Goal: Task Accomplishment & Management: Manage account settings

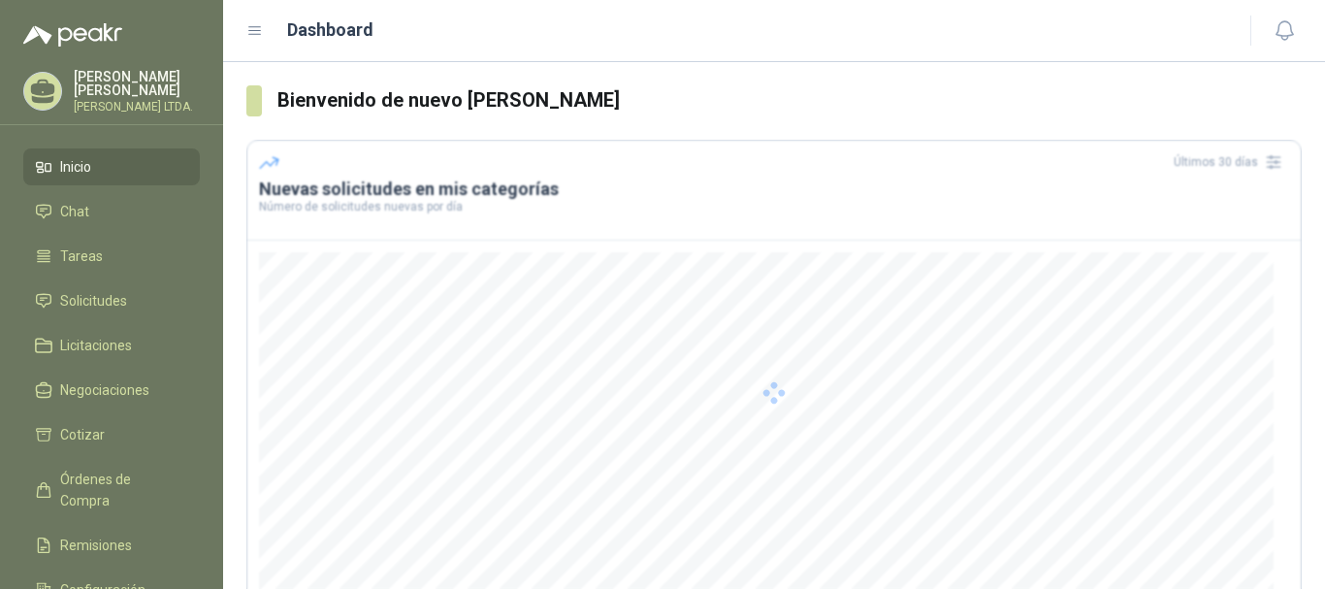
click at [754, 328] on div at bounding box center [773, 392] width 1055 height 505
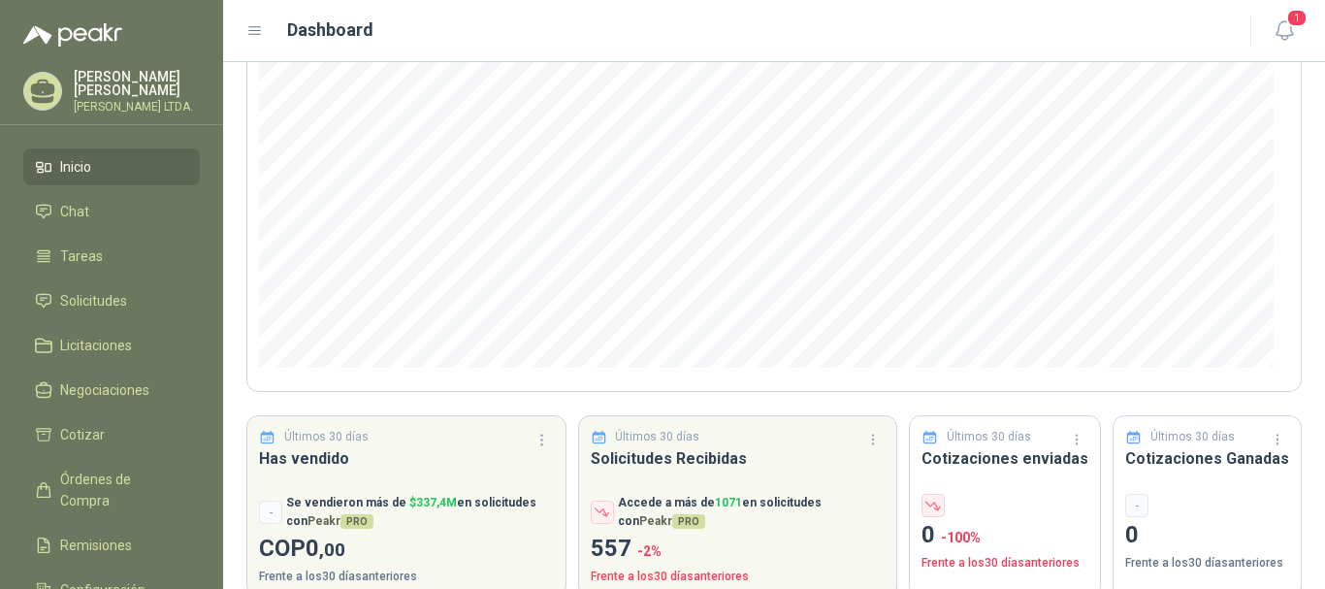
scroll to position [285, 0]
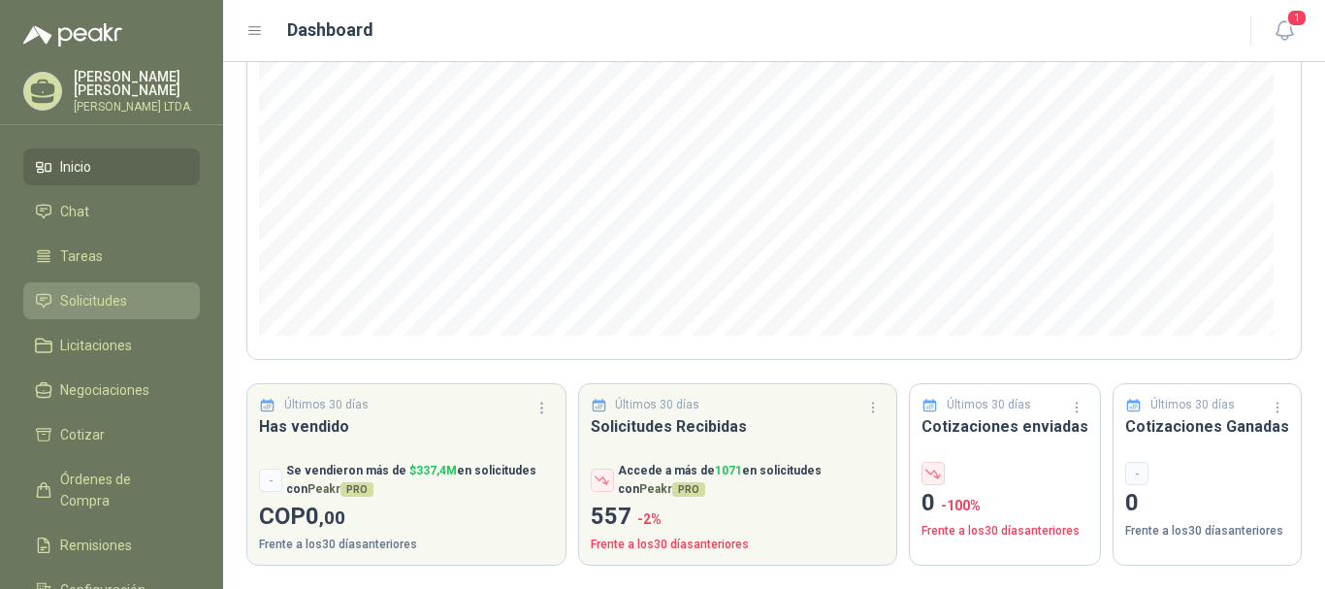
click at [124, 299] on span "Solicitudes" at bounding box center [93, 300] width 67 height 21
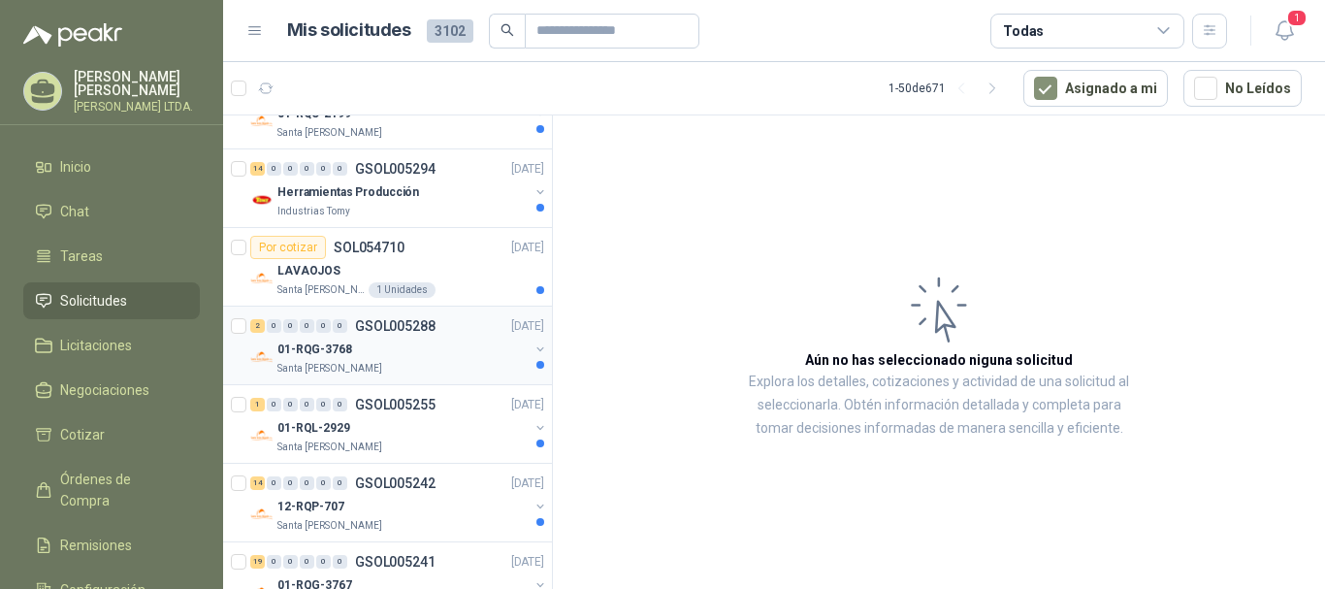
scroll to position [388, 0]
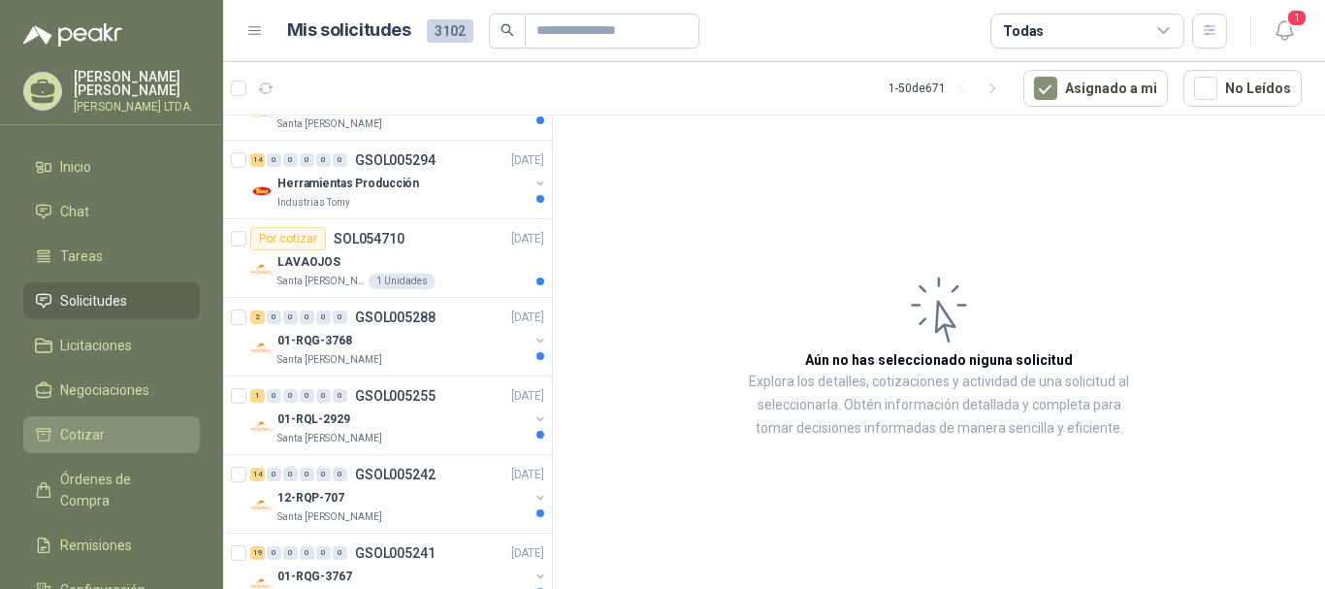
click at [100, 428] on span "Cotizar" at bounding box center [82, 434] width 45 height 21
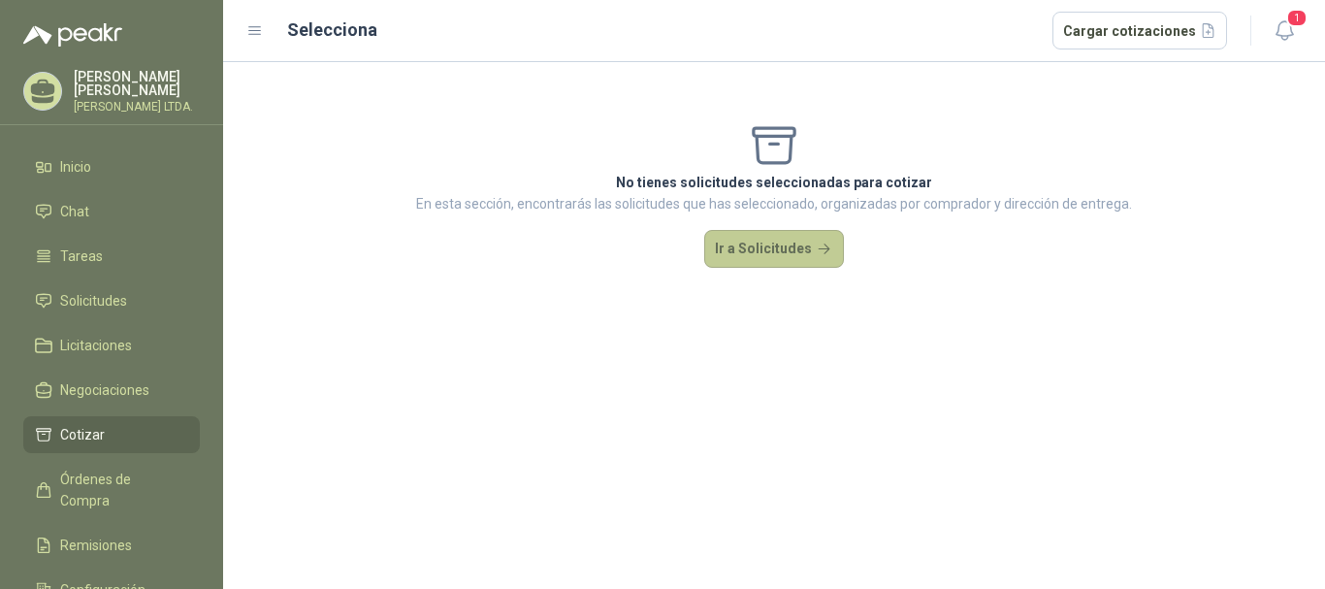
click at [742, 251] on button "Ir a Solicitudes" at bounding box center [774, 249] width 140 height 39
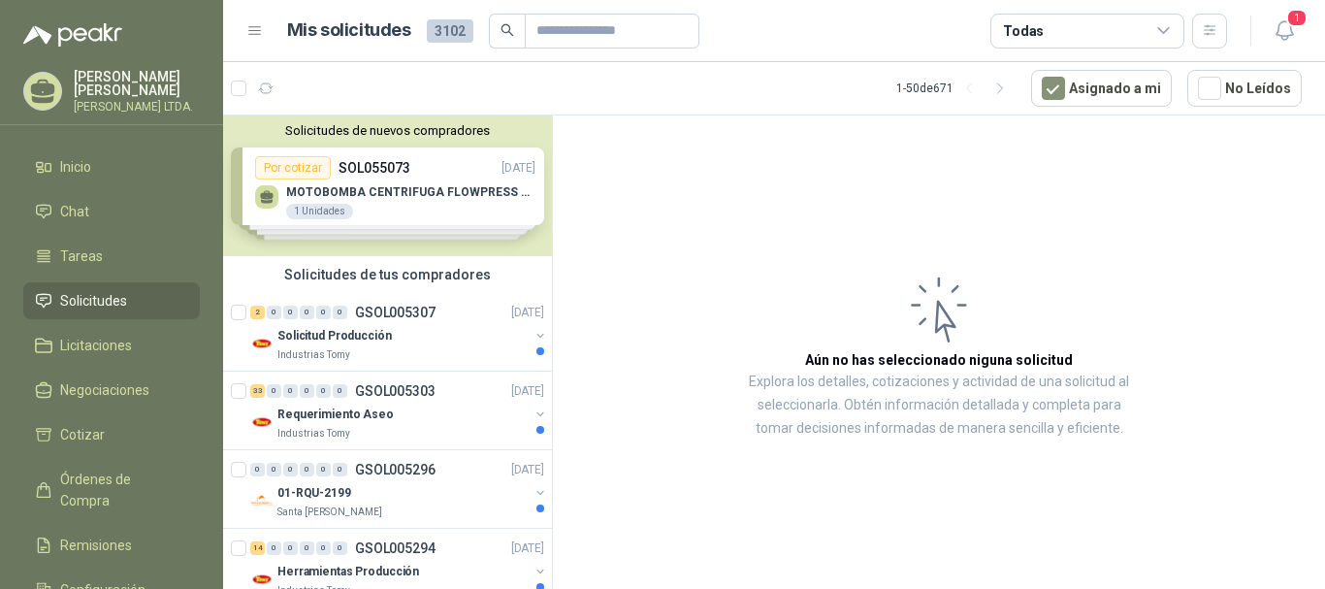
click at [1115, 39] on div "Todas" at bounding box center [1087, 31] width 194 height 35
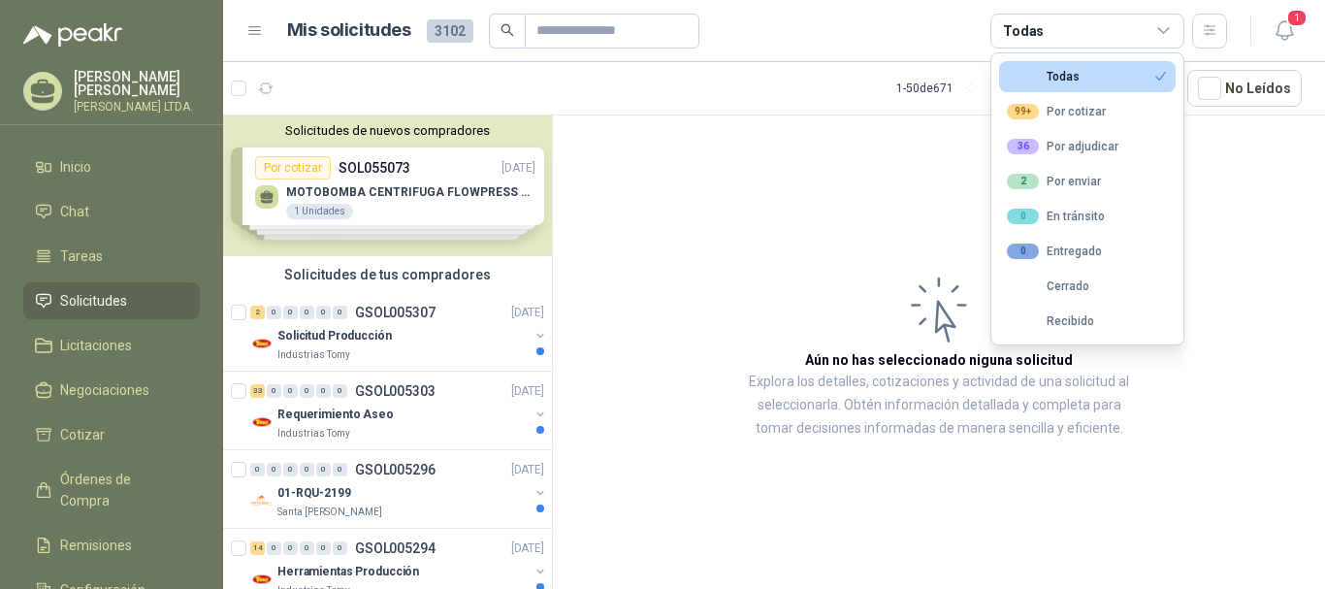
click at [1115, 39] on div "Todas" at bounding box center [1087, 31] width 194 height 35
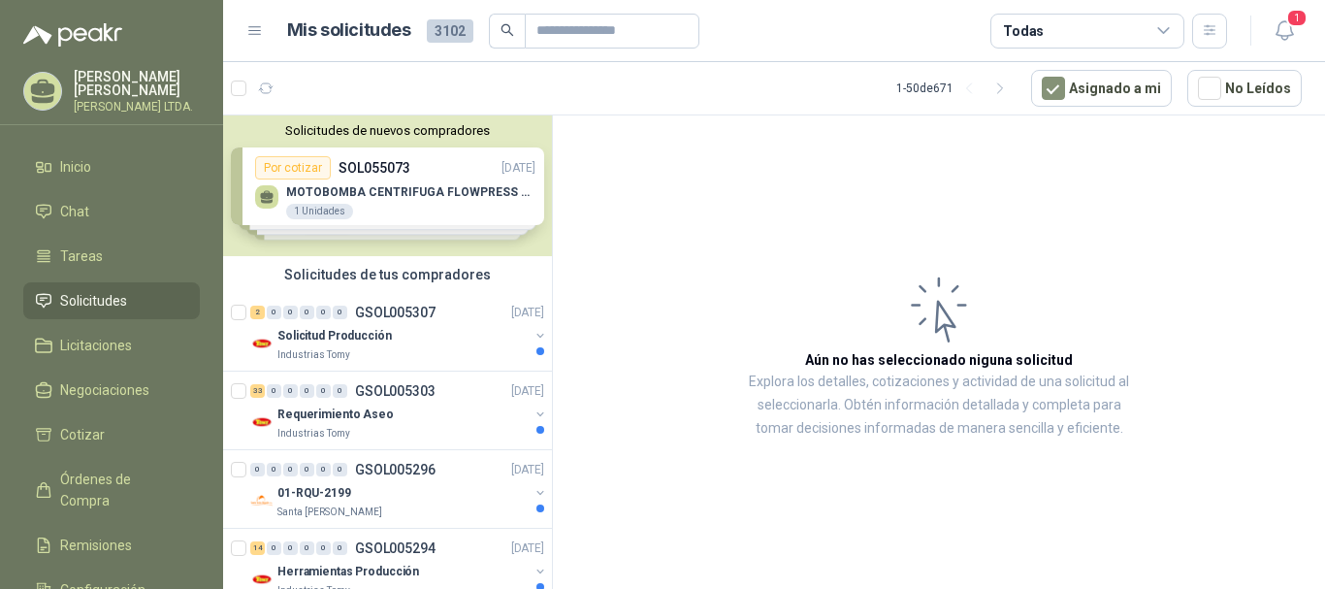
click at [265, 43] on div "Mis solicitudes 3102 Todas" at bounding box center [736, 31] width 981 height 35
click at [251, 30] on icon at bounding box center [255, 31] width 12 height 8
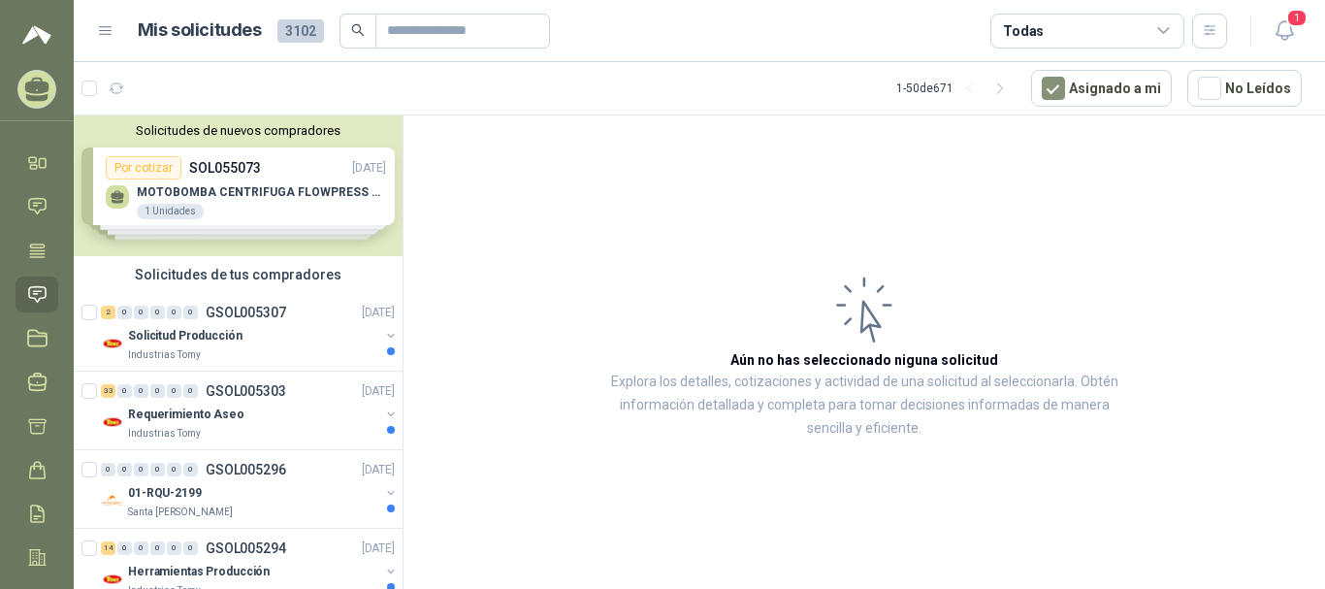
click at [105, 22] on icon at bounding box center [105, 30] width 17 height 17
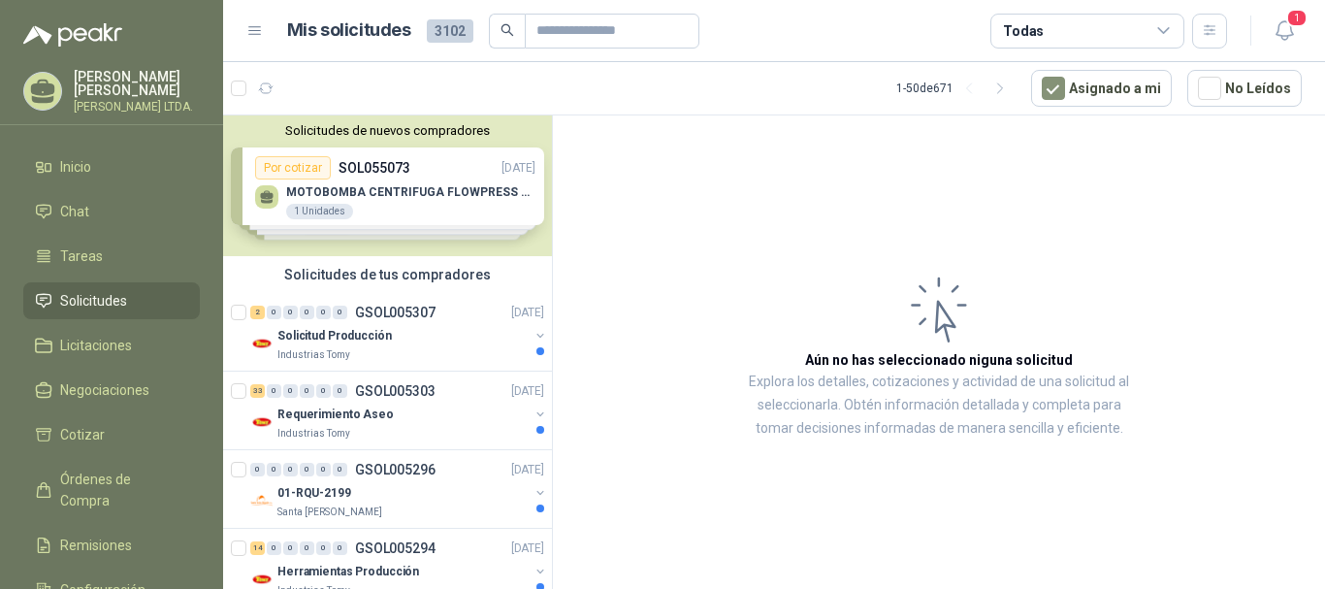
click at [1153, 46] on div "Todas" at bounding box center [1087, 31] width 194 height 35
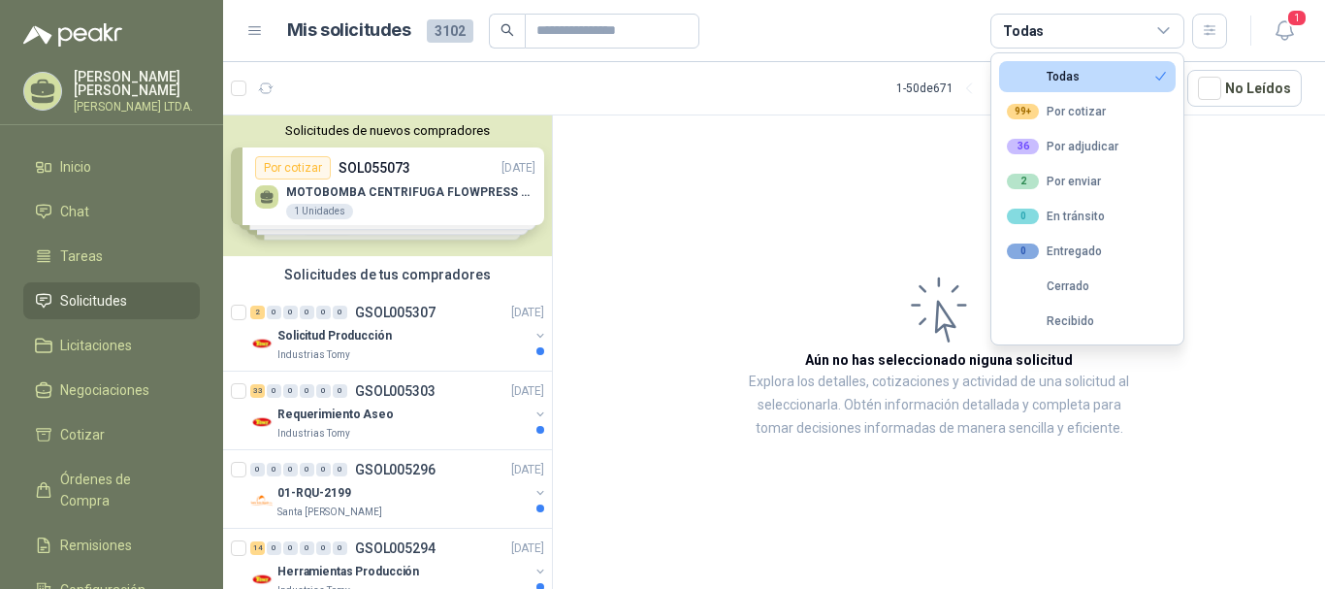
click at [1150, 25] on div "Todas" at bounding box center [1087, 31] width 194 height 35
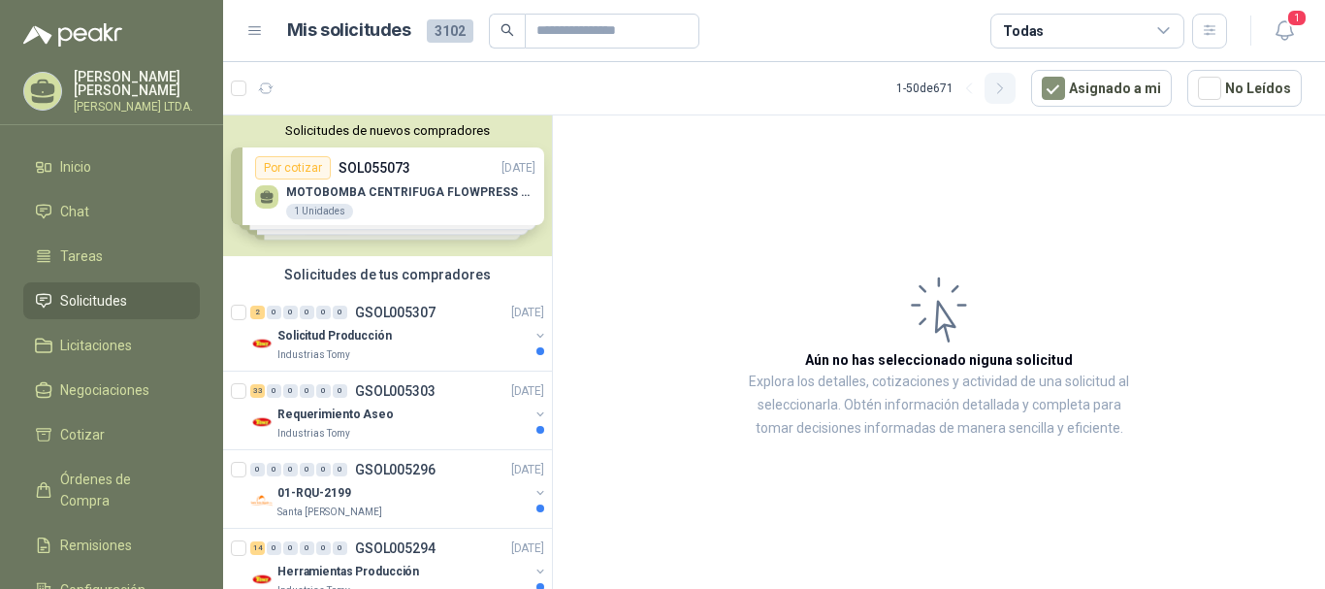
click at [1016, 103] on button "button" at bounding box center [1000, 88] width 31 height 31
click at [978, 88] on icon "button" at bounding box center [969, 89] width 16 height 16
click at [1127, 29] on div "Todas" at bounding box center [1087, 31] width 194 height 35
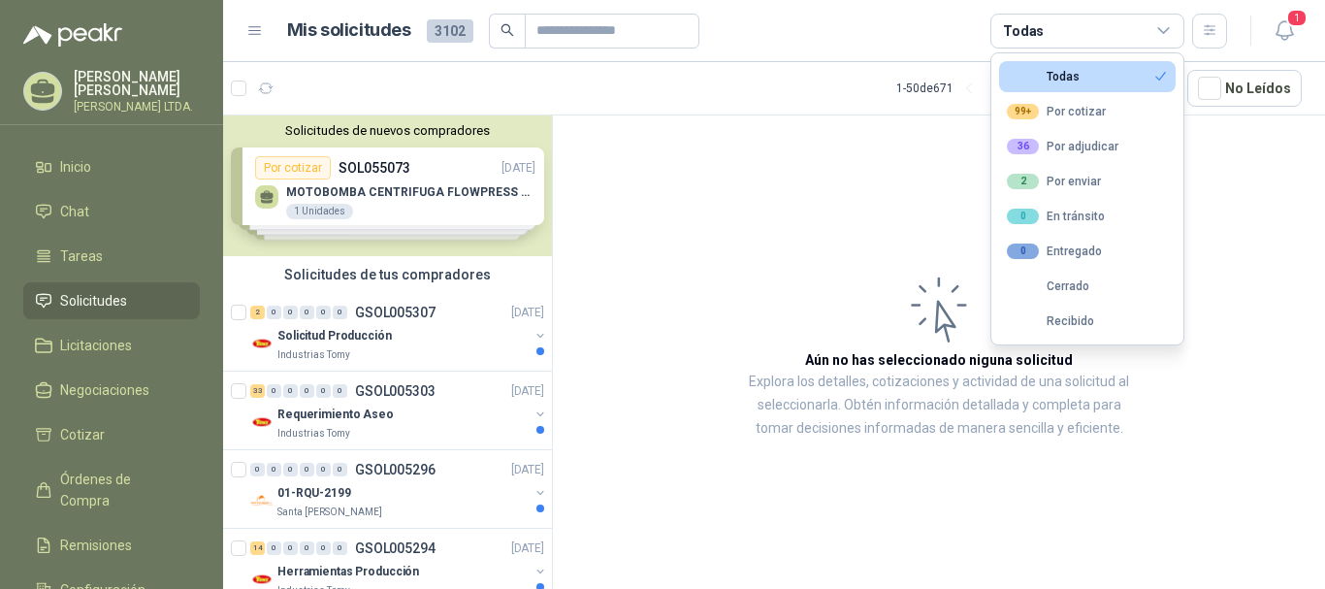
click at [1127, 29] on div "Todas" at bounding box center [1087, 31] width 194 height 35
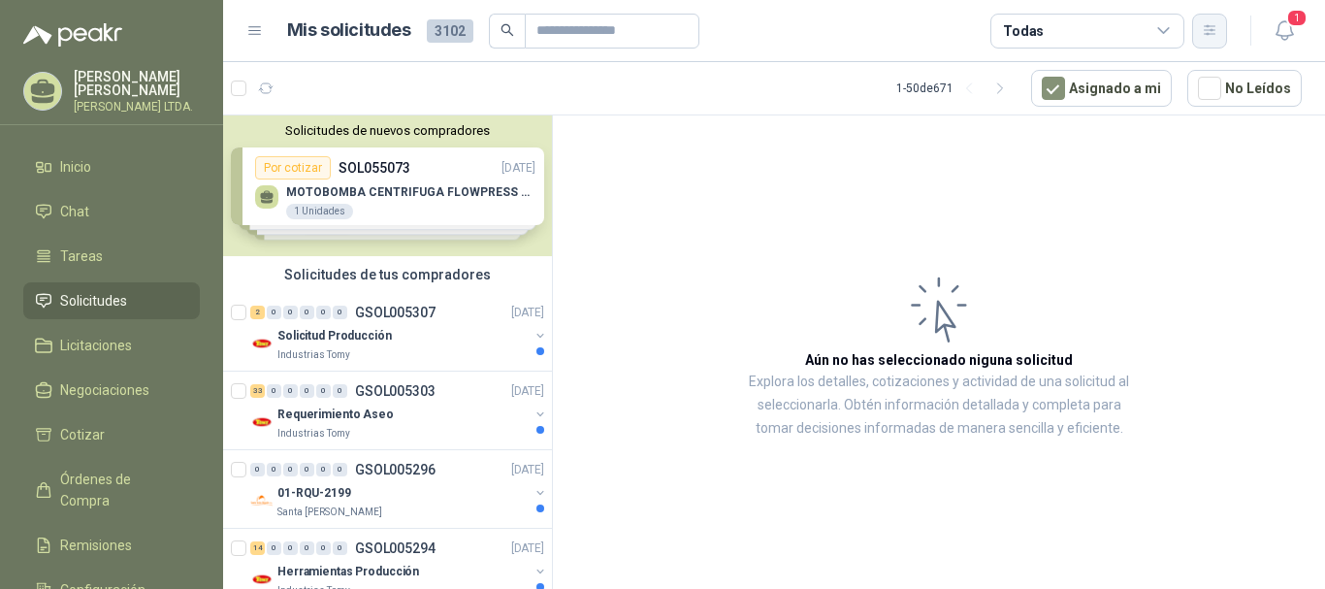
click at [1215, 17] on button "button" at bounding box center [1209, 31] width 35 height 35
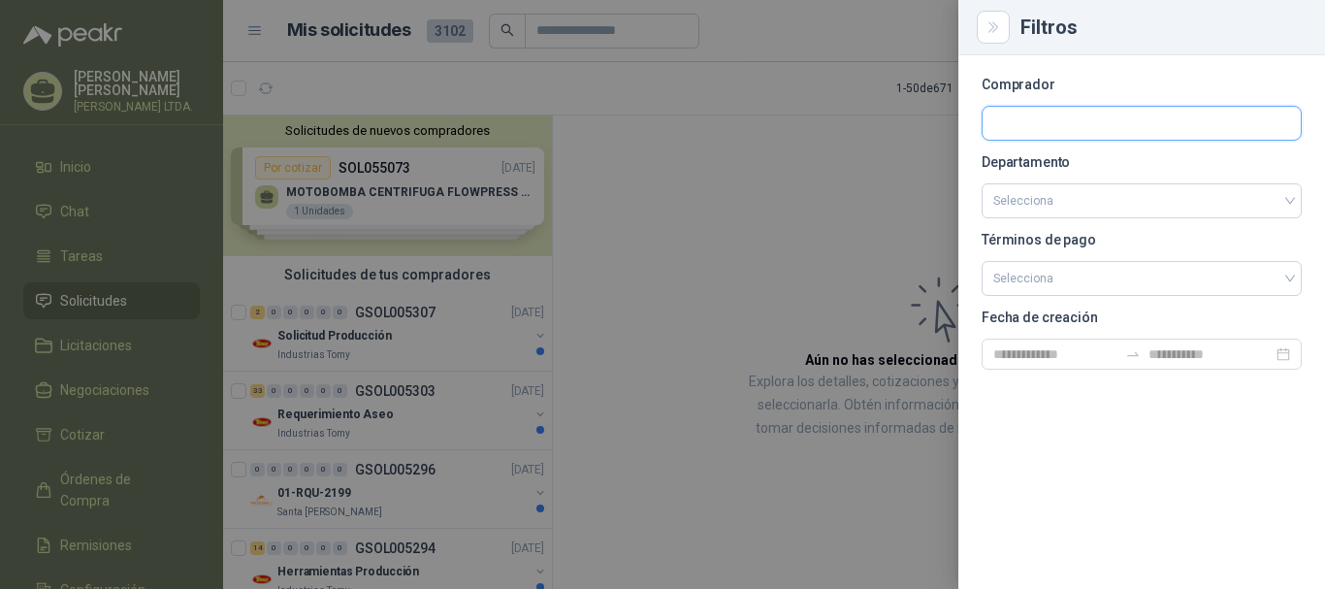
click at [1088, 123] on input "text" at bounding box center [1142, 123] width 318 height 33
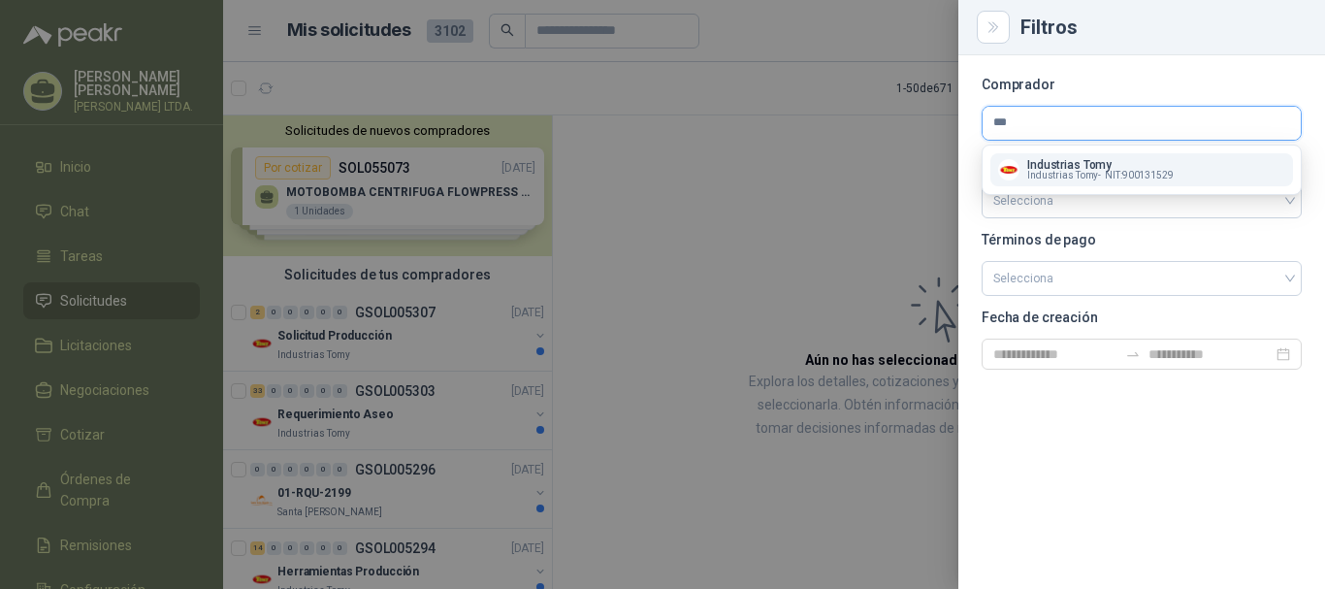
type input "***"
click at [1143, 164] on p "Industrias Tomy" at bounding box center [1100, 165] width 146 height 12
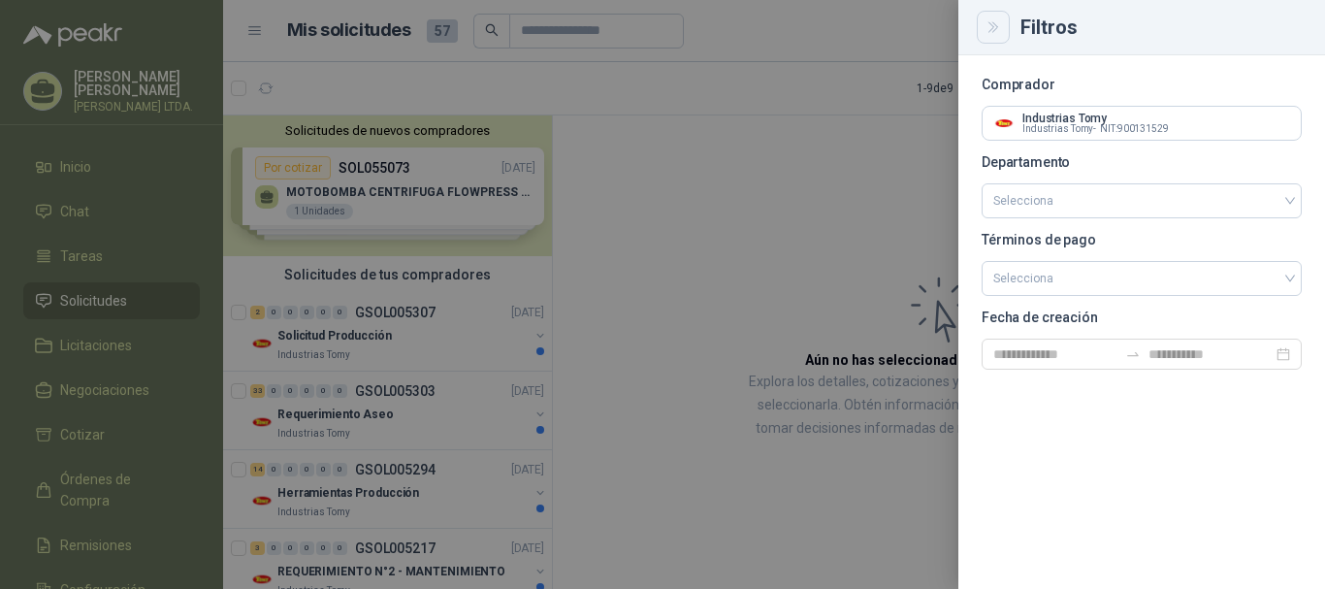
click at [988, 24] on icon "Close" at bounding box center [994, 27] width 16 height 16
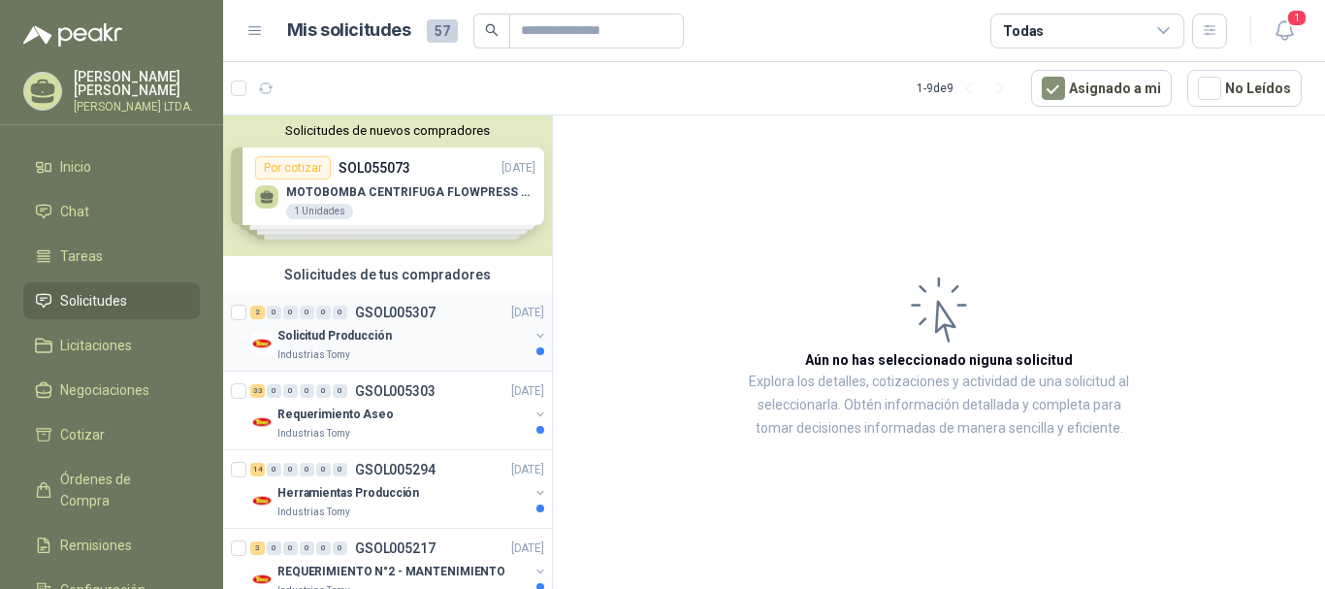
click at [473, 337] on div "Solicitud Producción" at bounding box center [402, 335] width 251 height 23
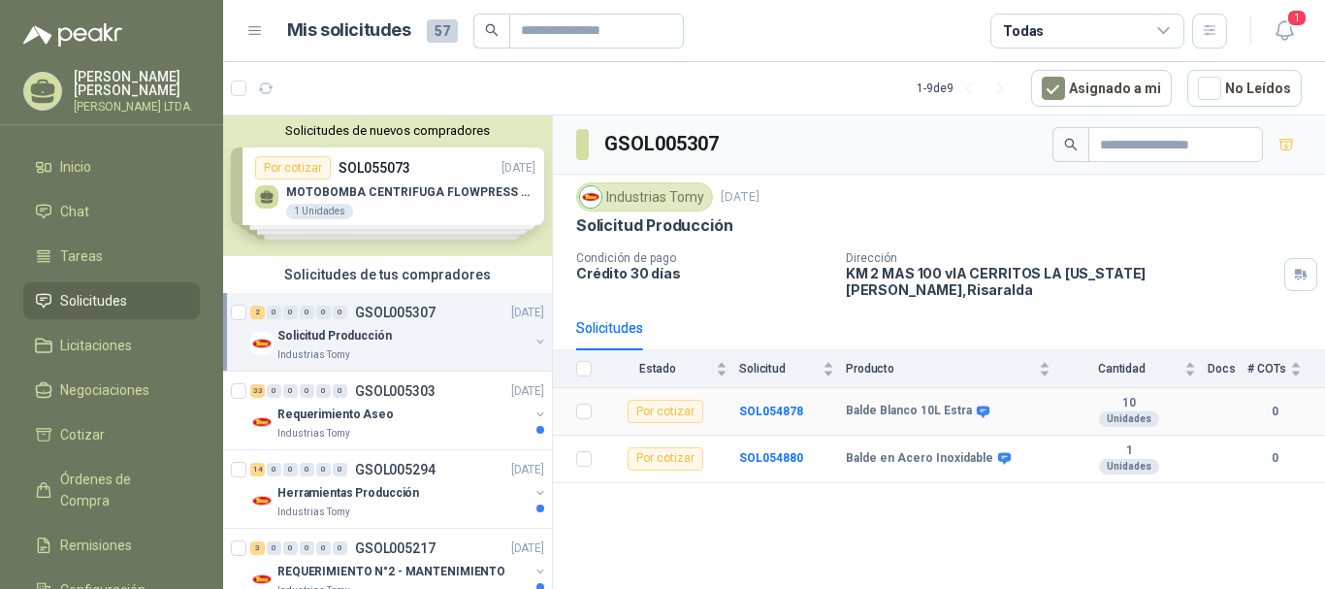
click at [893, 404] on b "Balde Blanco 10L Estra" at bounding box center [909, 412] width 126 height 16
click at [762, 405] on b "SOL054878" at bounding box center [771, 412] width 64 height 14
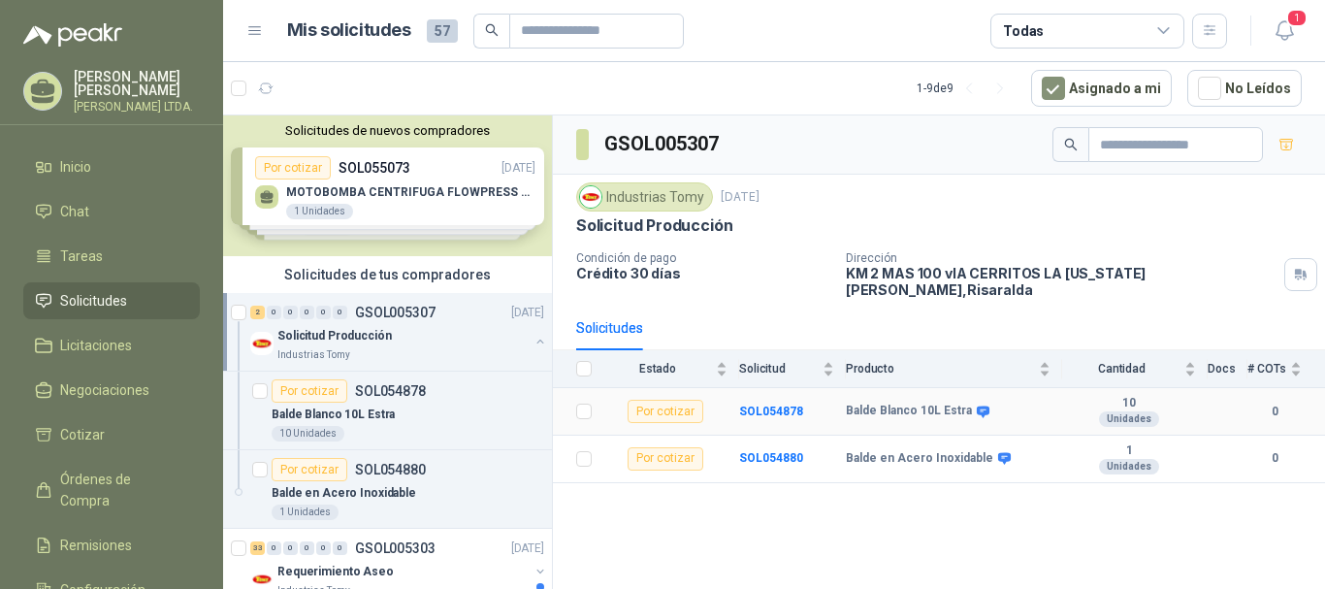
click at [1172, 398] on div "10 Unidades" at bounding box center [1129, 411] width 134 height 31
click at [603, 400] on td "Por cotizar" at bounding box center [671, 412] width 136 height 48
click at [669, 388] on td "Por cotizar" at bounding box center [671, 412] width 136 height 48
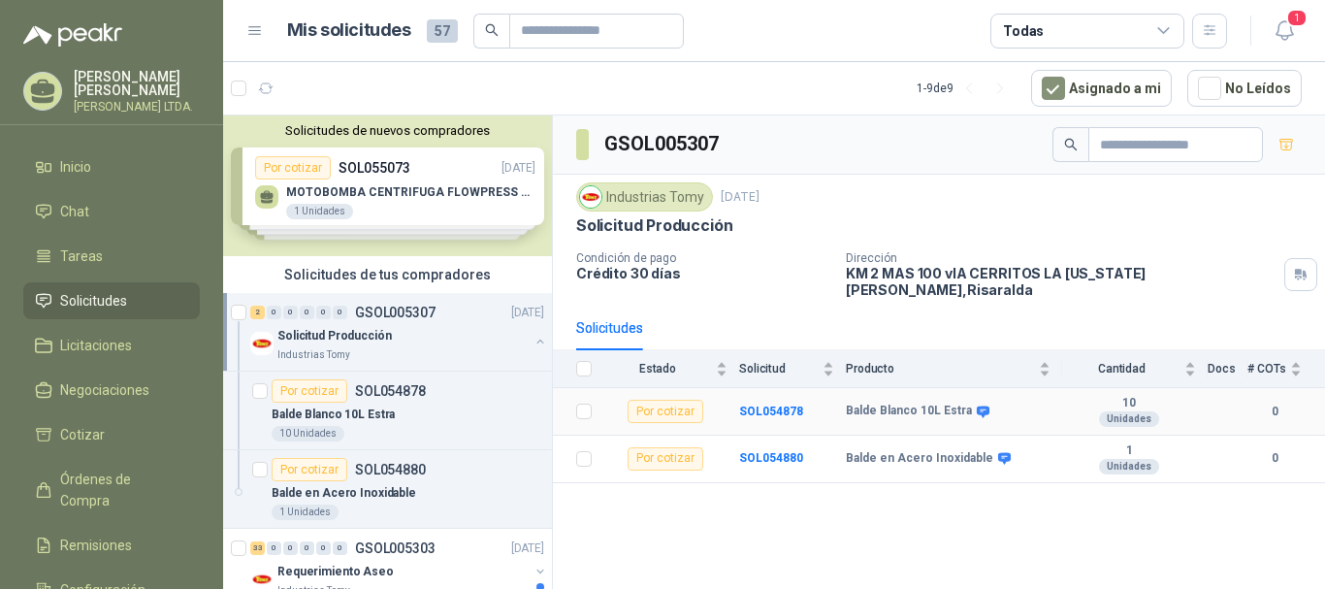
click at [672, 400] on div "Por cotizar" at bounding box center [666, 411] width 76 height 23
click at [230, 311] on div "2 0 0 0 0 0 GSOL005307 [DATE] Solicitud Producción Industrias Tomy" at bounding box center [387, 332] width 329 height 79
click at [499, 328] on div "Solicitud Producción" at bounding box center [402, 335] width 251 height 23
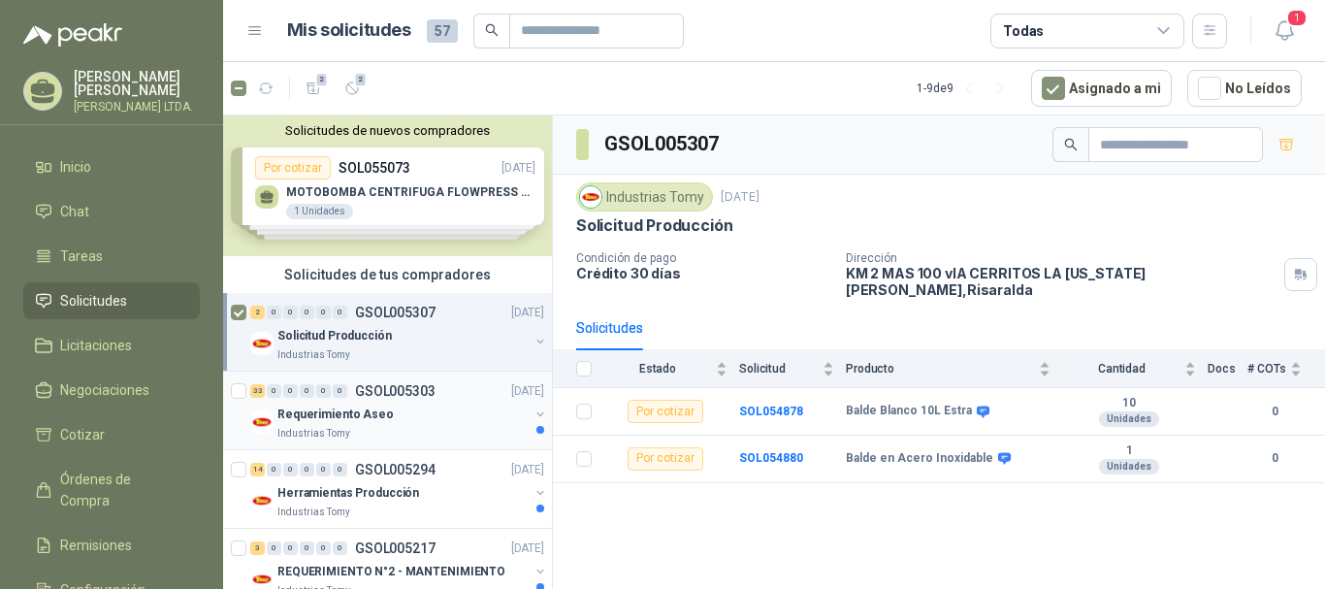
click at [464, 411] on div "Requerimiento Aseo" at bounding box center [402, 414] width 251 height 23
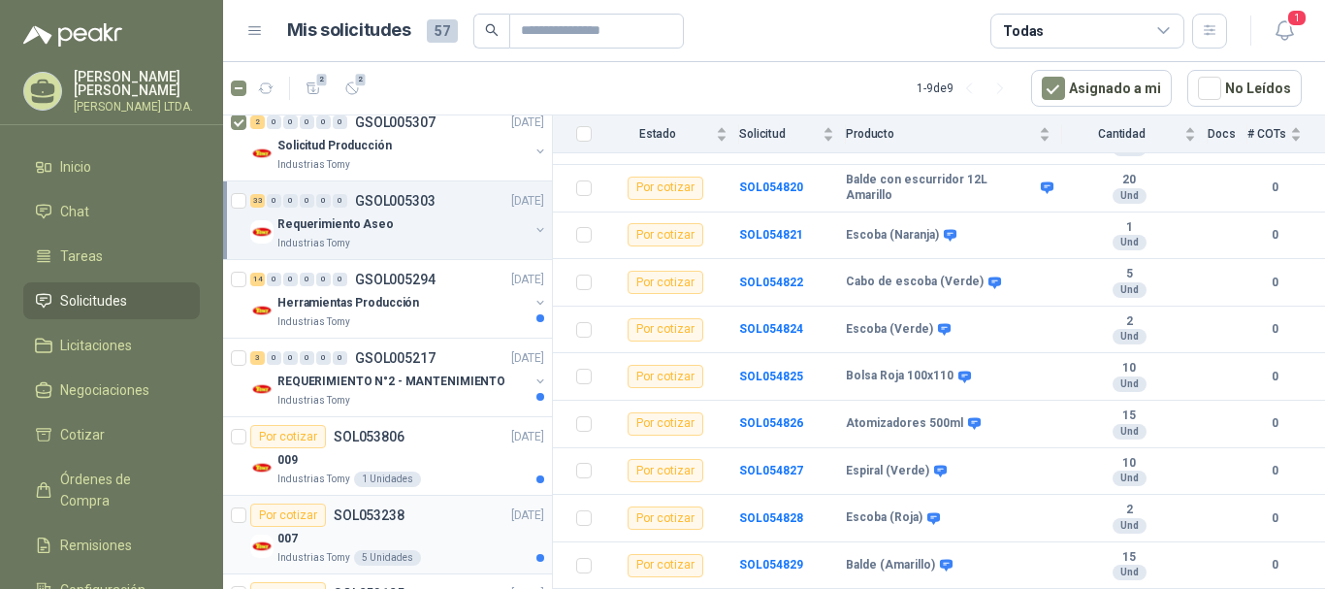
scroll to position [291, 0]
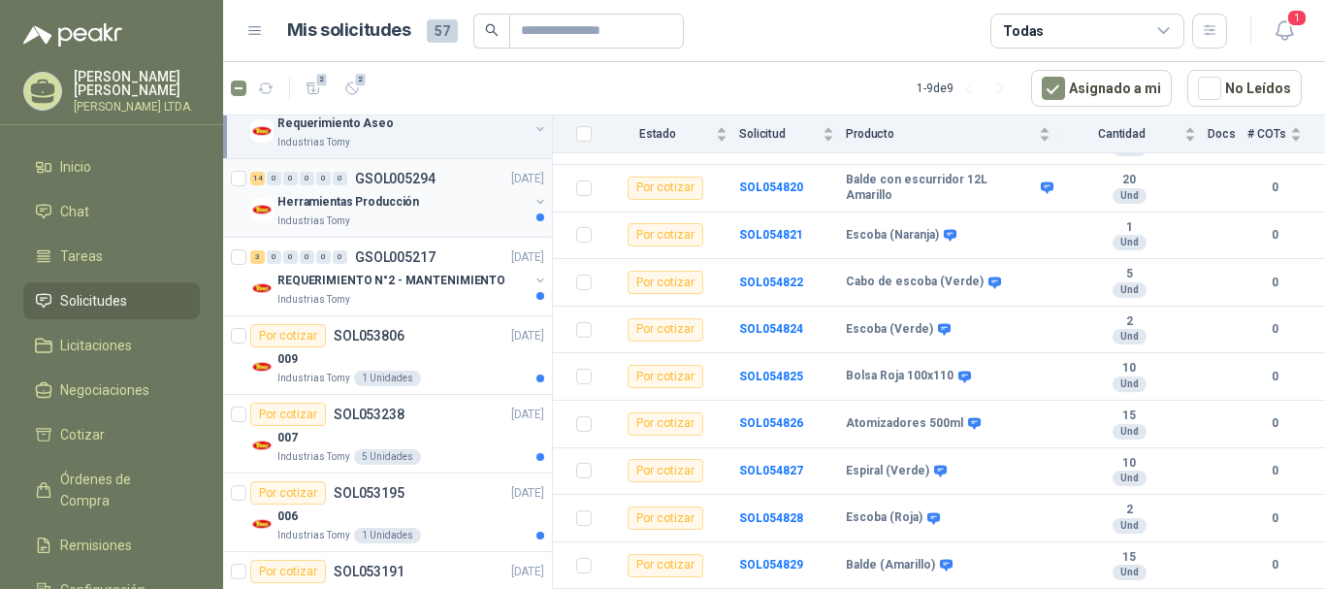
click at [454, 204] on div "Herramientas Producción" at bounding box center [402, 201] width 251 height 23
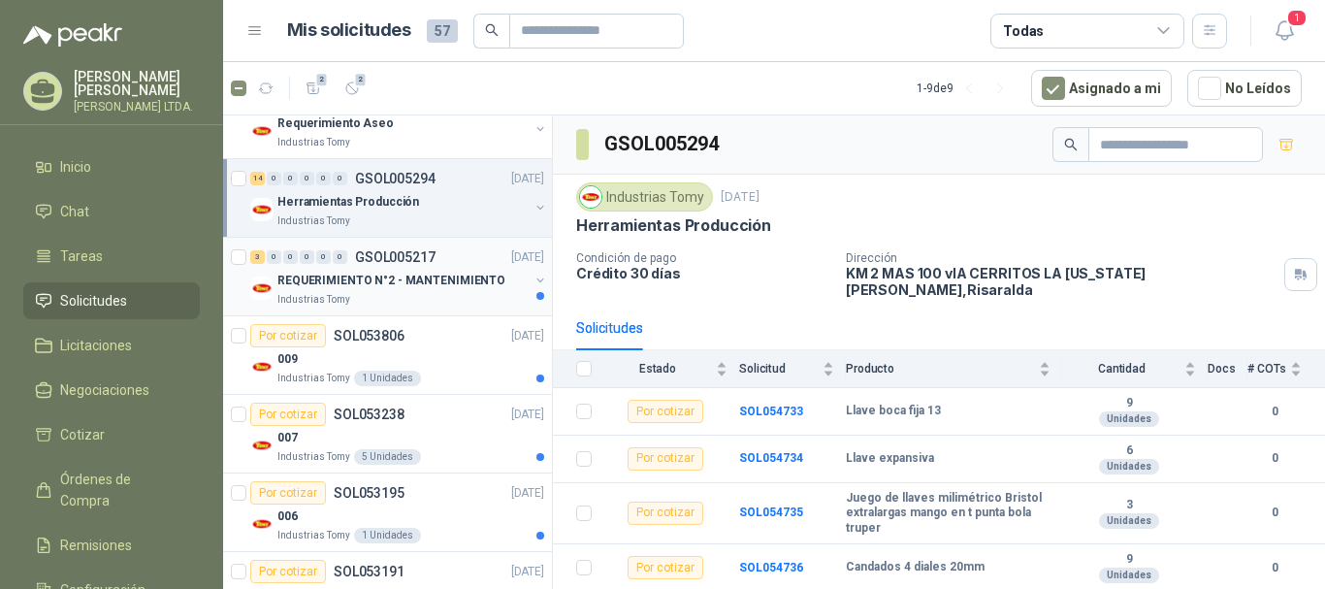
click at [374, 278] on p "REQUERIMIENTO N°2 - MANTENIMIENTO" at bounding box center [391, 281] width 228 height 18
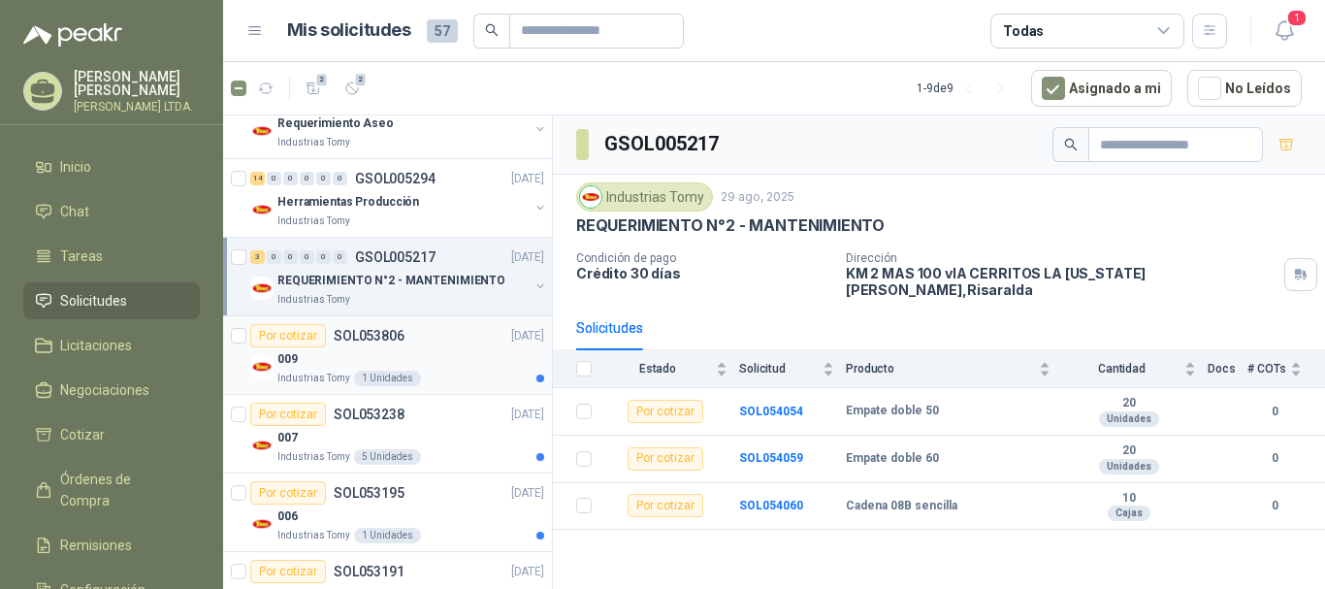
click at [446, 340] on div "Por cotizar SOL053806 [DATE]" at bounding box center [397, 335] width 294 height 23
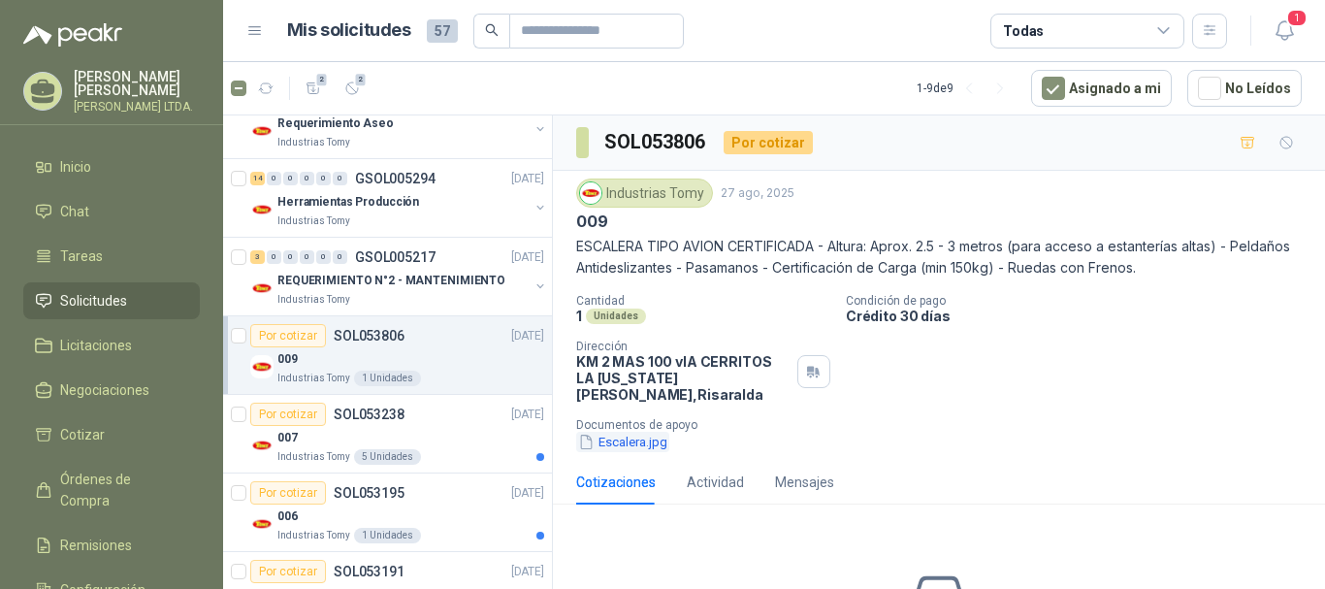
click at [609, 432] on button "Escalera.jpg" at bounding box center [622, 442] width 93 height 20
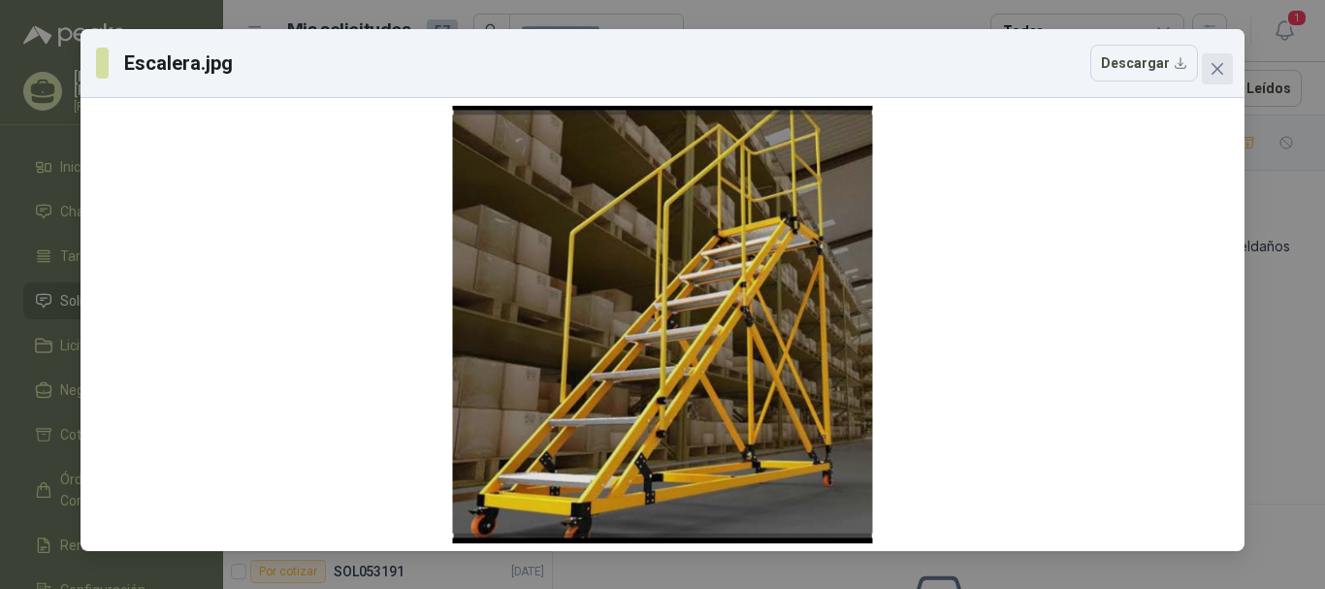
click at [1223, 66] on icon "close" at bounding box center [1218, 69] width 16 height 16
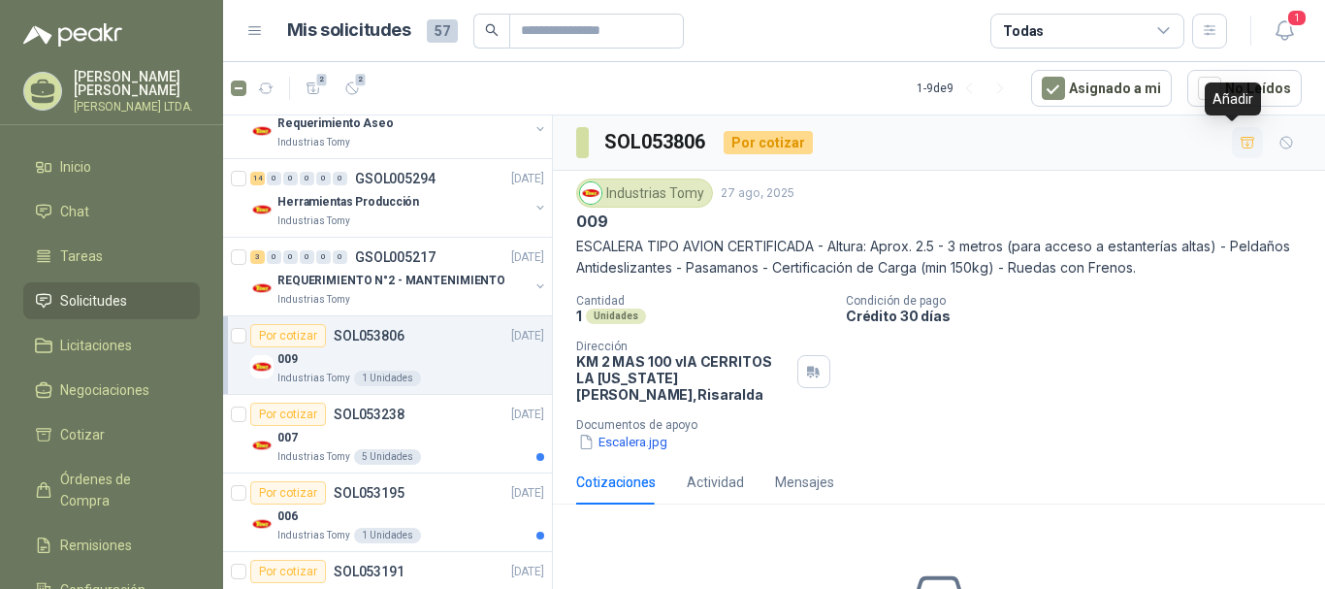
click at [1240, 146] on icon "button" at bounding box center [1248, 143] width 16 height 16
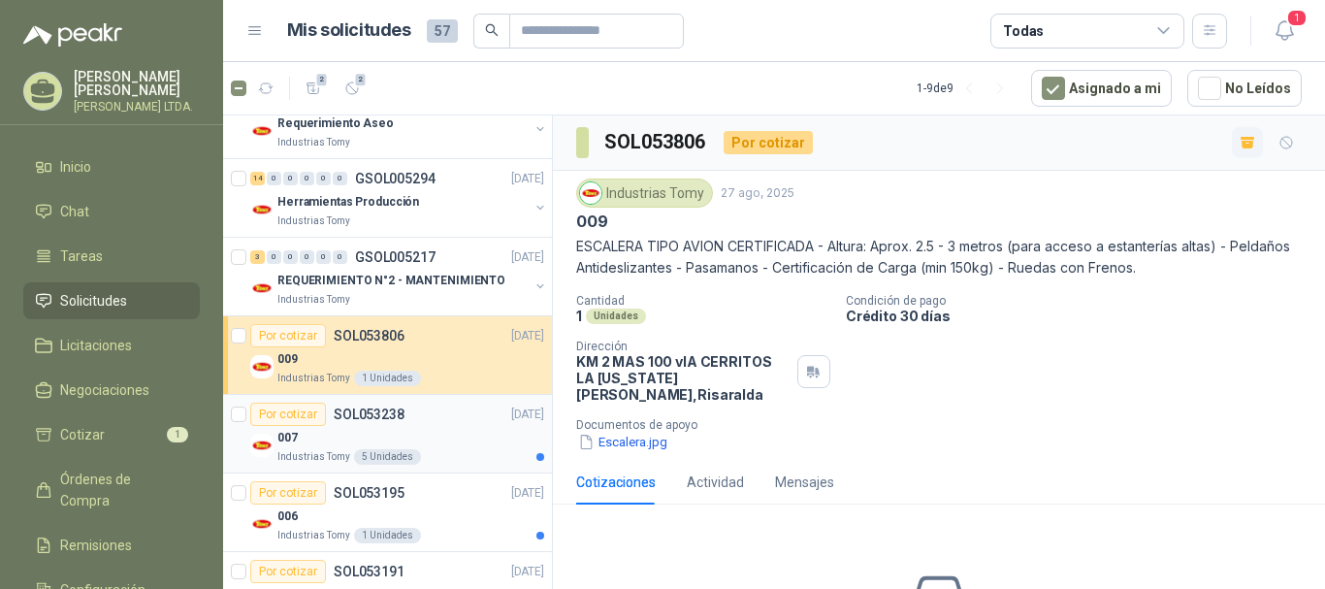
click at [481, 435] on div "007" at bounding box center [410, 437] width 267 height 23
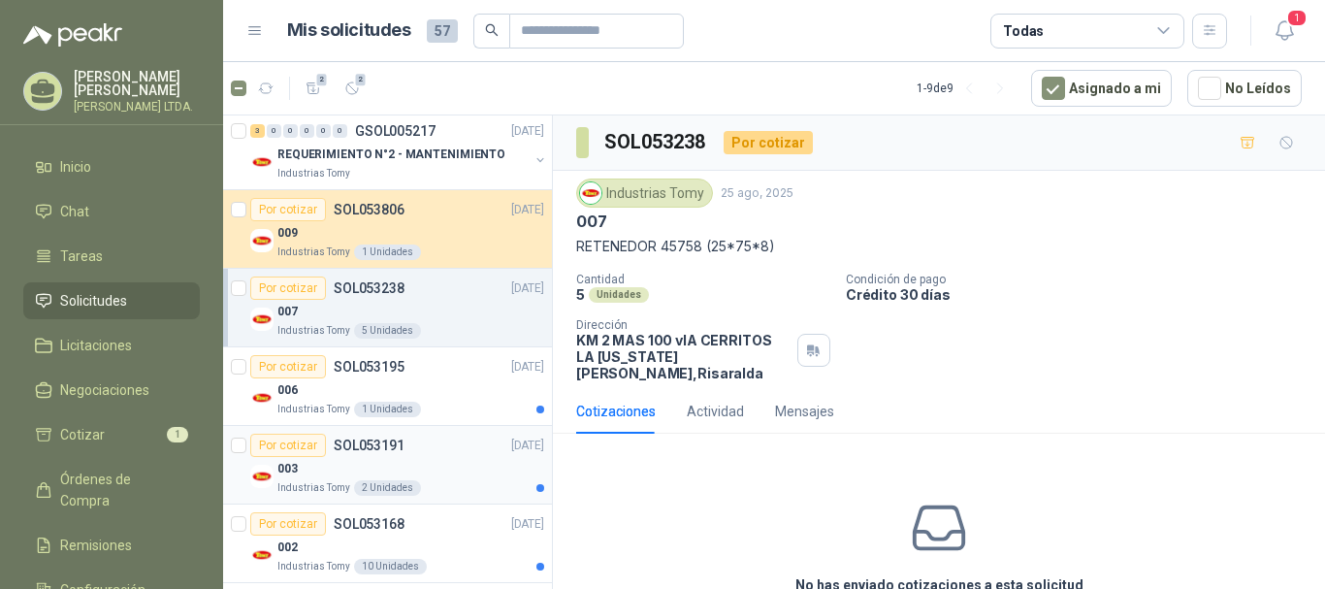
scroll to position [432, 0]
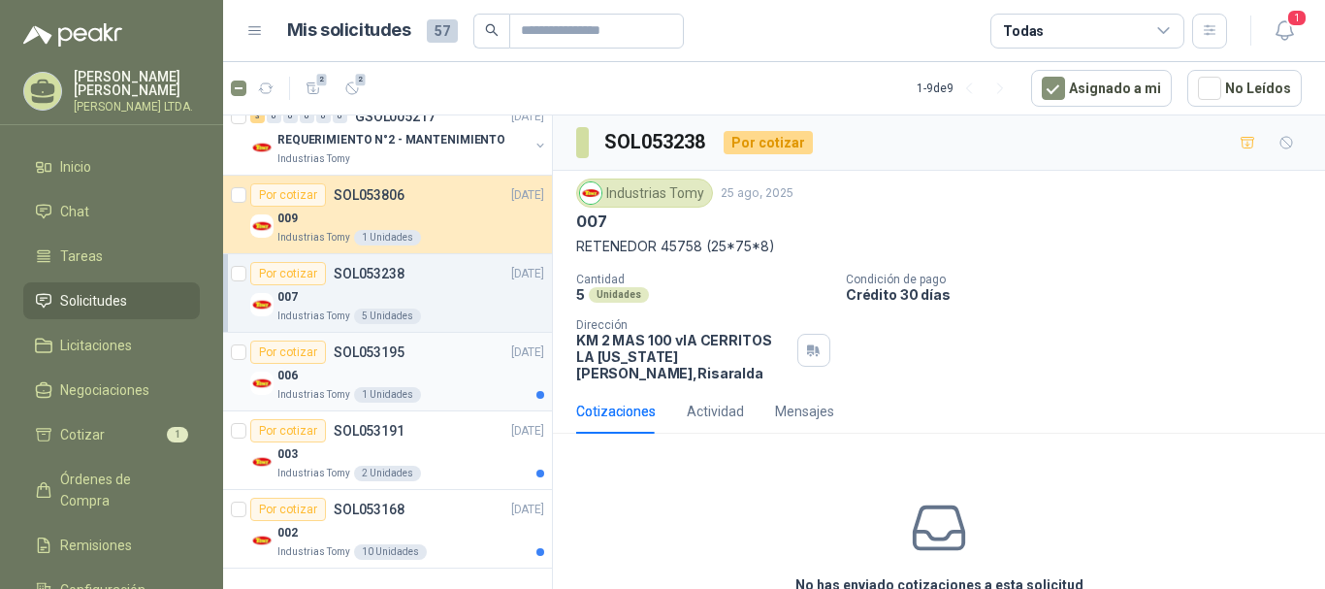
click at [464, 362] on div "Por cotizar SOL053195 [DATE]" at bounding box center [397, 352] width 294 height 23
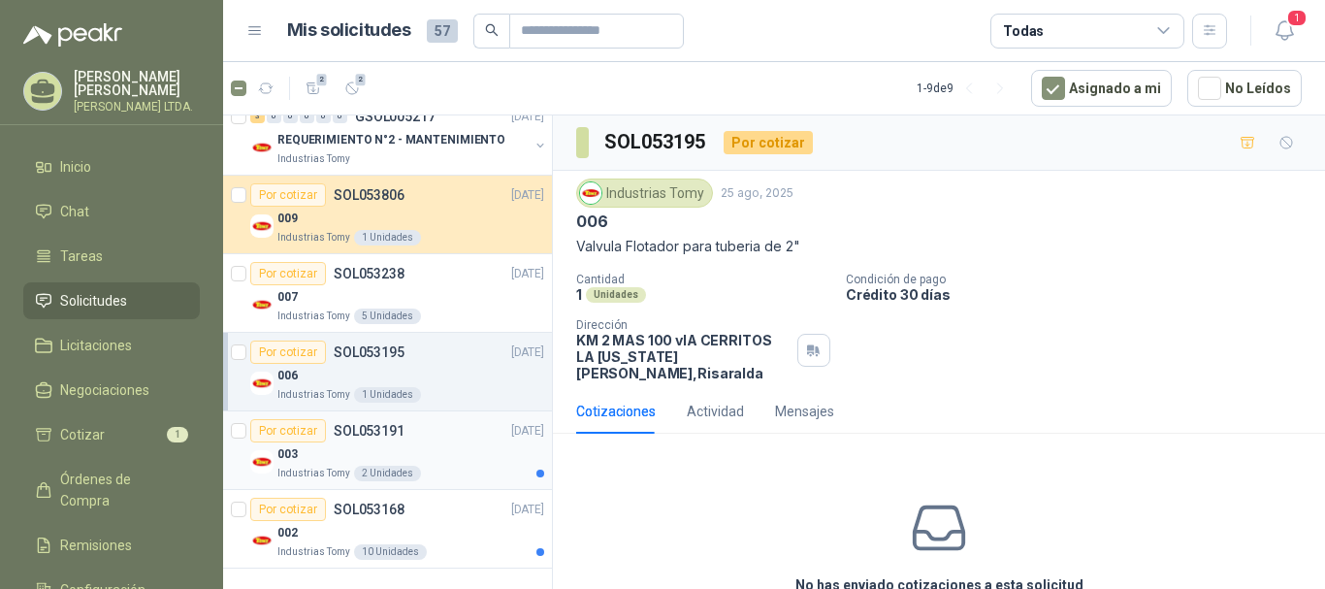
click at [470, 435] on div "Por cotizar SOL053191 [DATE]" at bounding box center [397, 430] width 294 height 23
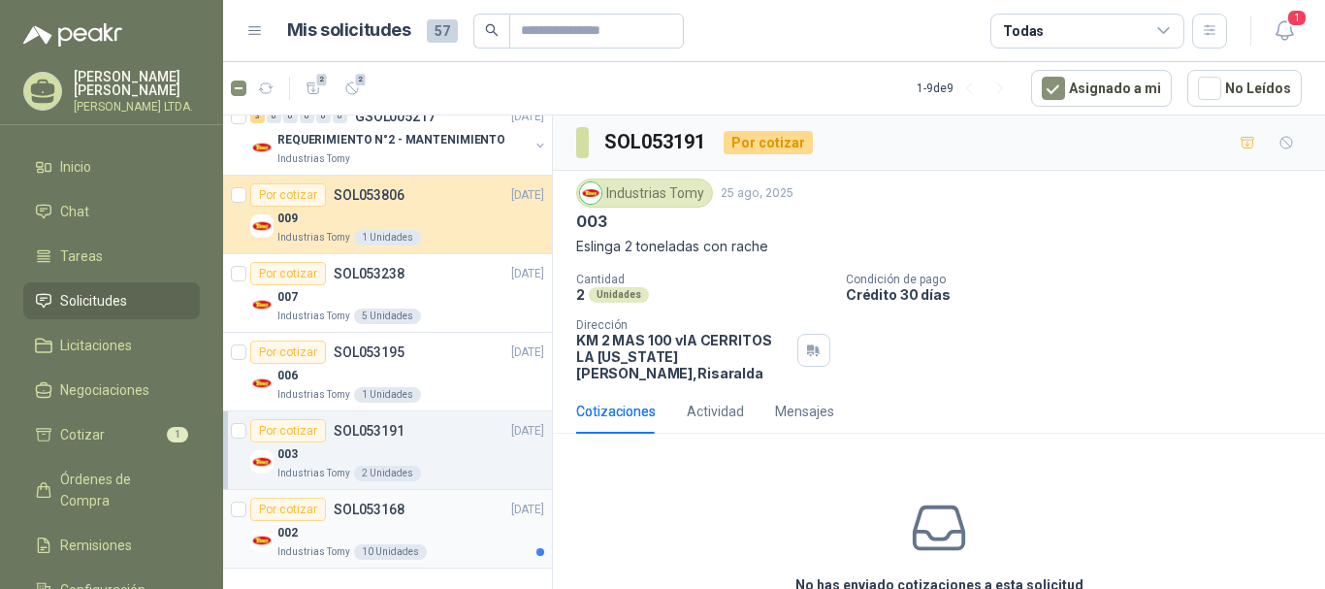
click at [445, 517] on div "Por cotizar SOL053168 [DATE]" at bounding box center [397, 509] width 294 height 23
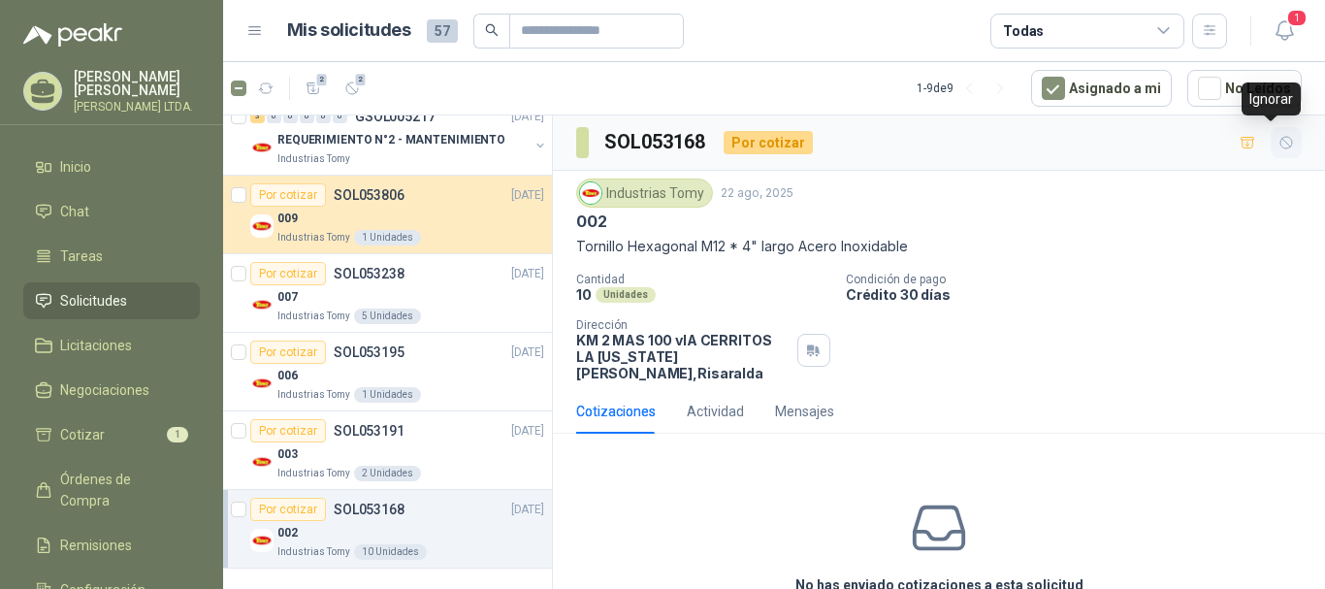
click at [1279, 135] on icon "button" at bounding box center [1287, 143] width 16 height 16
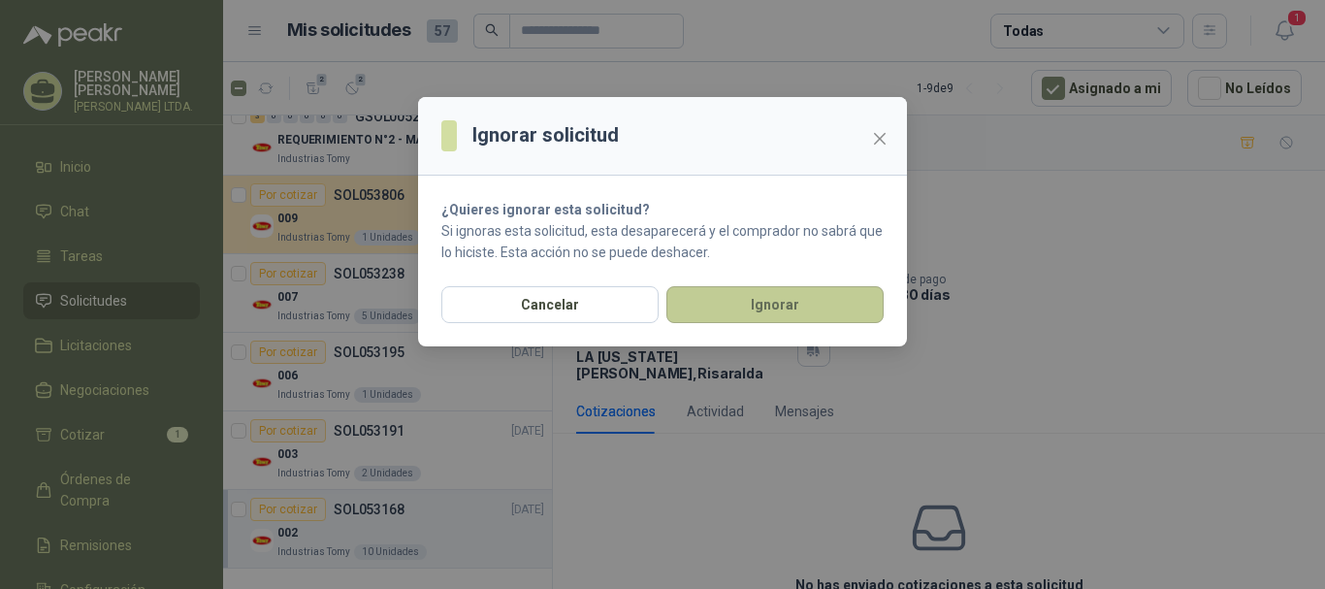
click at [756, 308] on button "Ignorar" at bounding box center [774, 304] width 217 height 37
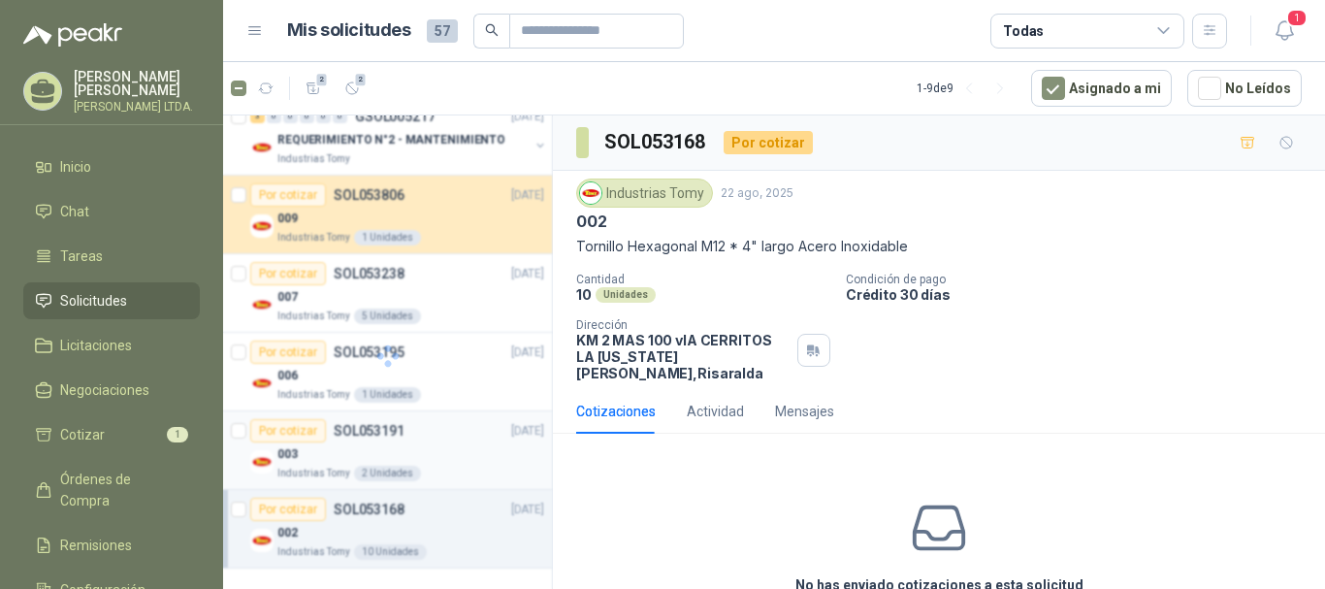
scroll to position [353, 0]
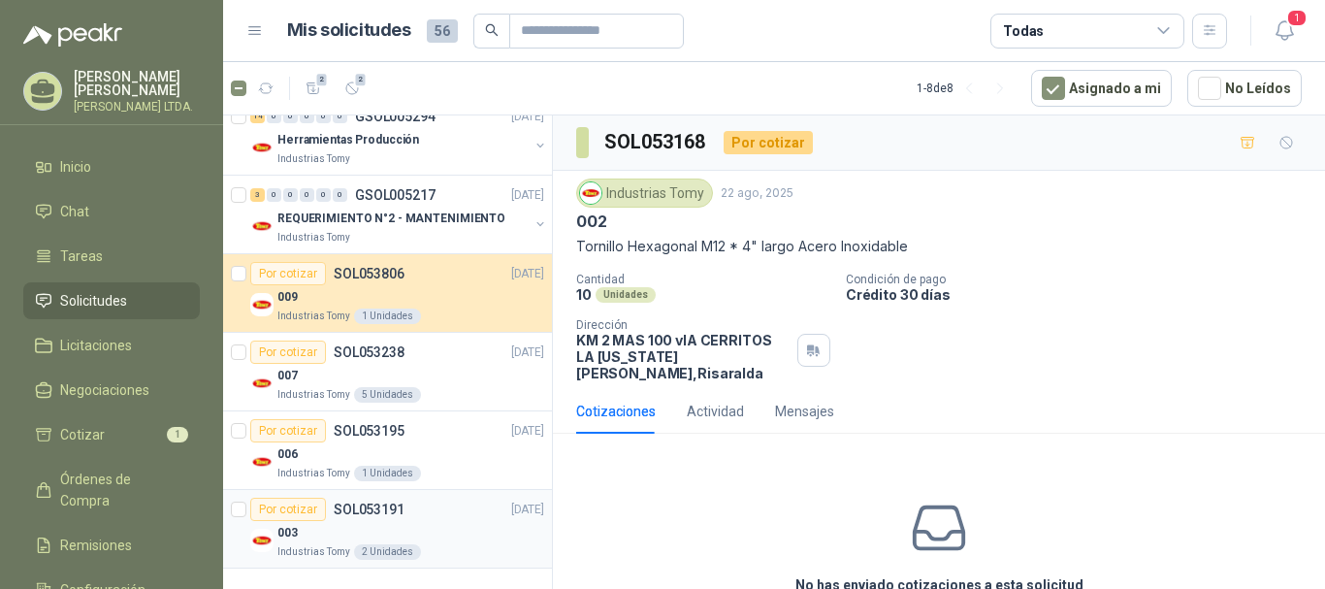
click at [451, 548] on div "Industrias Tomy 2 Unidades" at bounding box center [410, 552] width 267 height 16
click at [474, 444] on div "006" at bounding box center [410, 453] width 267 height 23
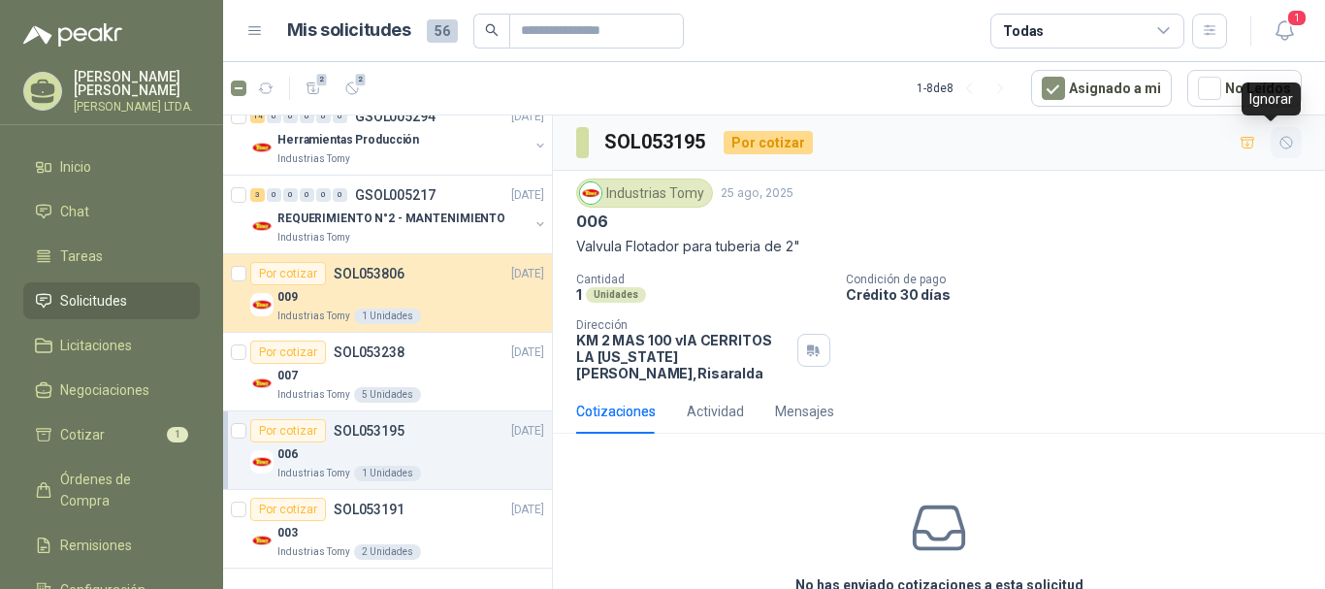
click at [1271, 133] on button "button" at bounding box center [1286, 142] width 31 height 31
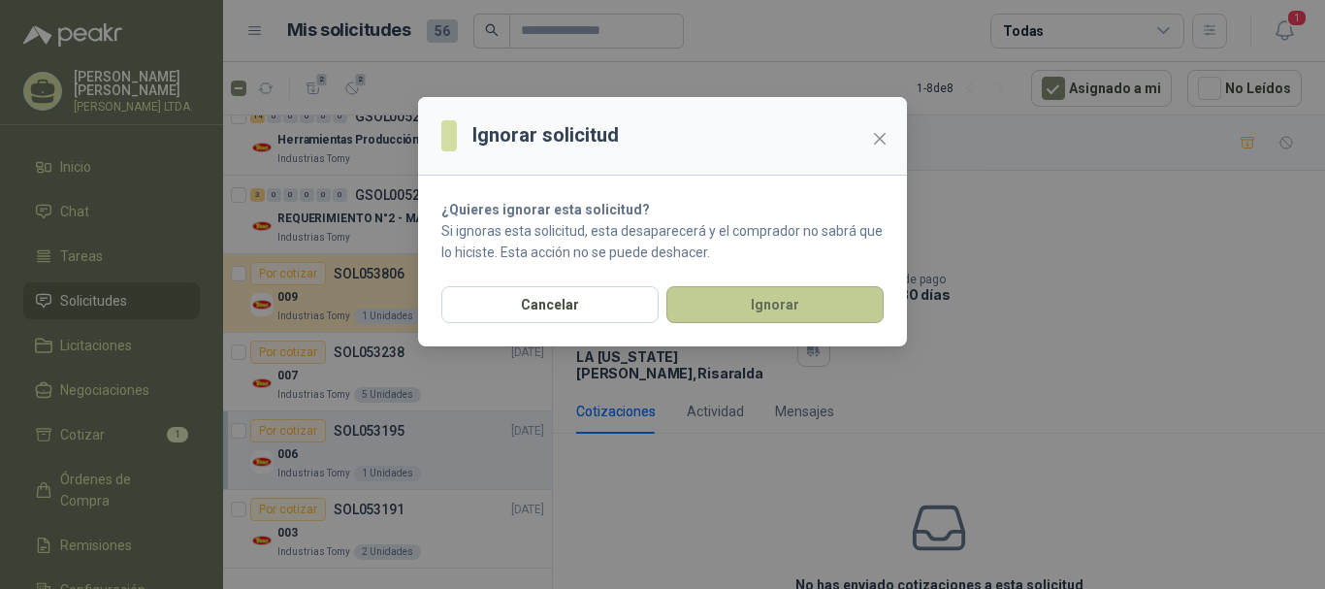
click at [762, 307] on button "Ignorar" at bounding box center [774, 304] width 217 height 37
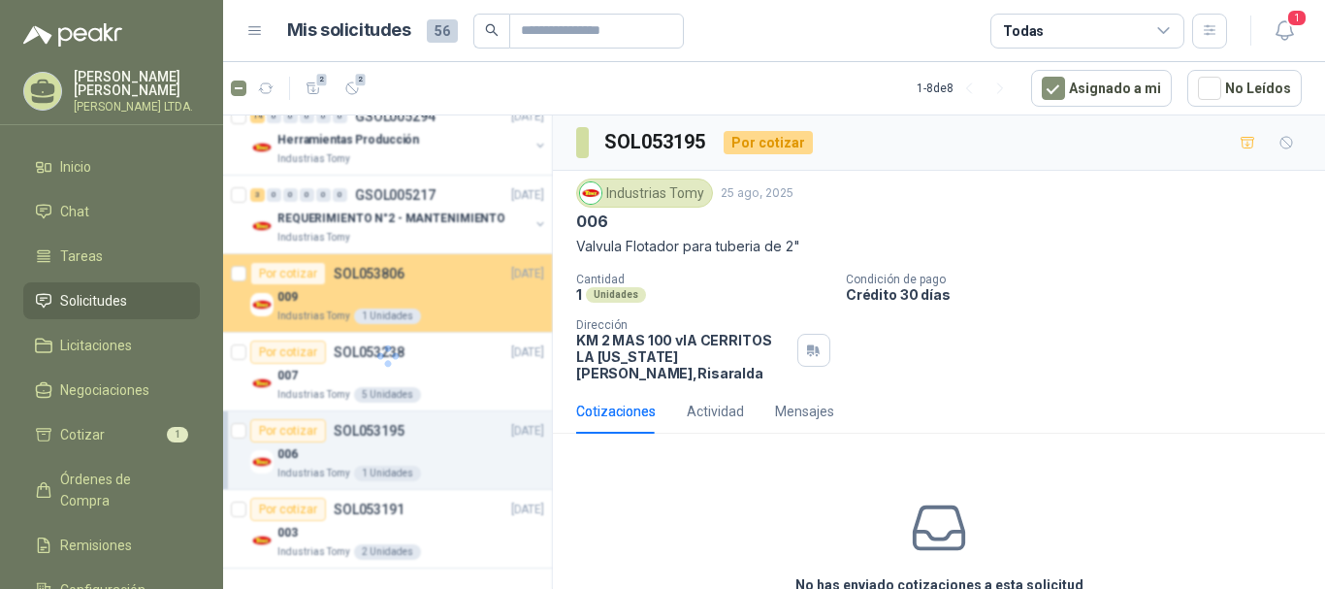
scroll to position [275, 0]
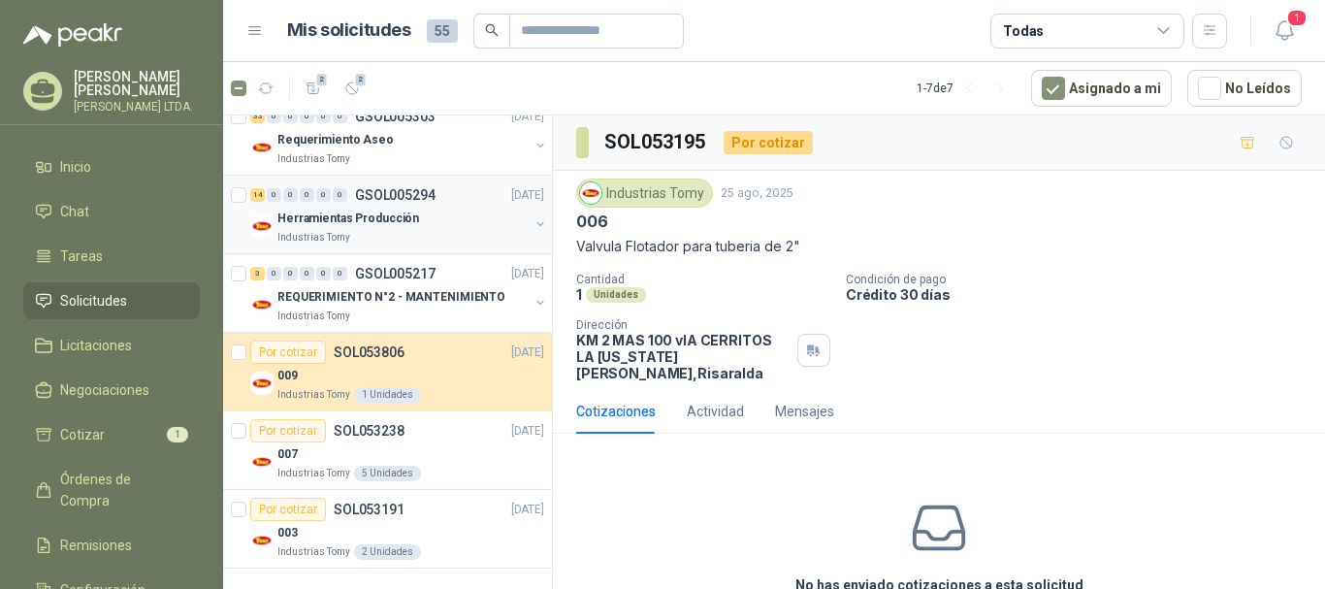
click at [421, 215] on div "Herramientas Producción" at bounding box center [402, 218] width 251 height 23
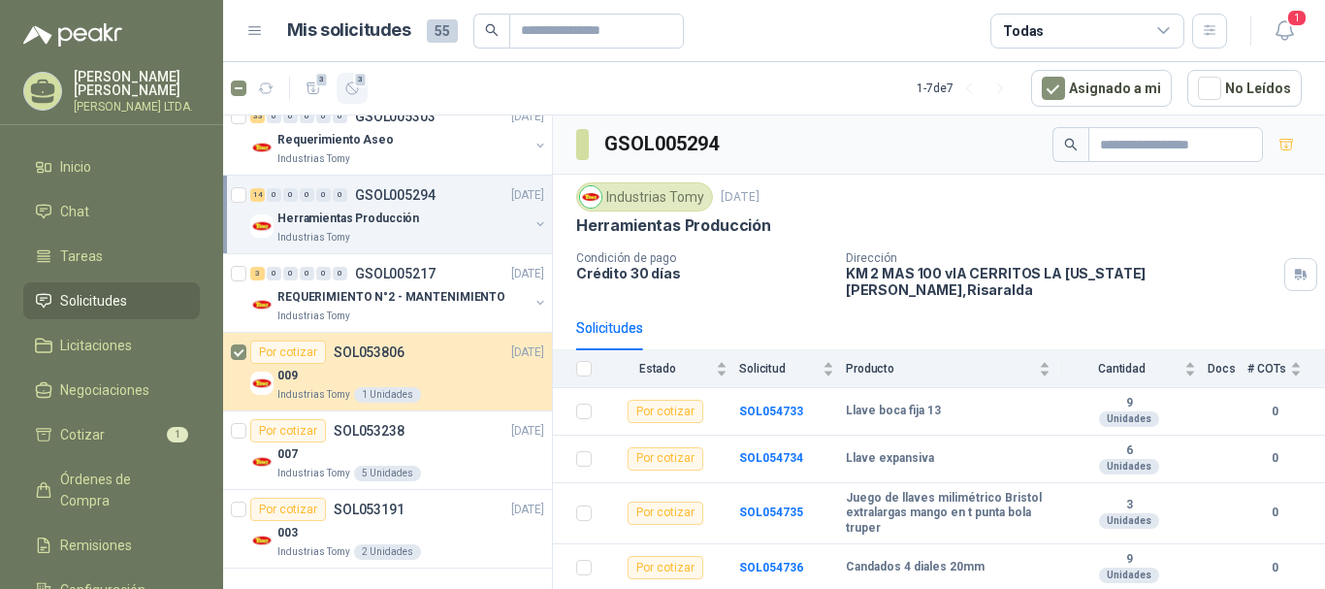
click at [357, 87] on span "3" at bounding box center [361, 80] width 14 height 16
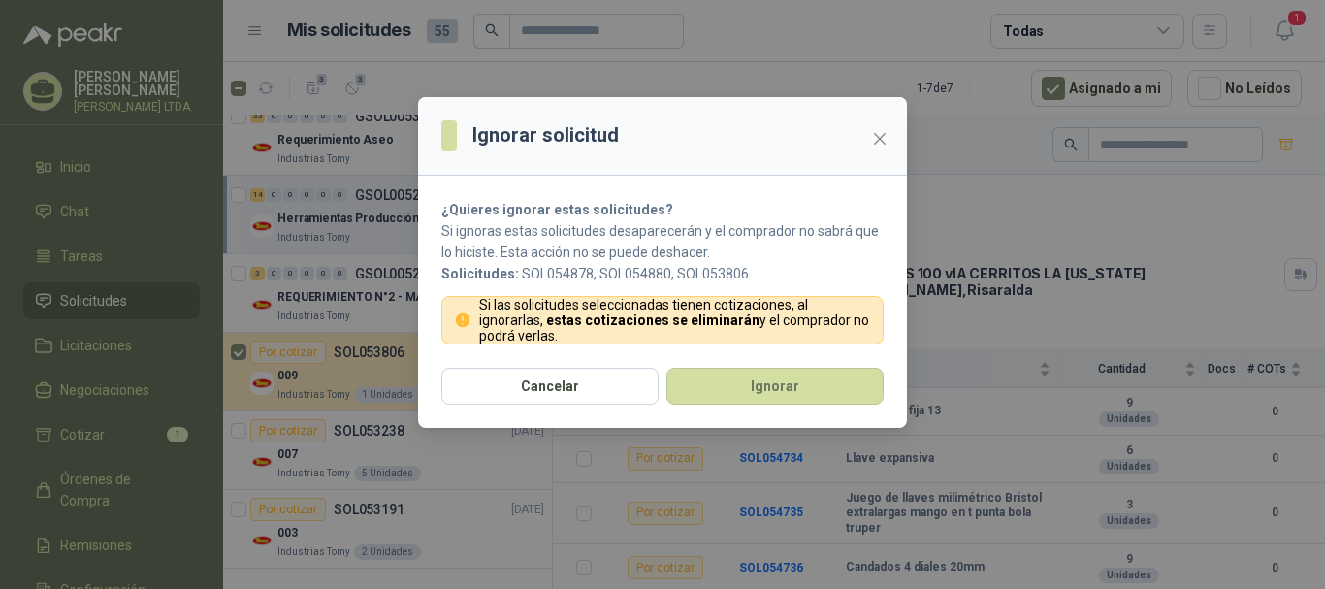
click at [859, 116] on header "Ignorar solicitud" at bounding box center [662, 136] width 489 height 79
click at [870, 114] on header "Ignorar solicitud" at bounding box center [662, 136] width 489 height 79
click at [880, 144] on icon "close" at bounding box center [880, 139] width 16 height 16
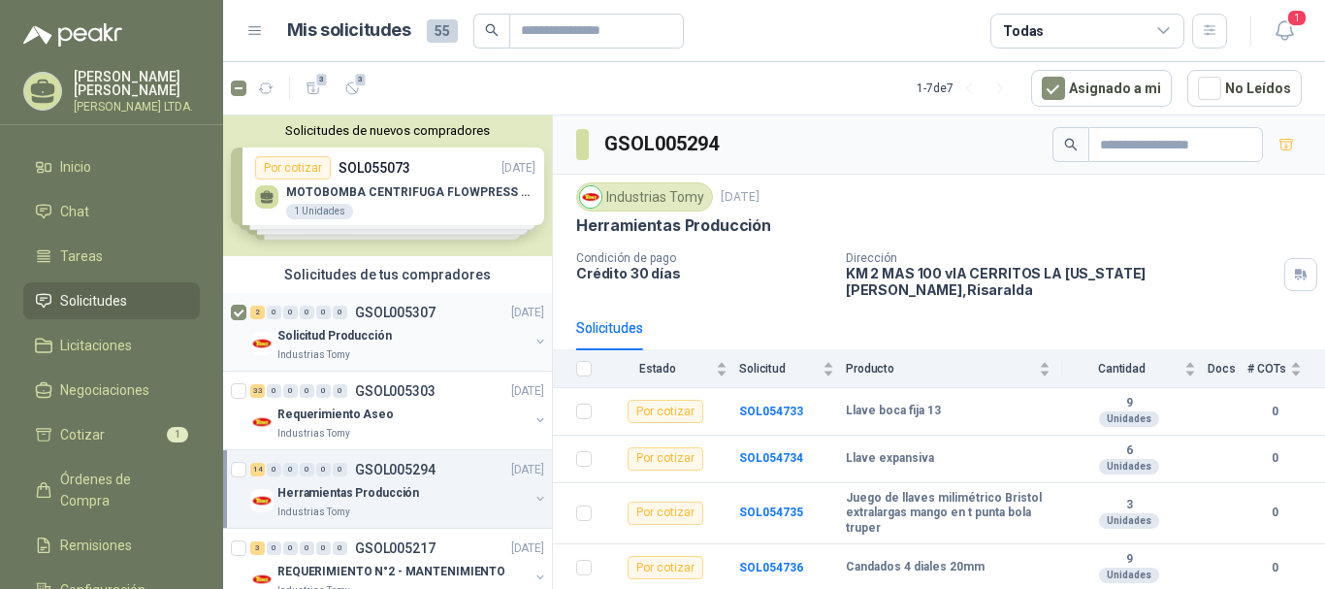
click at [230, 308] on div "2 0 0 0 0 0 GSOL005307 [DATE] Solicitud Producción Industrias Tomy" at bounding box center [387, 332] width 329 height 79
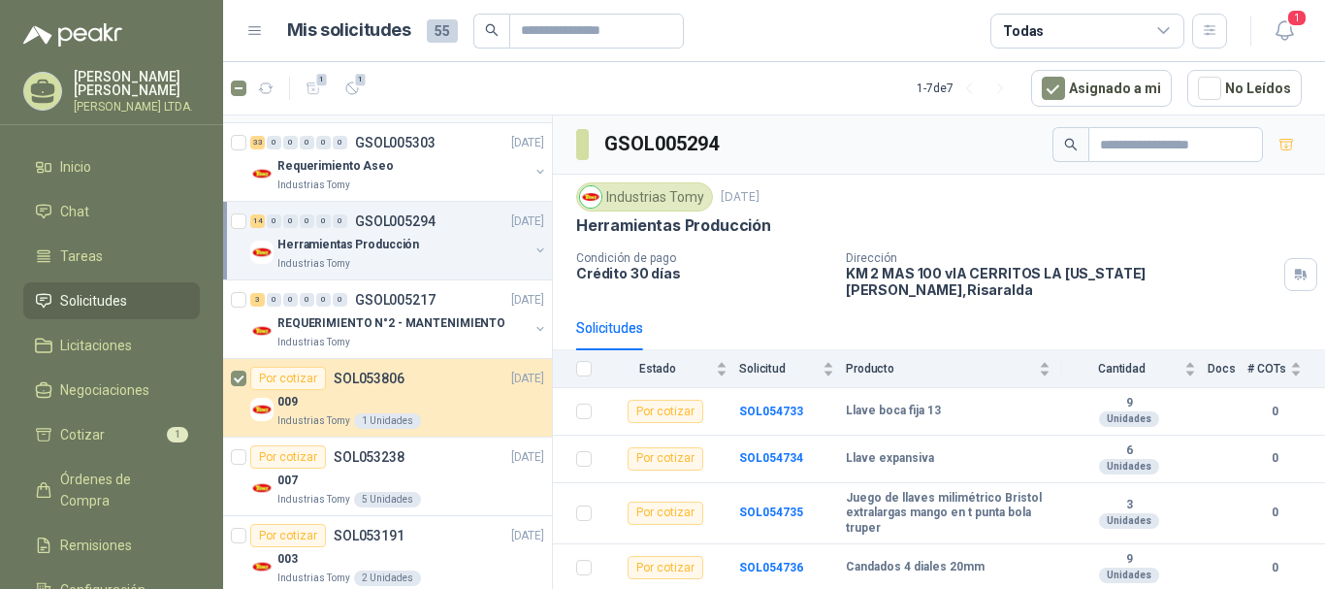
scroll to position [275, 0]
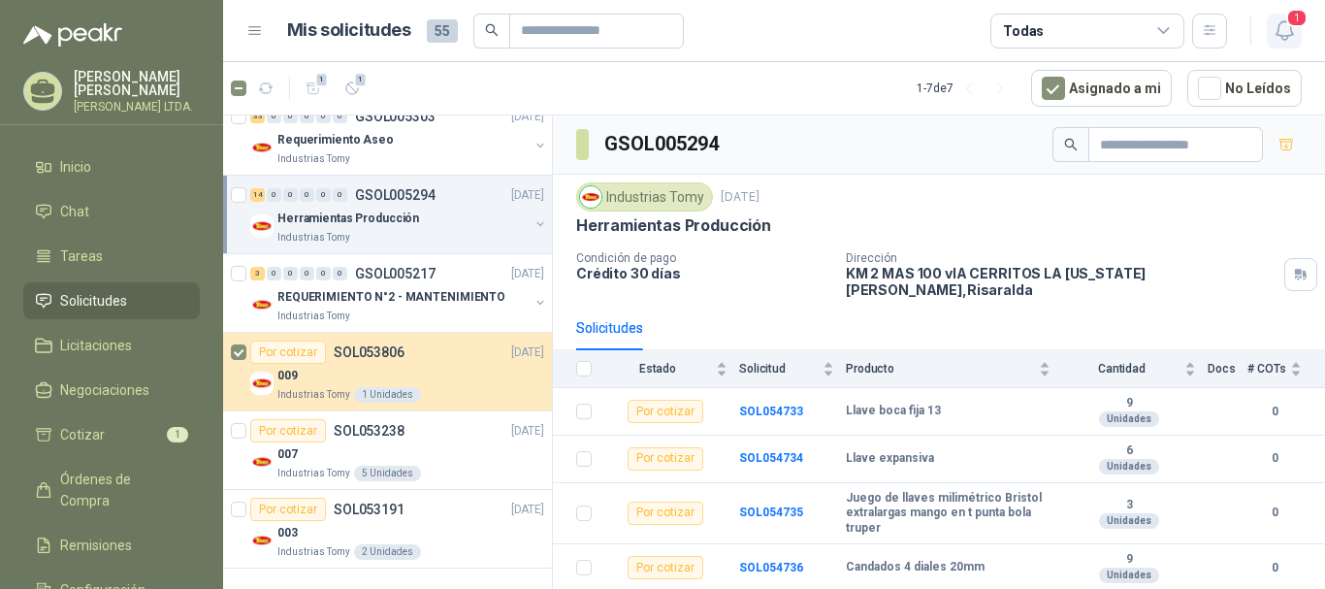
click at [1294, 36] on icon "button" at bounding box center [1285, 30] width 24 height 24
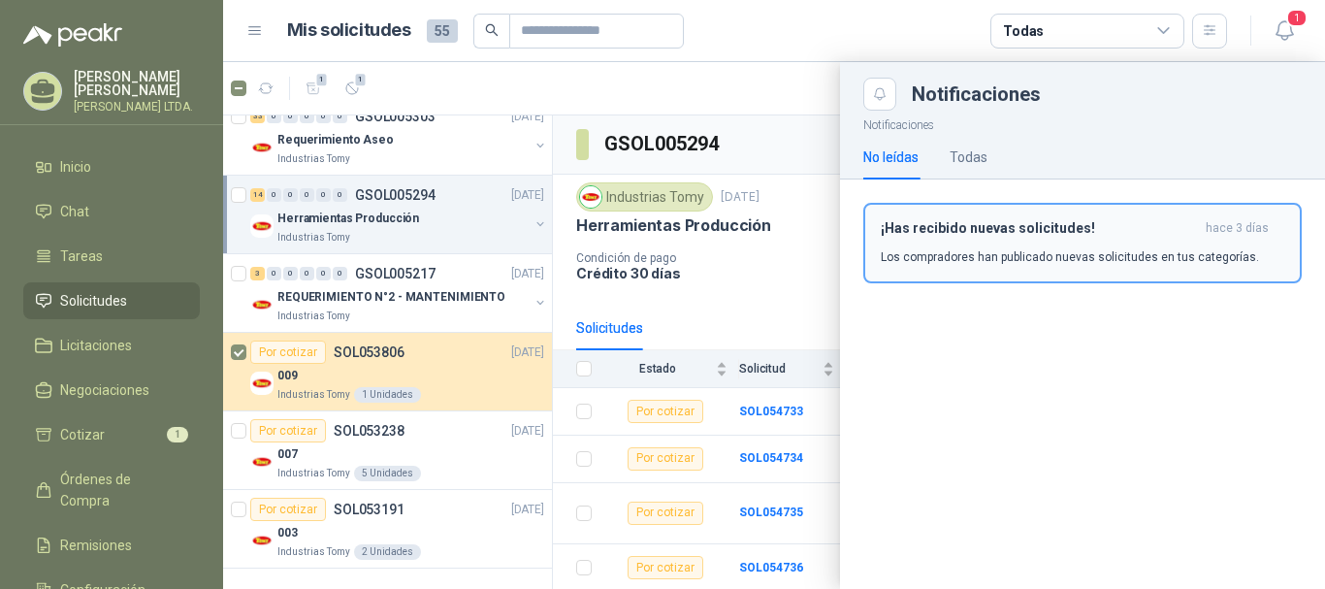
click at [996, 270] on button "¡Has recibido nuevas solicitudes! [DATE] Los compradores han publicado nuevas s…" at bounding box center [1082, 243] width 438 height 81
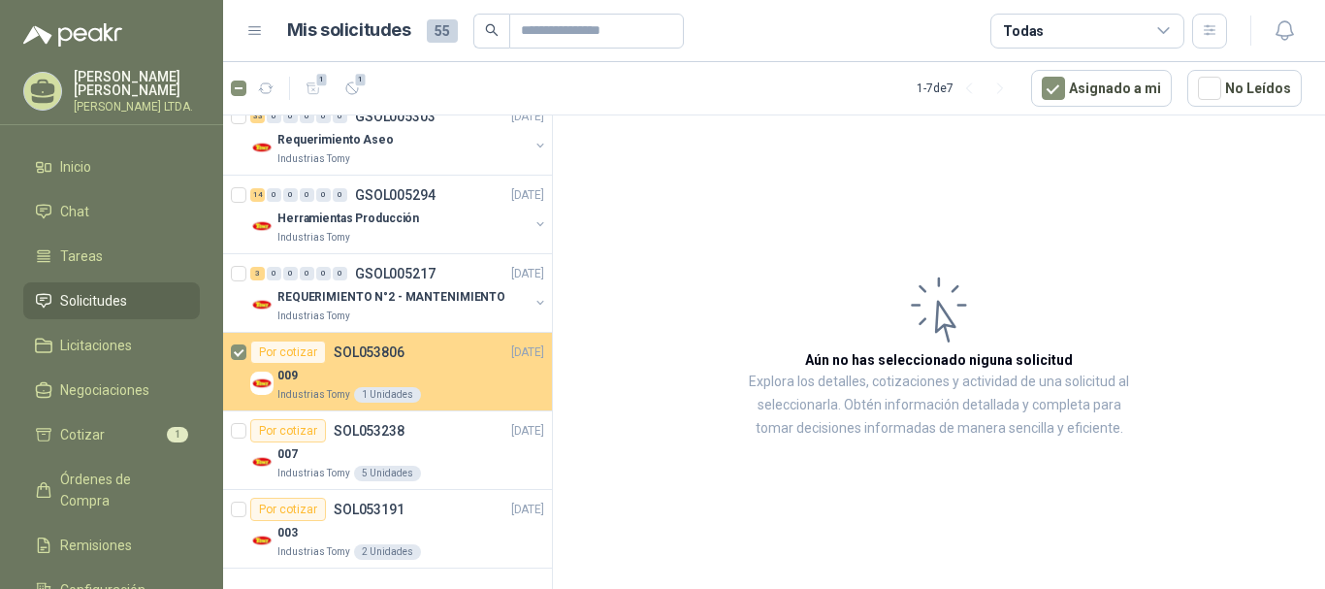
click at [420, 374] on div "009" at bounding box center [410, 375] width 267 height 23
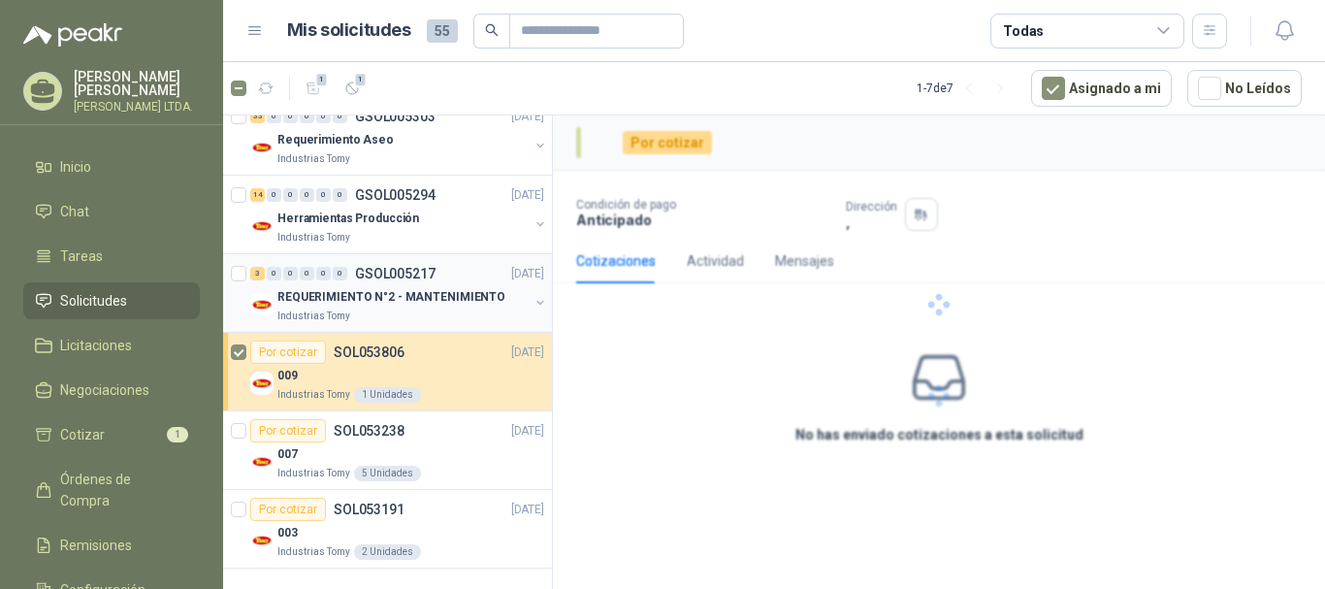
click at [428, 280] on p "GSOL005217" at bounding box center [395, 274] width 81 height 14
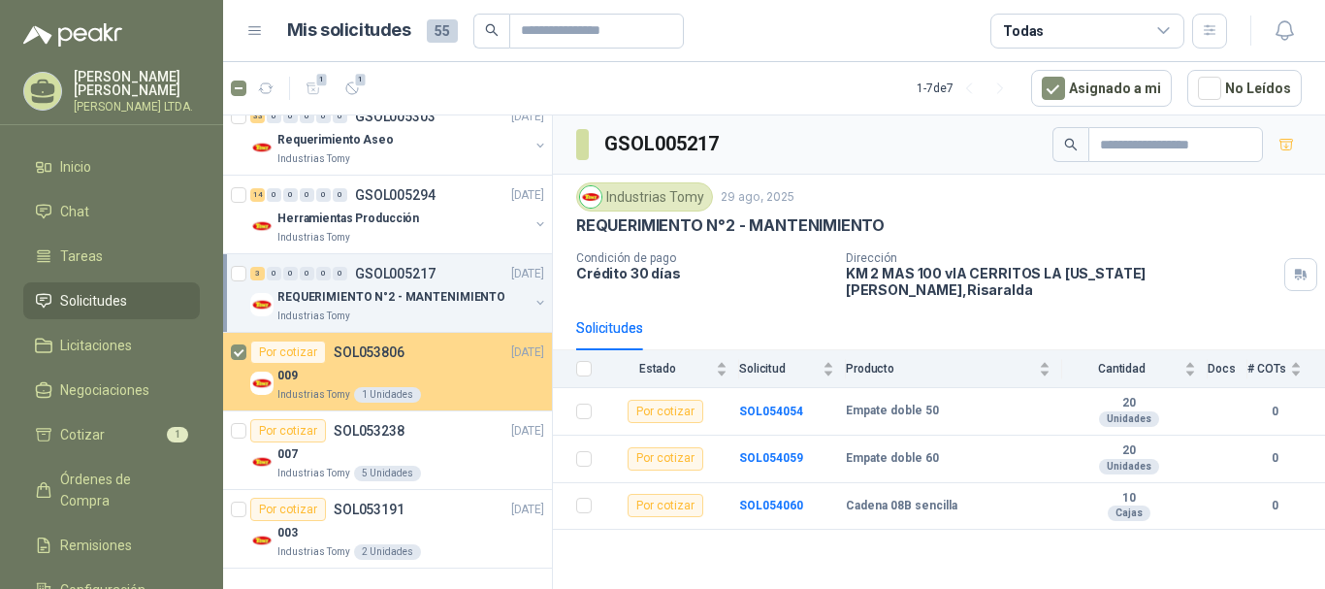
click at [470, 361] on div "Por cotizar SOL053806 [DATE]" at bounding box center [397, 352] width 294 height 23
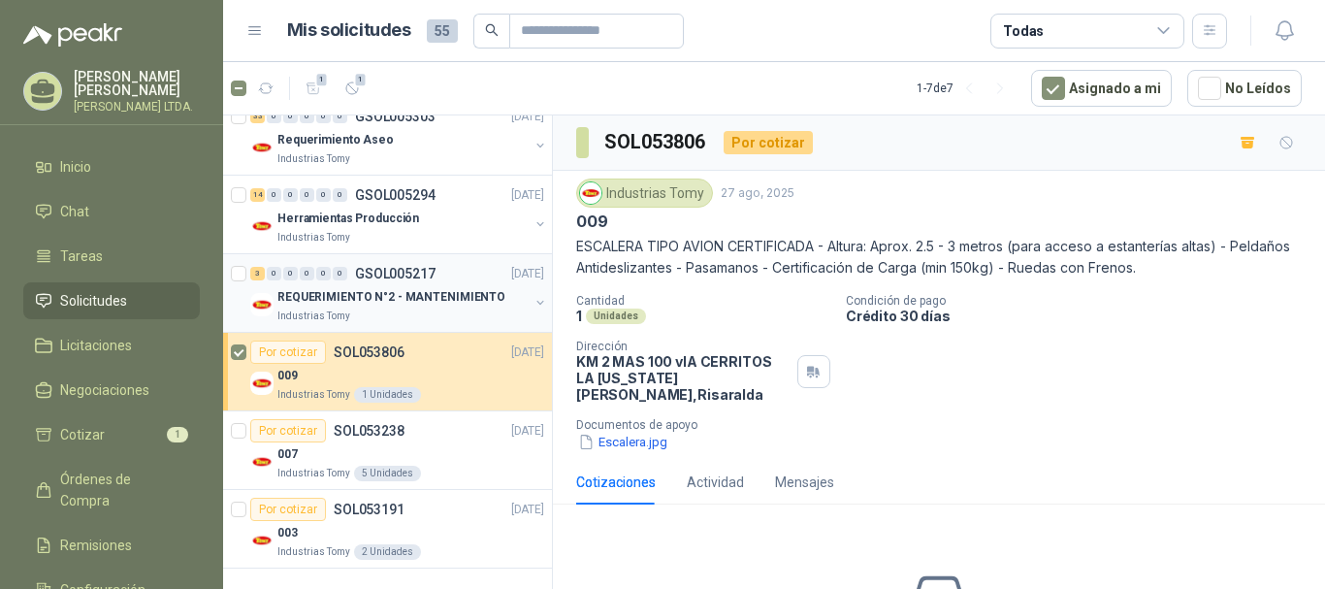
click at [474, 303] on p "REQUERIMIENTO N°2 - MANTENIMIENTO" at bounding box center [391, 297] width 228 height 18
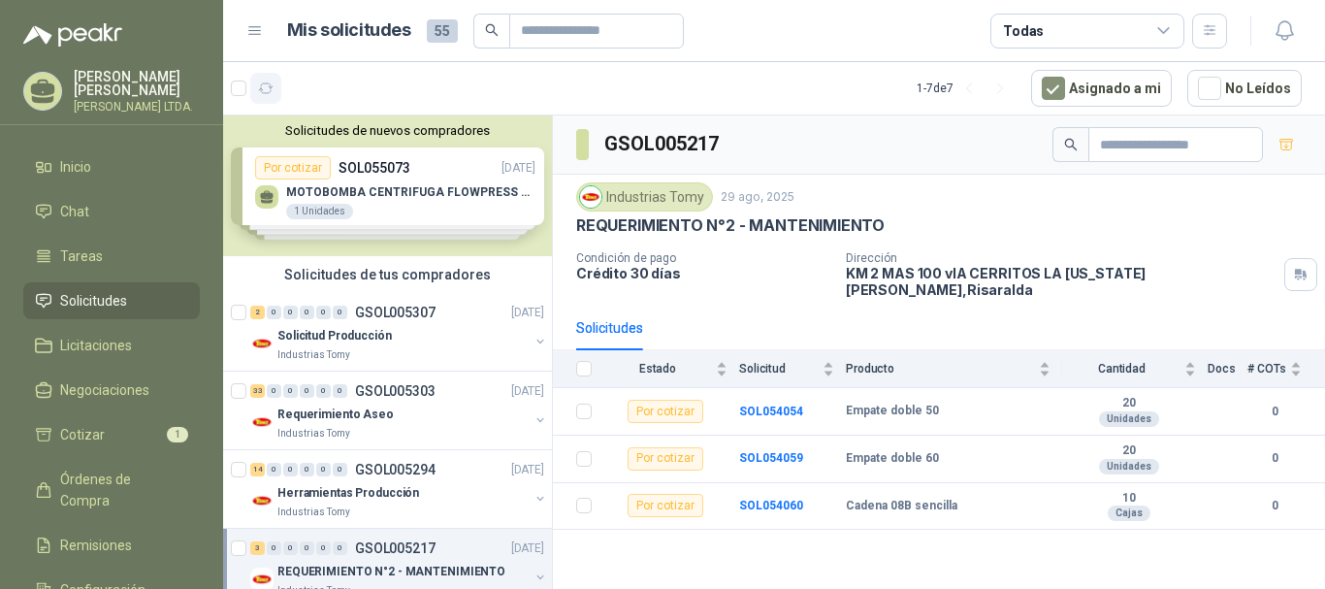
click at [260, 103] on button "button" at bounding box center [265, 88] width 31 height 31
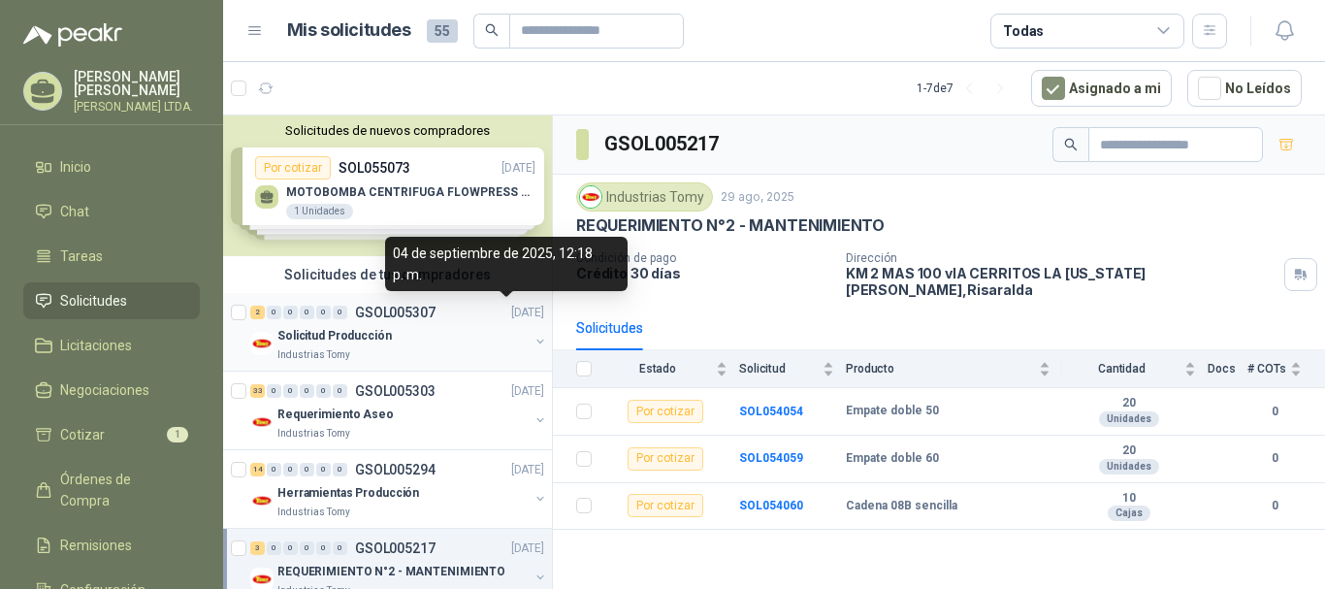
scroll to position [275, 0]
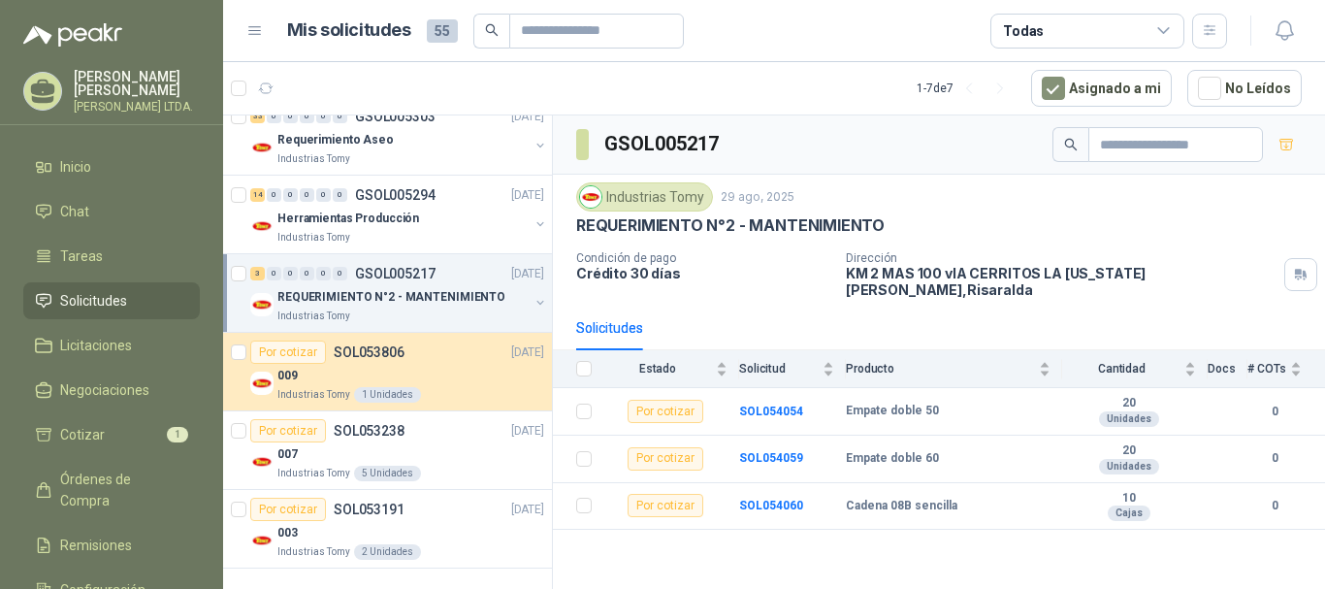
click at [467, 281] on div "3 0 0 0 0 0 GSOL005217 [DATE]" at bounding box center [399, 273] width 298 height 23
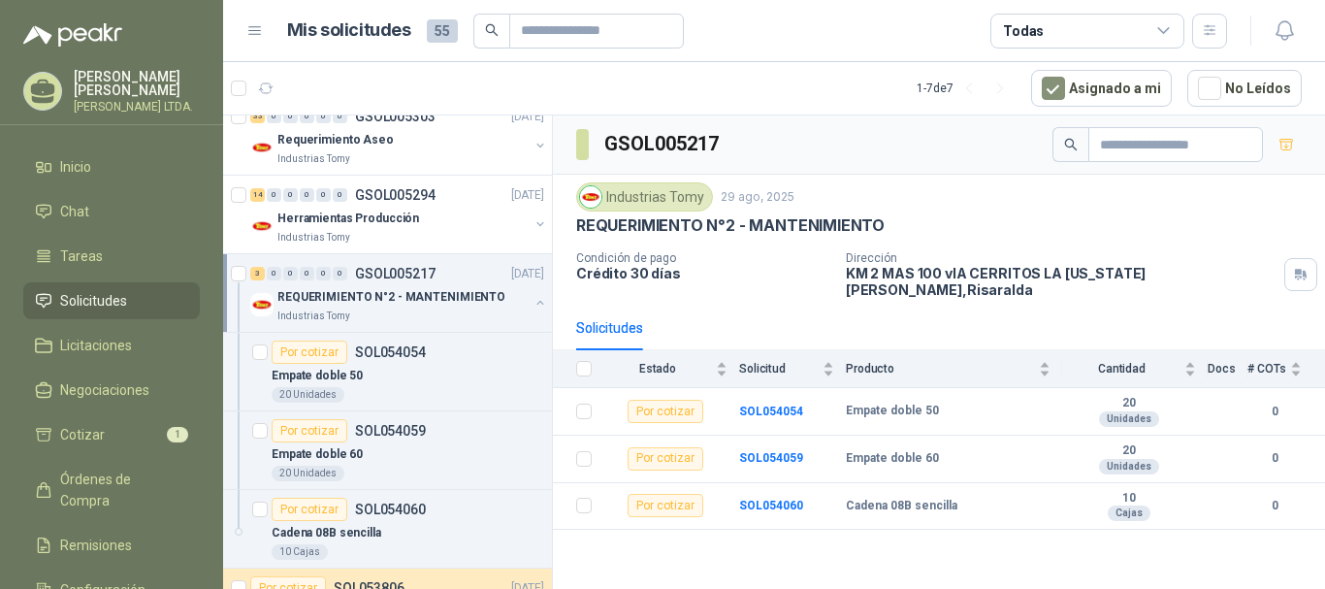
click at [467, 281] on div "3 0 0 0 0 0 GSOL005217 [DATE]" at bounding box center [399, 273] width 298 height 23
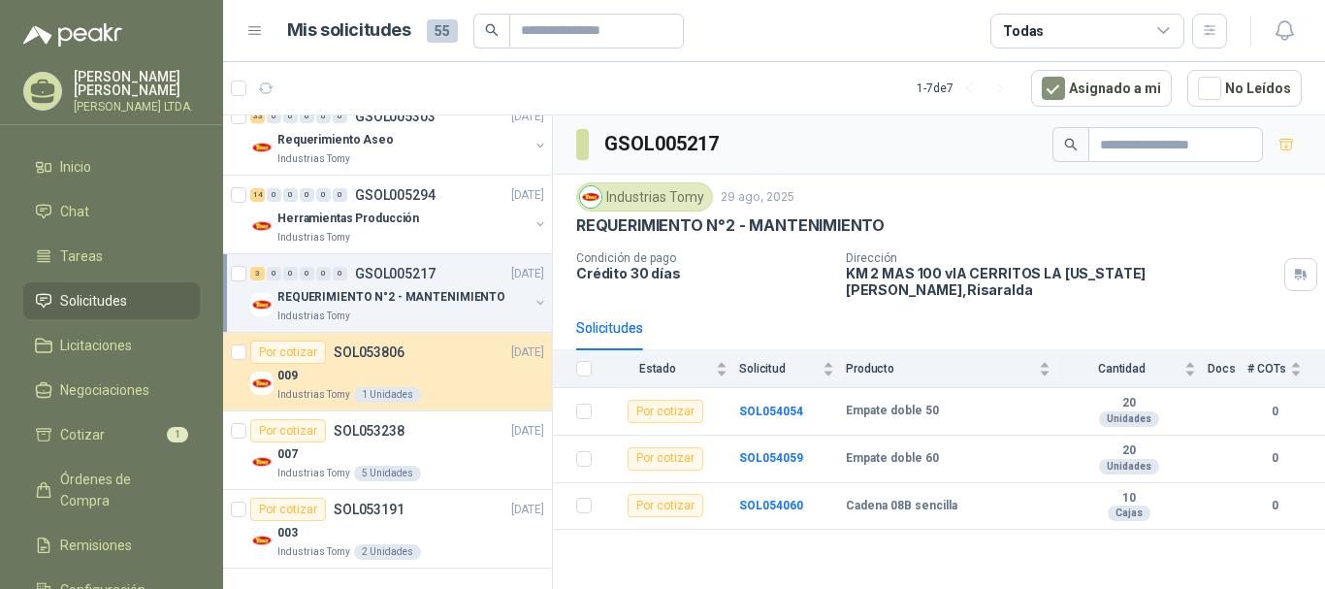
click at [430, 293] on p "REQUERIMIENTO N°2 - MANTENIMIENTO" at bounding box center [391, 297] width 228 height 18
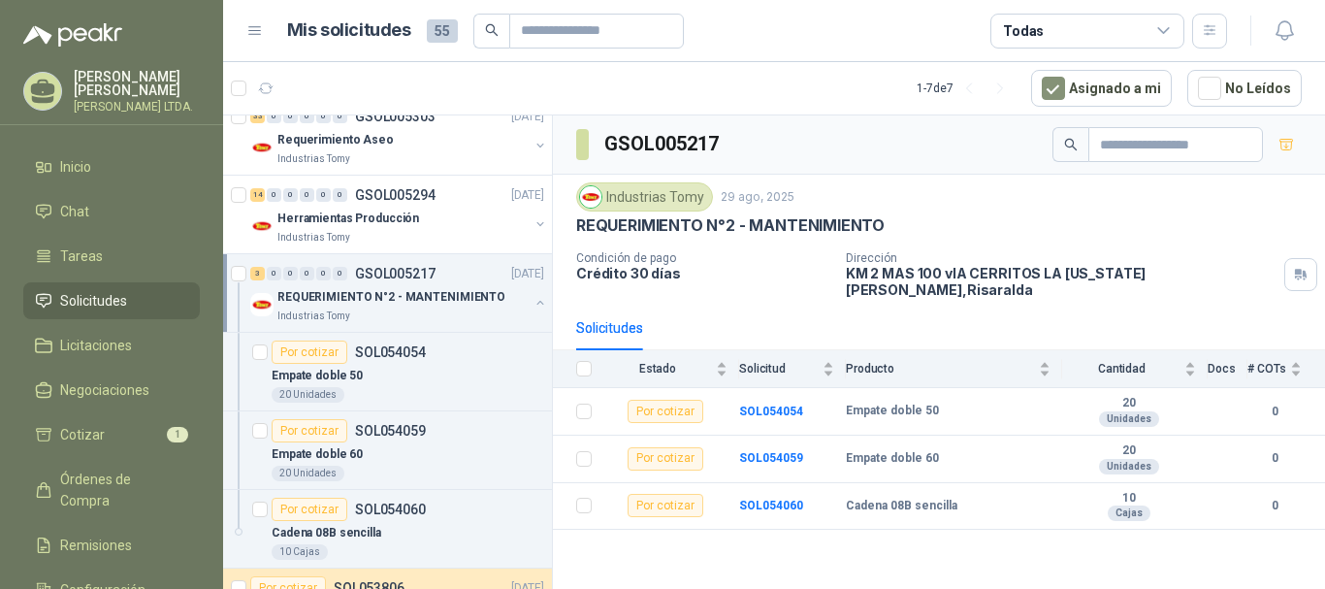
click at [487, 295] on p "REQUERIMIENTO N°2 - MANTENIMIENTO" at bounding box center [391, 297] width 228 height 18
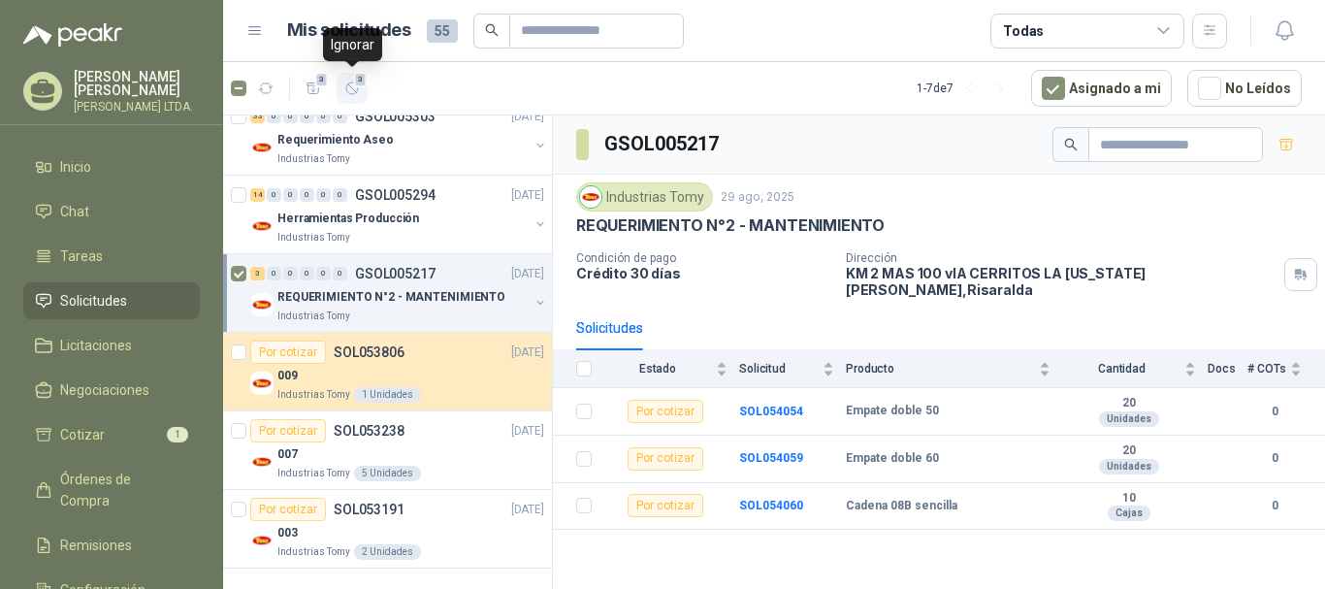
click at [353, 88] on icon "button" at bounding box center [352, 89] width 16 height 16
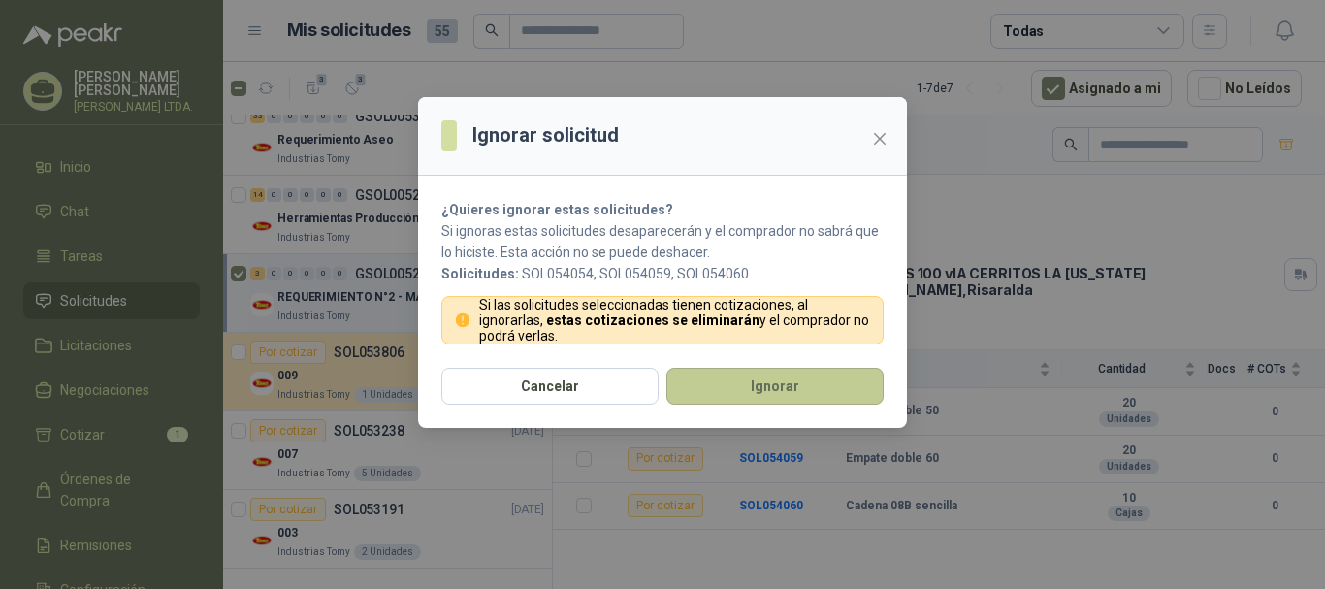
click at [806, 393] on button "Ignorar" at bounding box center [774, 386] width 217 height 37
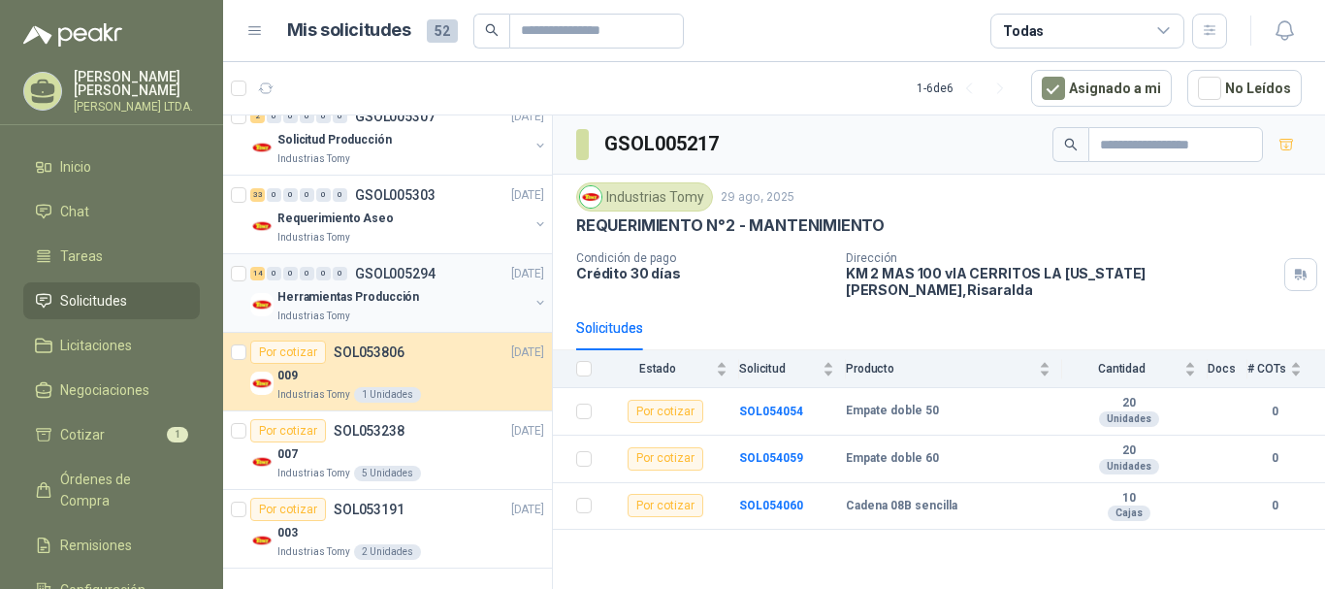
scroll to position [196, 0]
click at [456, 279] on div "14 0 0 0 0 0 GSOL005294 [DATE]" at bounding box center [399, 273] width 298 height 23
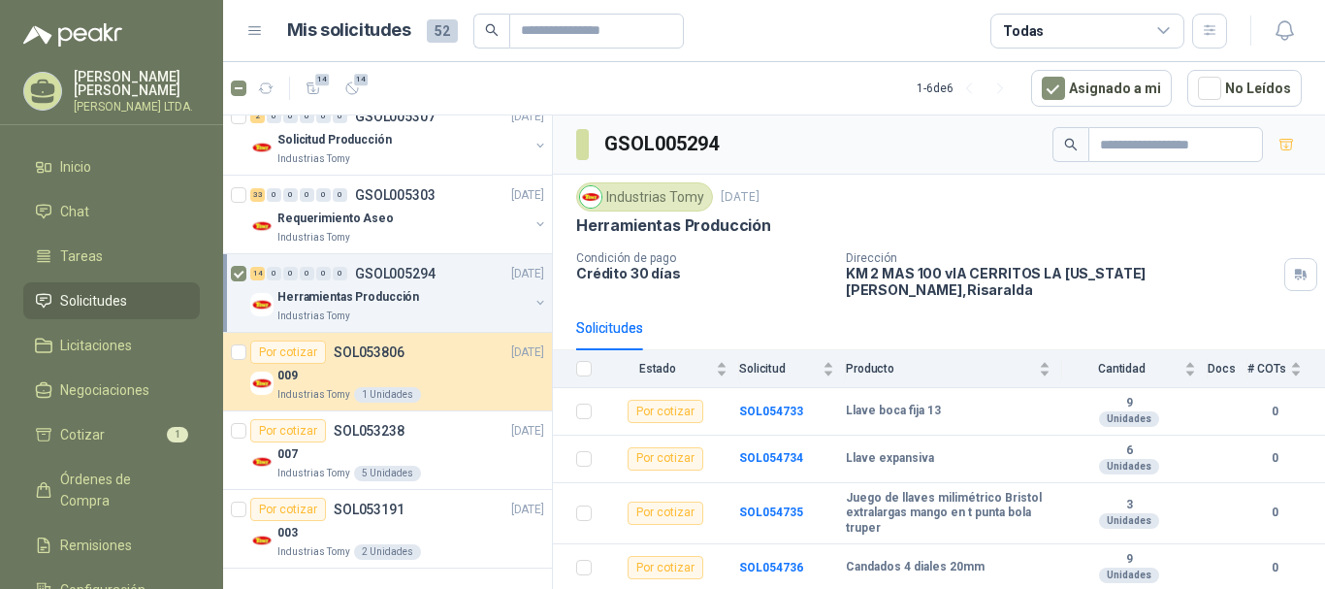
scroll to position [99, 0]
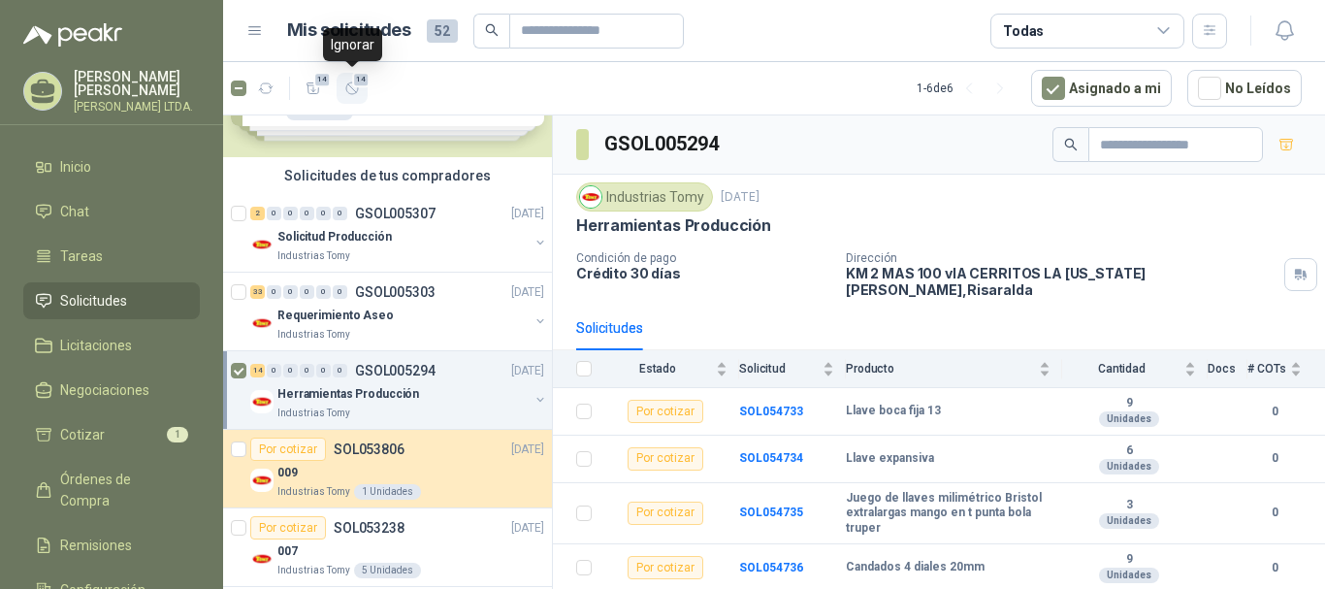
click at [357, 91] on icon "button" at bounding box center [352, 88] width 12 height 12
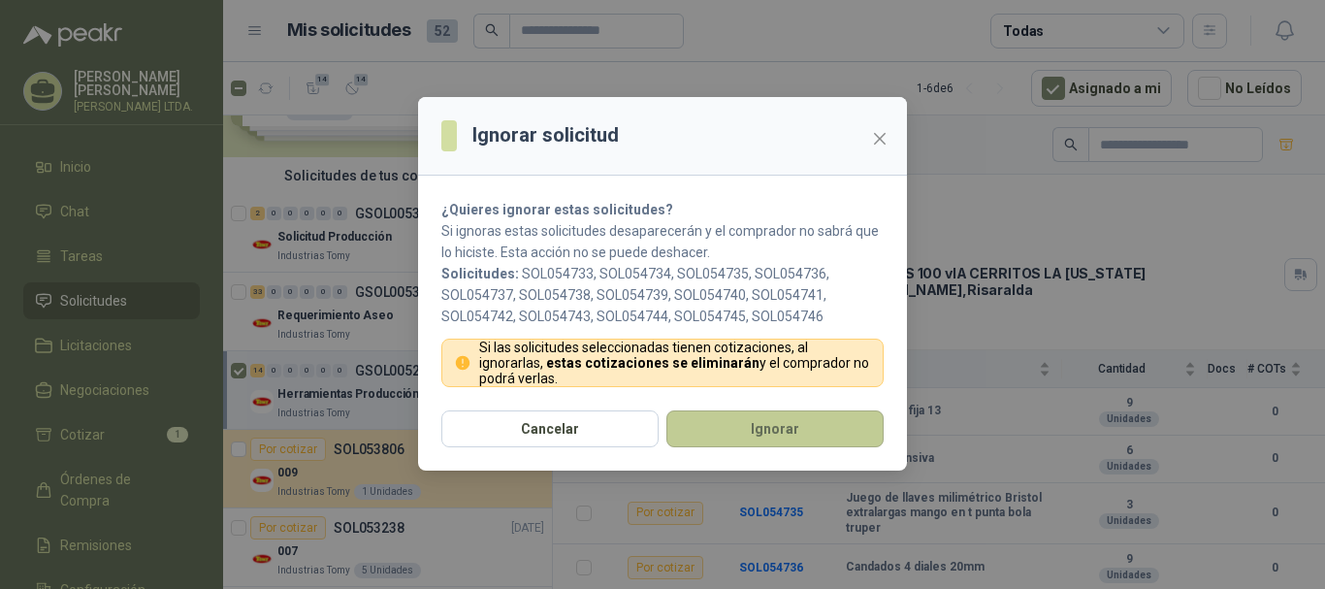
click at [808, 418] on button "Ignorar" at bounding box center [774, 428] width 217 height 37
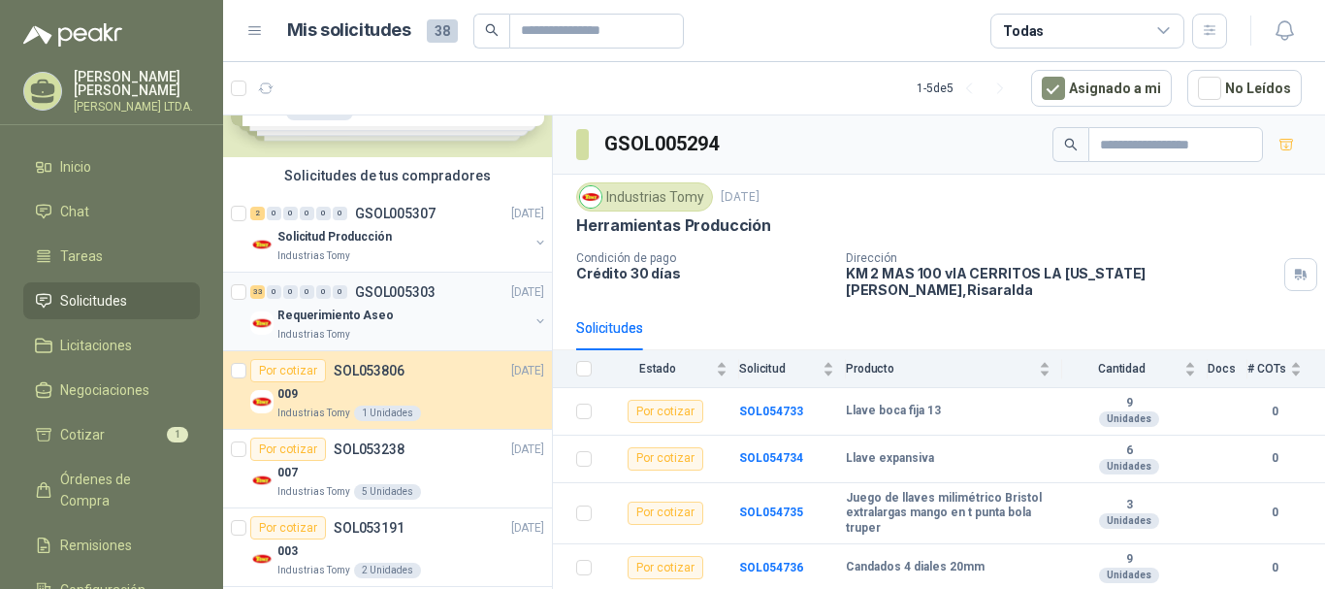
click at [485, 303] on div "33 0 0 0 0 0 GSOL005303 [DATE]" at bounding box center [399, 291] width 298 height 23
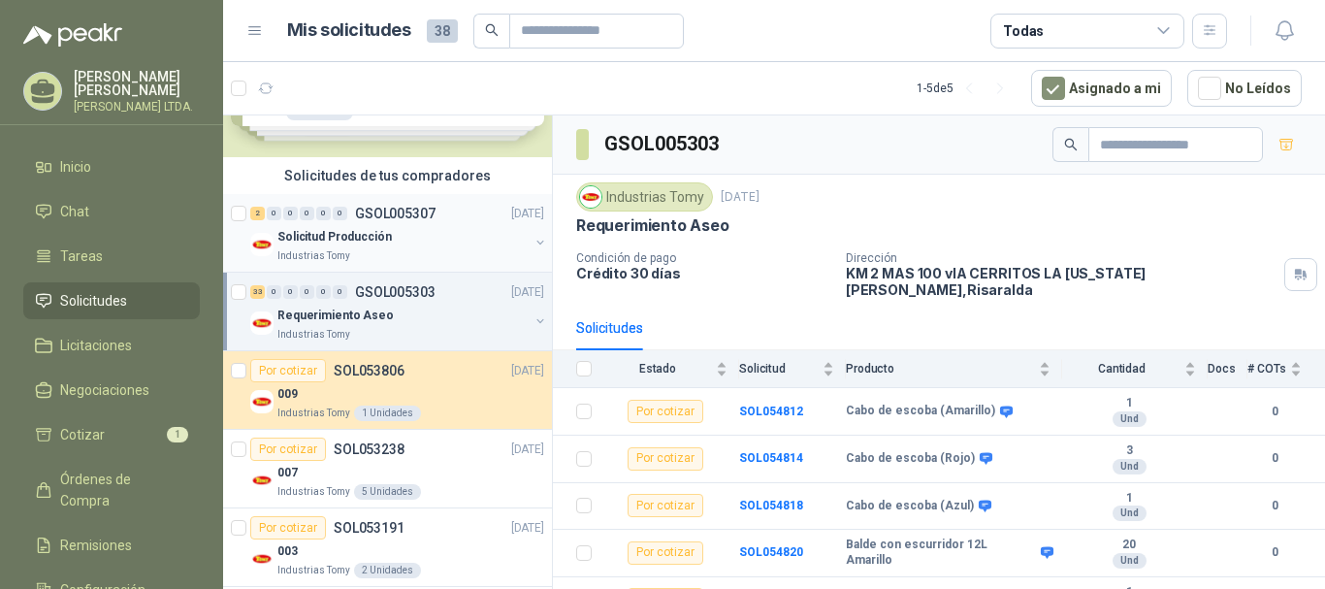
click at [463, 228] on div "Solicitud Producción" at bounding box center [402, 236] width 251 height 23
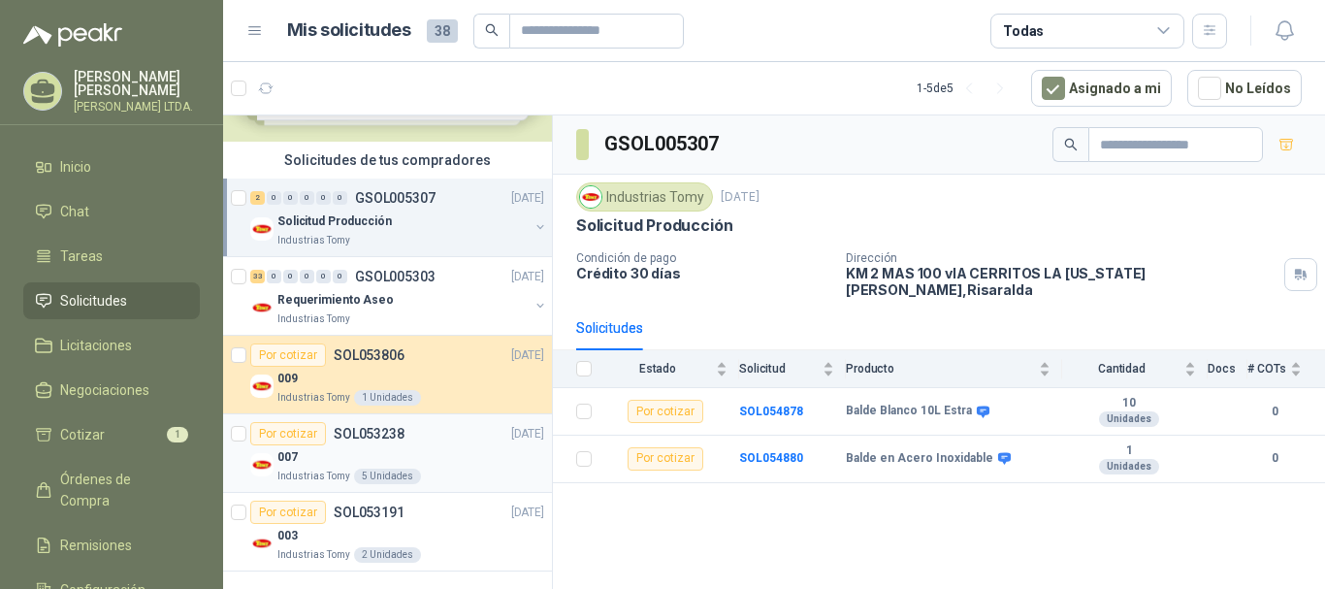
scroll to position [117, 0]
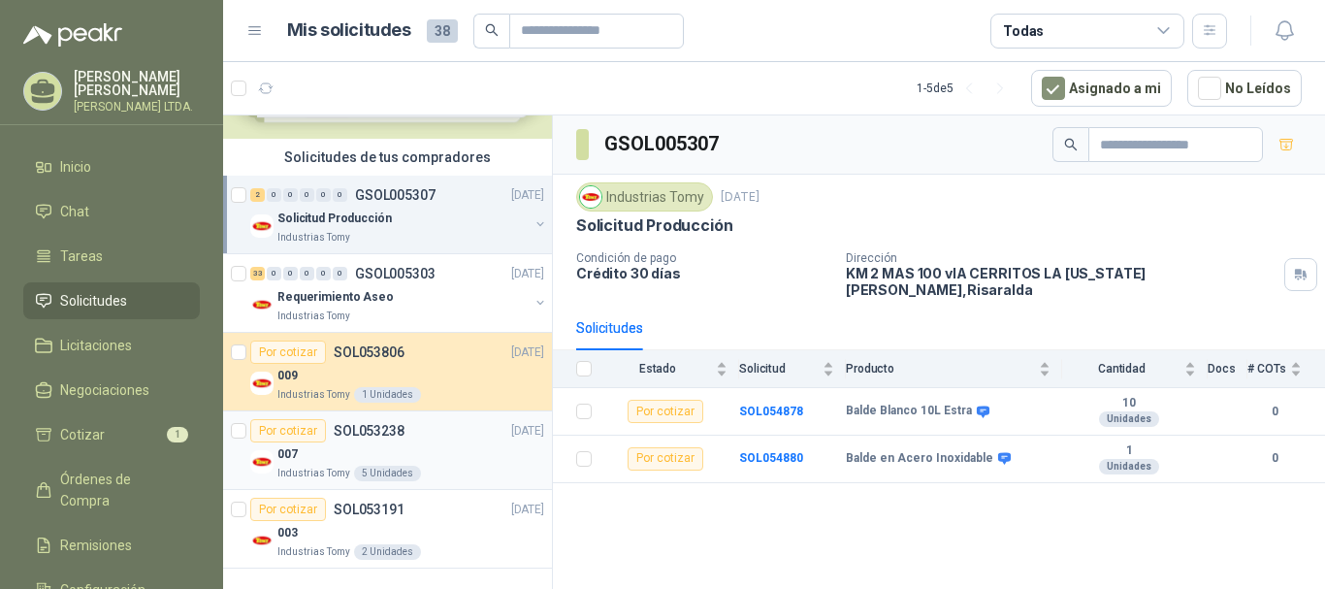
click at [462, 457] on div "007" at bounding box center [410, 453] width 267 height 23
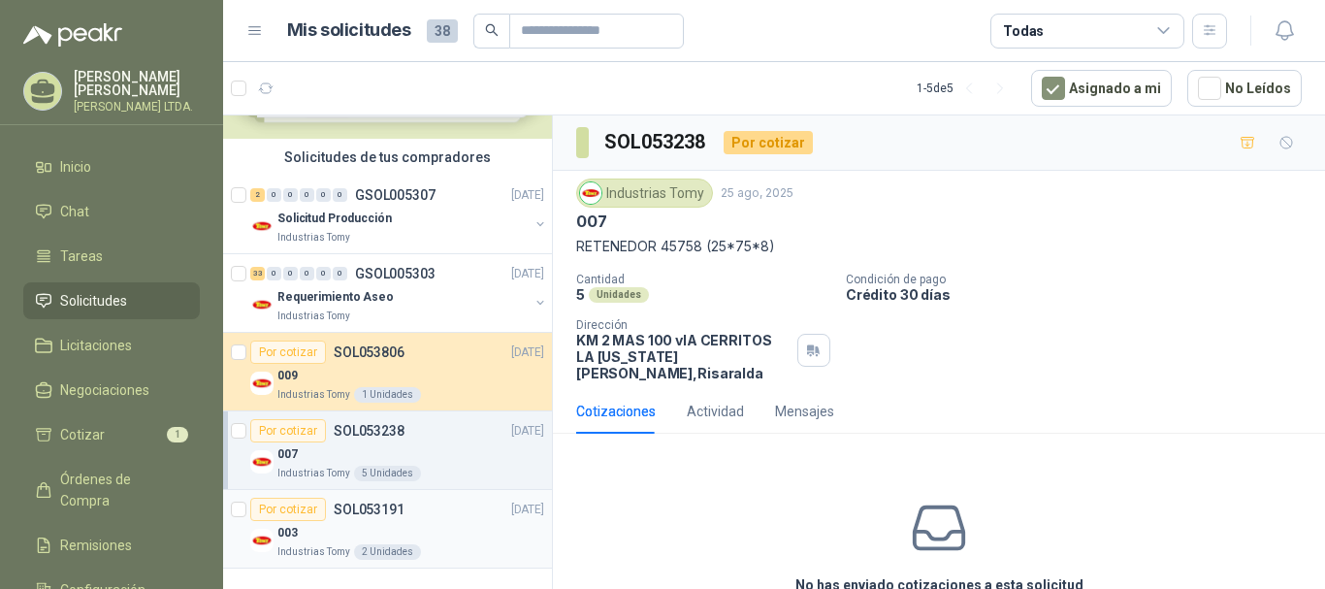
click at [460, 519] on div "Por cotizar SOL053191 [DATE]" at bounding box center [397, 509] width 294 height 23
click at [461, 459] on div "007" at bounding box center [410, 453] width 267 height 23
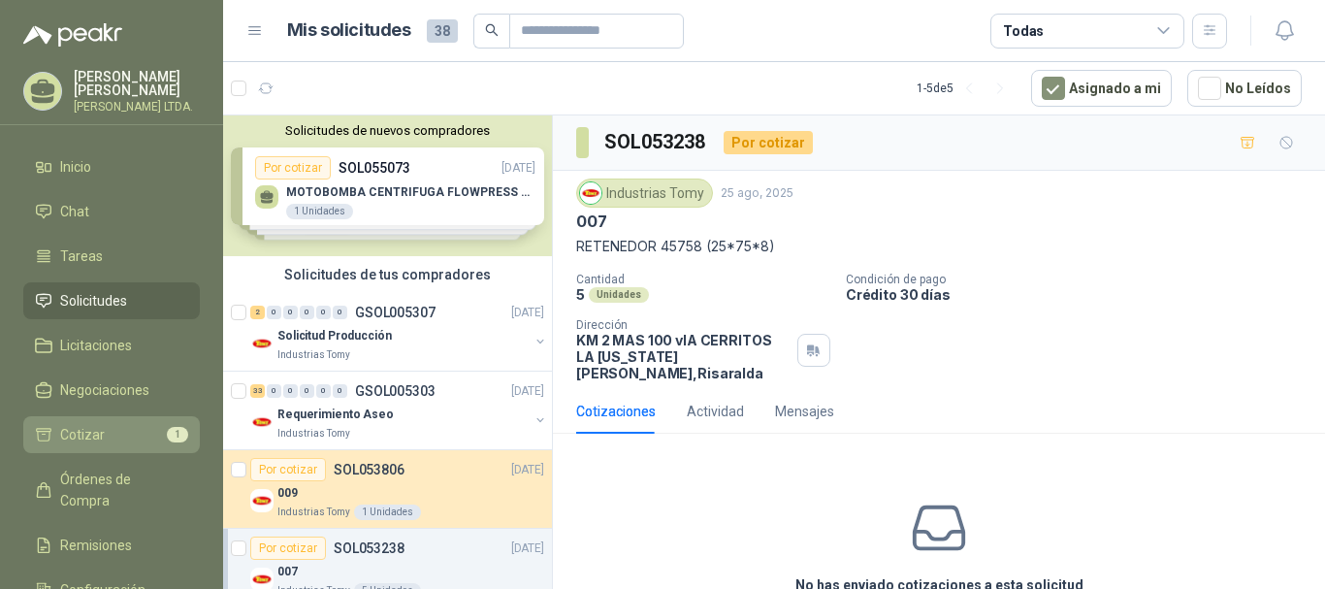
click at [130, 426] on li "Cotizar 1" at bounding box center [111, 434] width 153 height 21
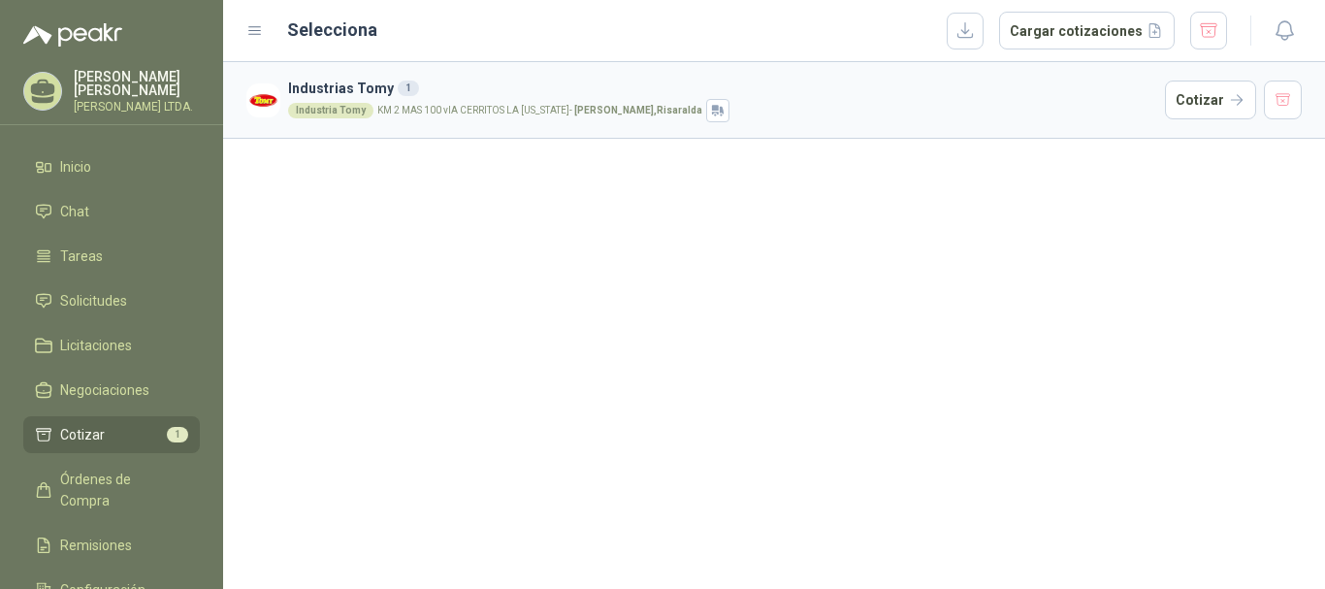
click at [526, 90] on h3 "Industrias Tomy 1" at bounding box center [722, 88] width 869 height 21
click at [1192, 110] on button "Cotizar" at bounding box center [1210, 100] width 91 height 39
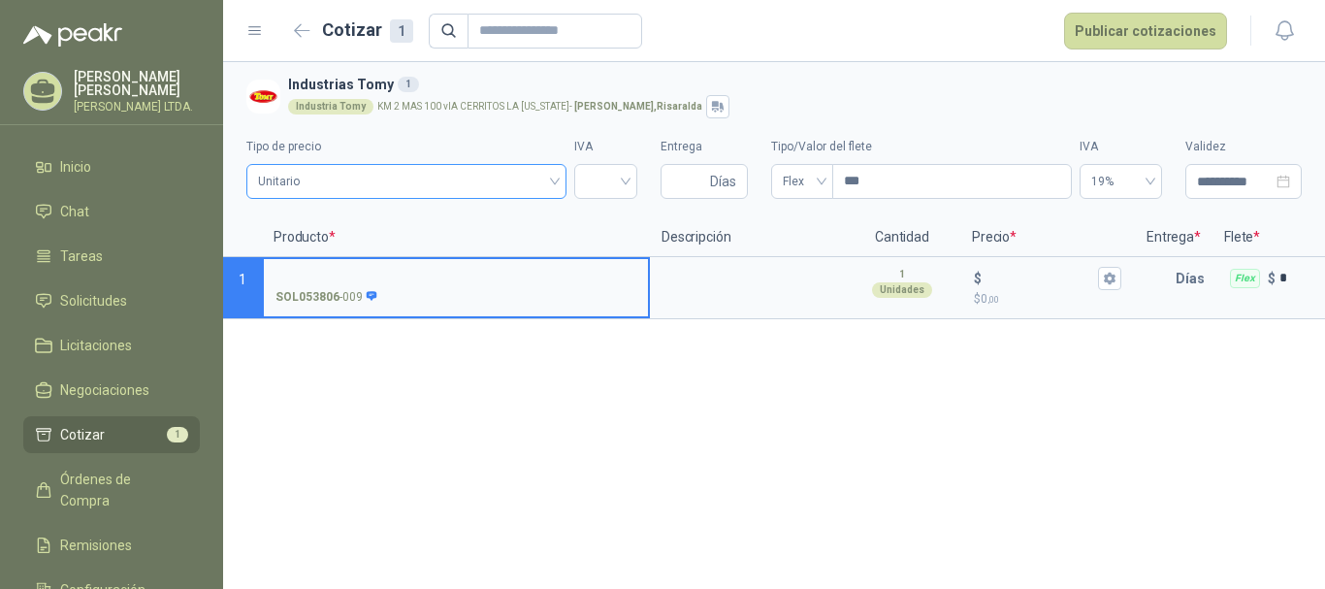
click at [371, 178] on span "Unitario" at bounding box center [406, 181] width 297 height 29
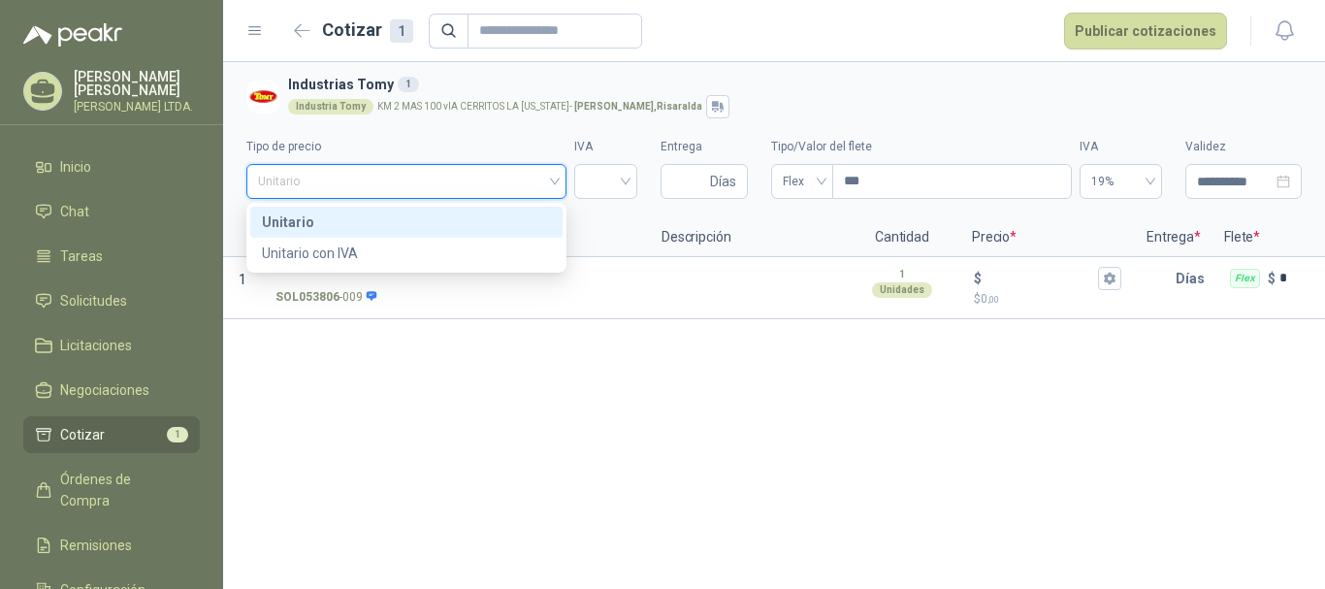
click at [371, 178] on span "Unitario" at bounding box center [406, 181] width 297 height 29
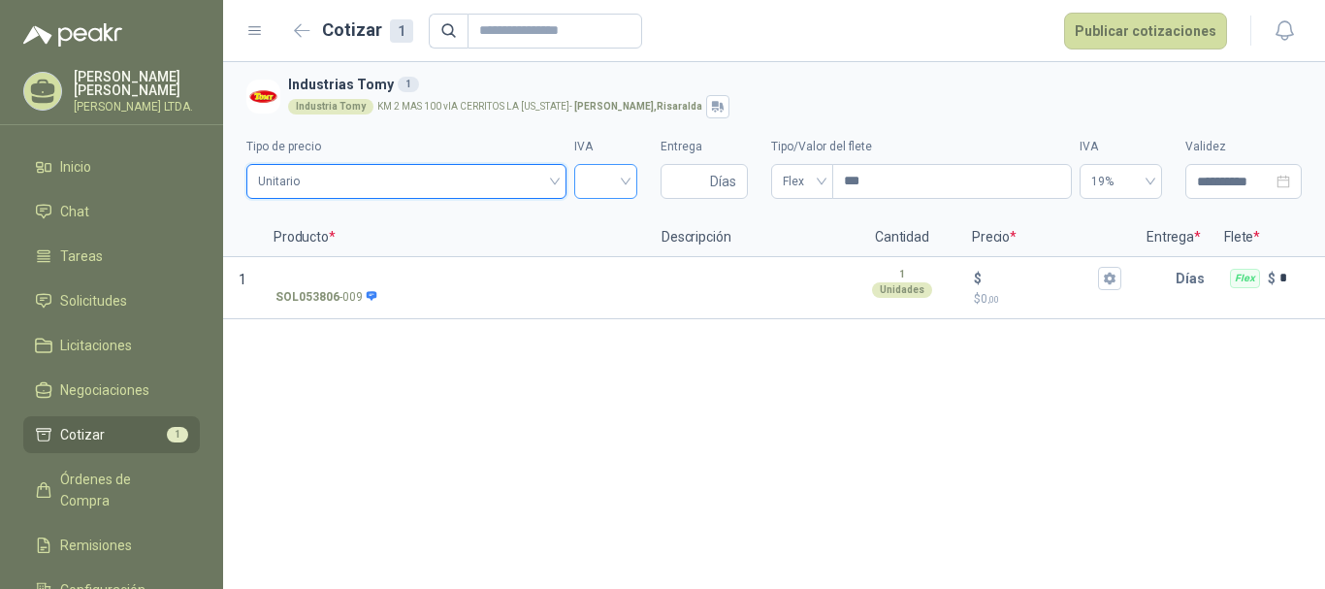
click at [595, 192] on input "search" at bounding box center [606, 179] width 40 height 29
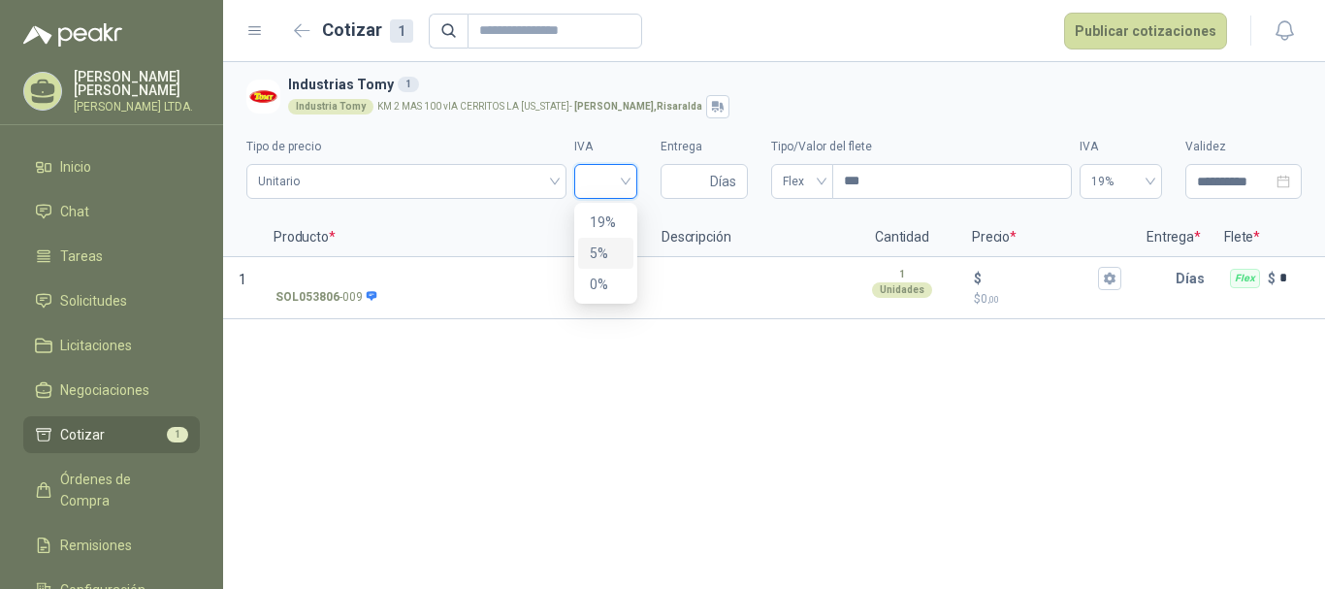
click at [598, 227] on div "19%" at bounding box center [606, 221] width 32 height 21
click at [699, 187] on input "Entrega" at bounding box center [689, 181] width 34 height 33
click at [802, 188] on span "Flex" at bounding box center [802, 181] width 39 height 29
click at [812, 214] on div "Flex" at bounding box center [802, 221] width 31 height 21
click at [1287, 182] on icon "close-circle" at bounding box center [1284, 182] width 14 height 14
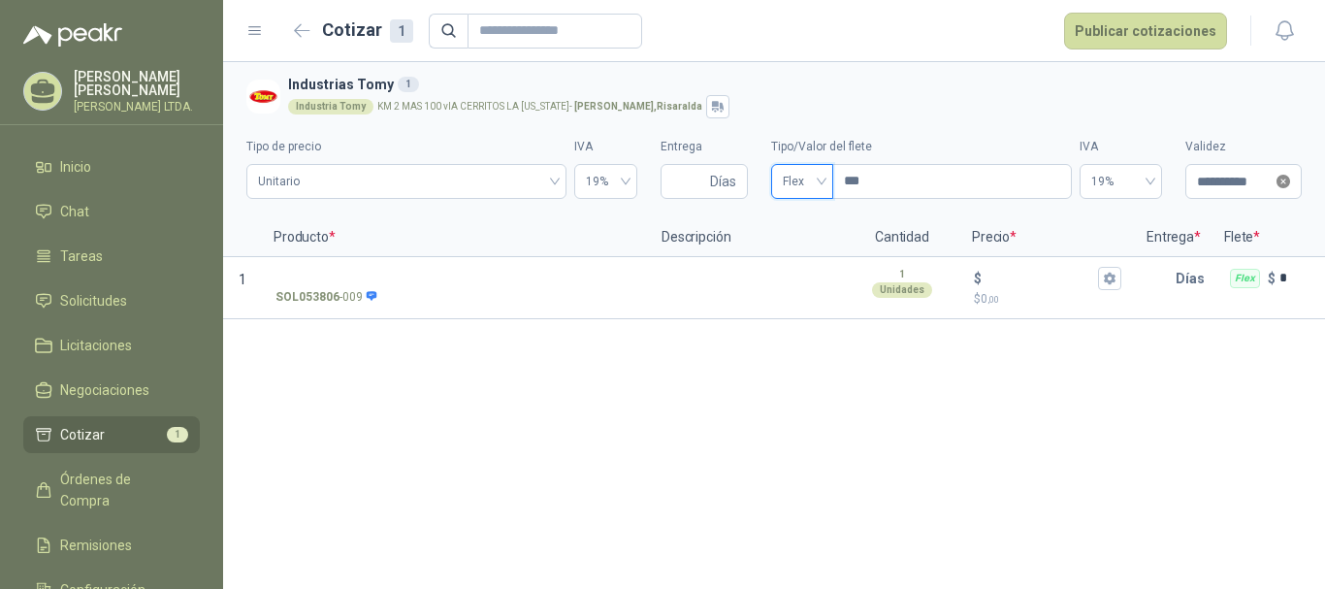
type input "**********"
click at [1115, 198] on div "19%" at bounding box center [1121, 181] width 82 height 35
click at [1119, 197] on span at bounding box center [1120, 181] width 59 height 33
click at [1225, 179] on input "**********" at bounding box center [1235, 181] width 76 height 21
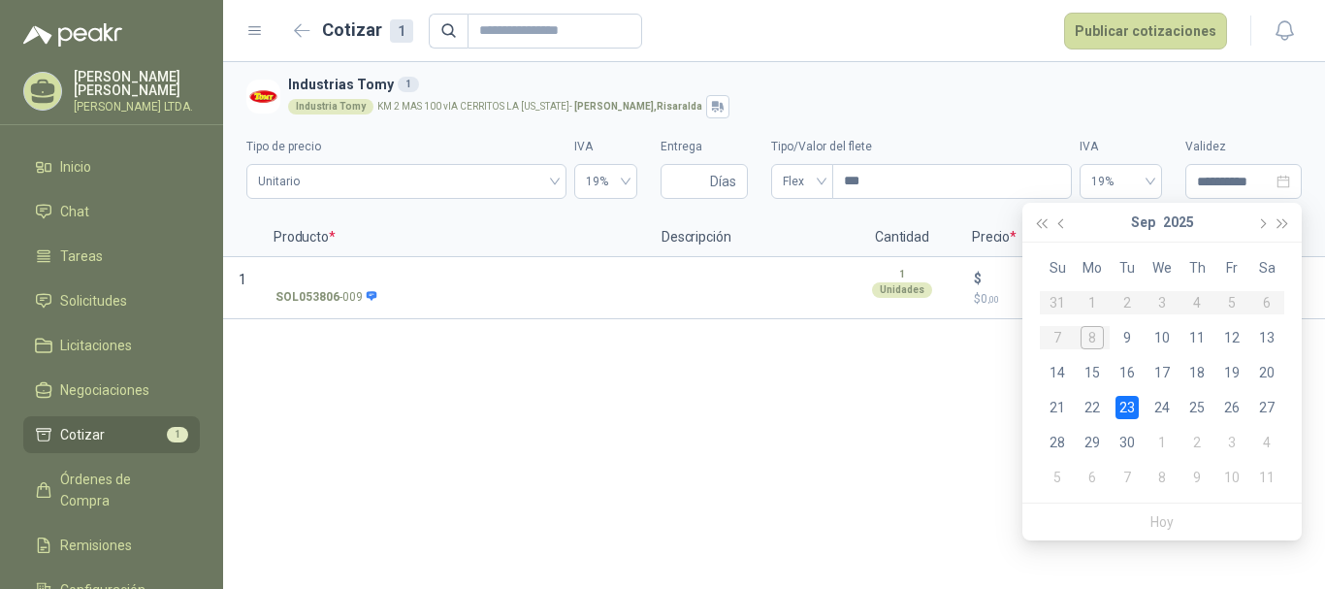
click at [1270, 154] on label "Validez" at bounding box center [1243, 147] width 116 height 18
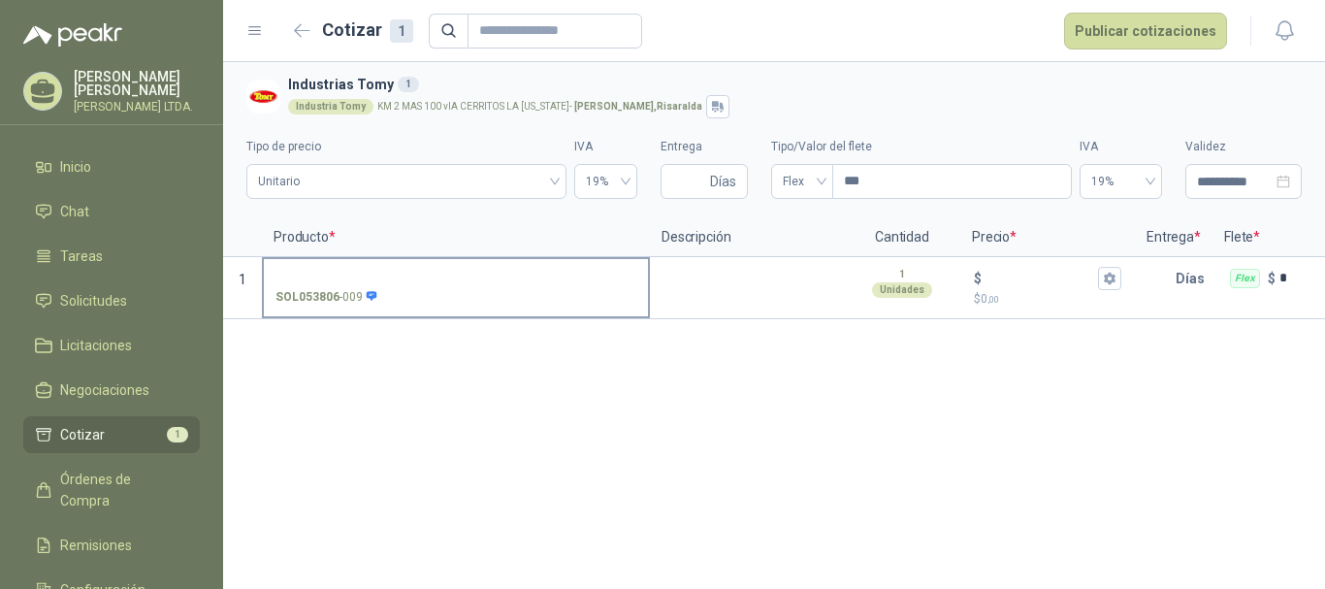
click at [416, 276] on input "SOL053806 - 009" at bounding box center [456, 279] width 361 height 15
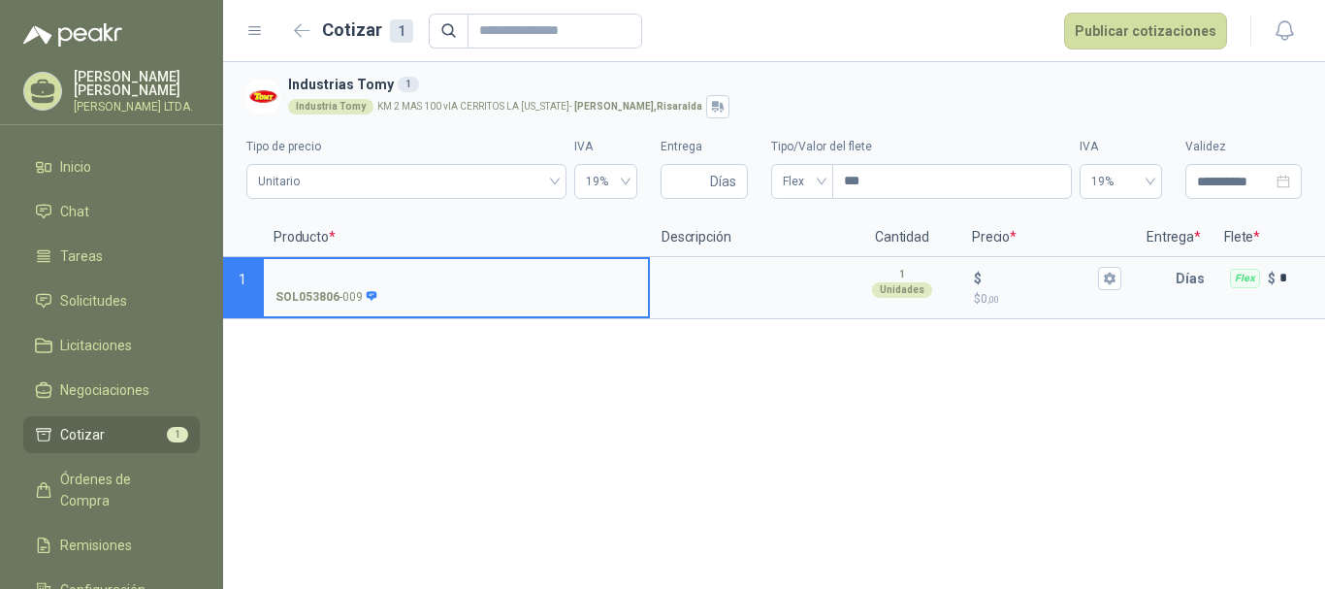
click at [299, 276] on input "SOL053806 - 009" at bounding box center [456, 279] width 361 height 15
click at [508, 283] on input "SOL053806 - 009" at bounding box center [456, 279] width 361 height 15
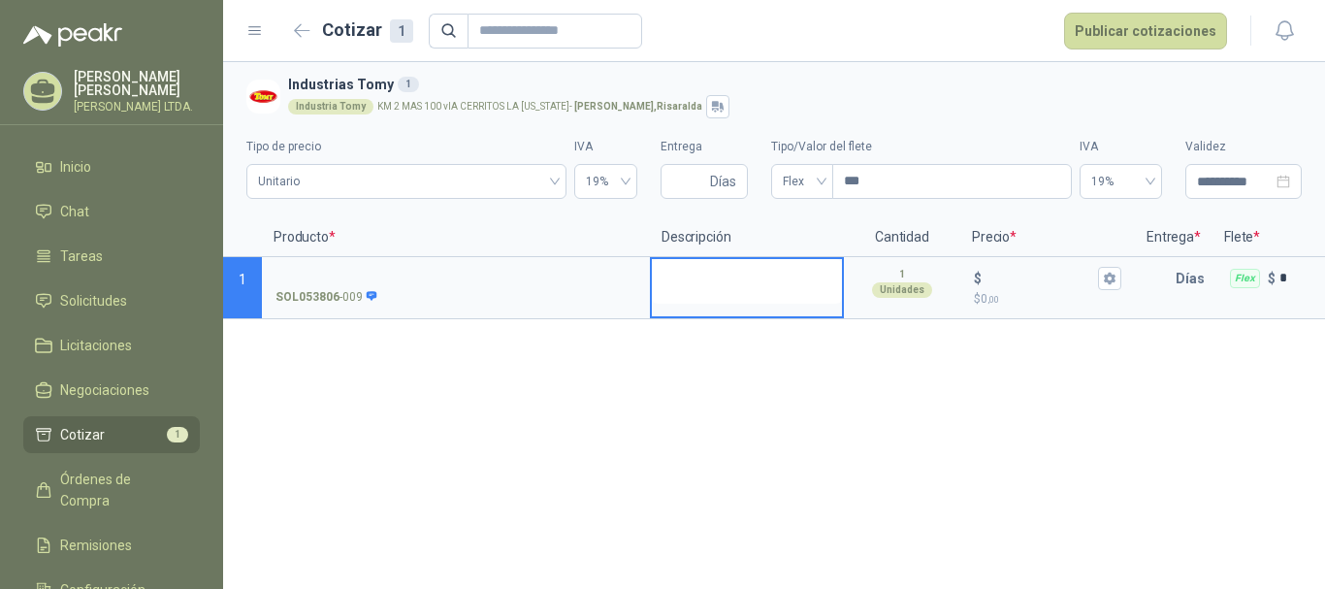
click at [700, 283] on textarea at bounding box center [747, 281] width 190 height 45
click at [424, 275] on input "SOL053806 - 009" at bounding box center [456, 279] width 361 height 15
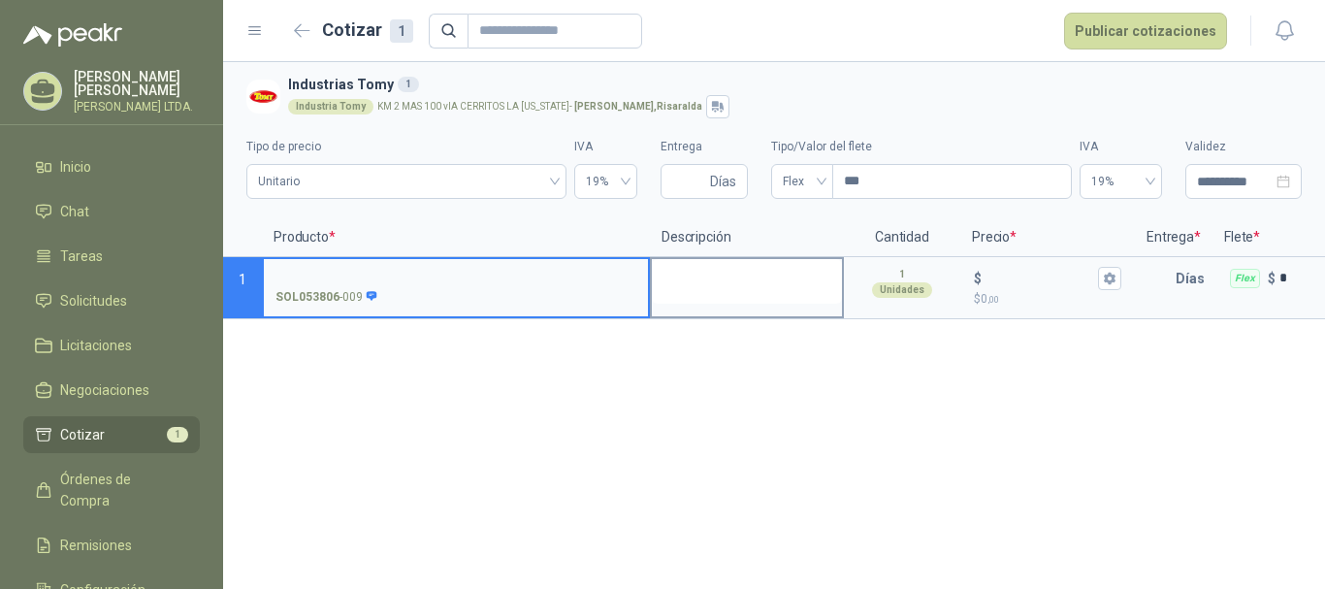
click at [787, 285] on textarea at bounding box center [747, 281] width 190 height 45
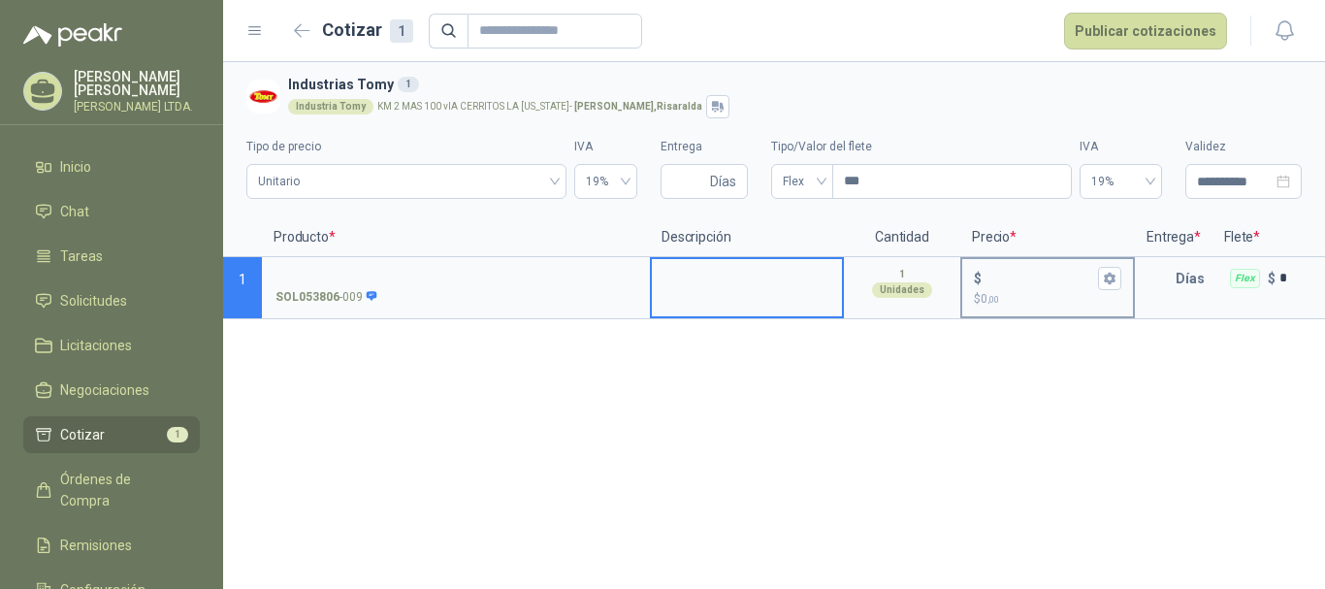
click at [1021, 271] on input "$ $ 0 ,00" at bounding box center [1040, 278] width 109 height 15
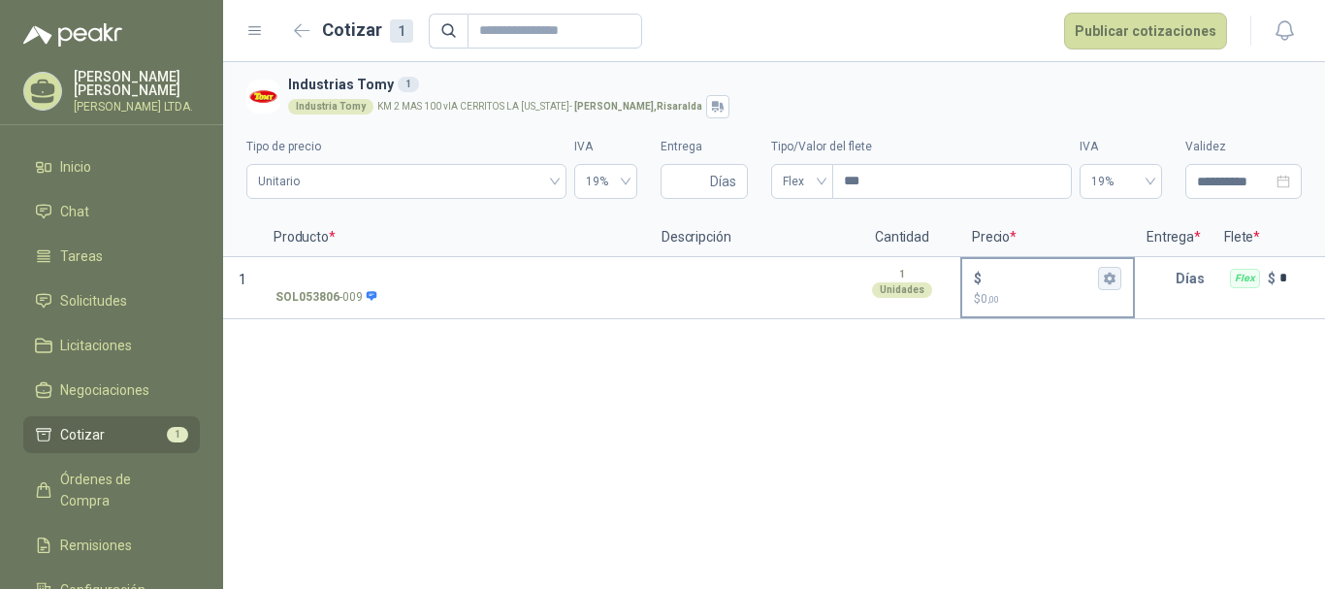
click at [1108, 279] on icon "button" at bounding box center [1109, 279] width 11 height 12
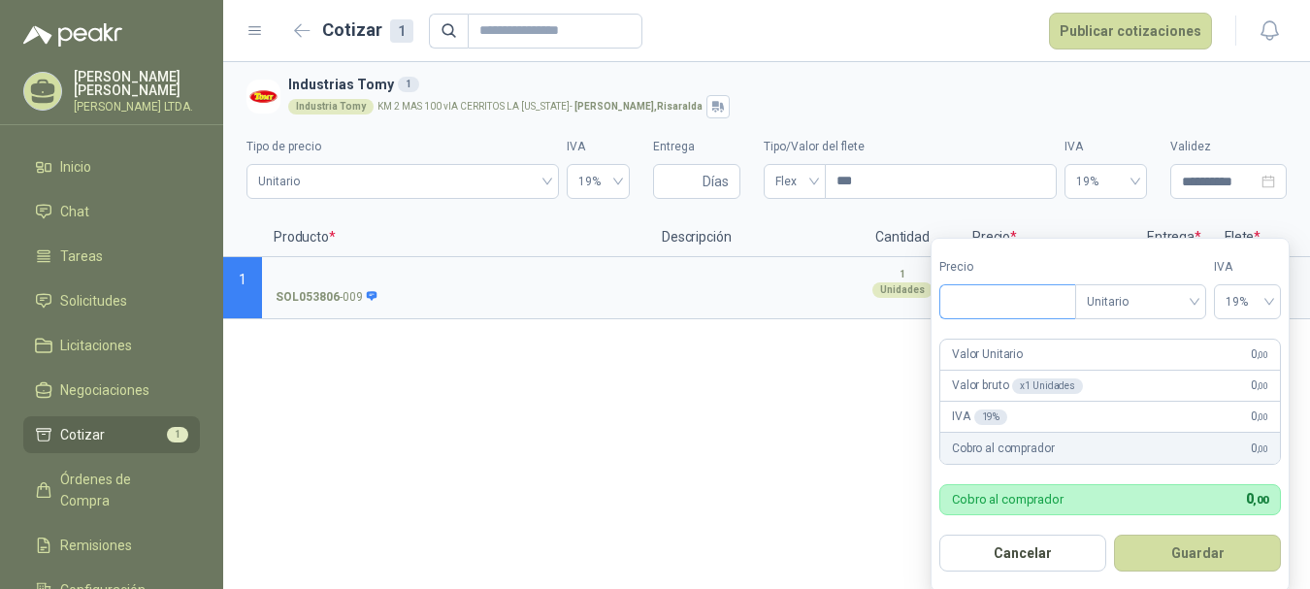
click at [1027, 306] on input "Precio" at bounding box center [1007, 301] width 135 height 33
type input "***"
click at [805, 428] on div "**********" at bounding box center [766, 325] width 1087 height 527
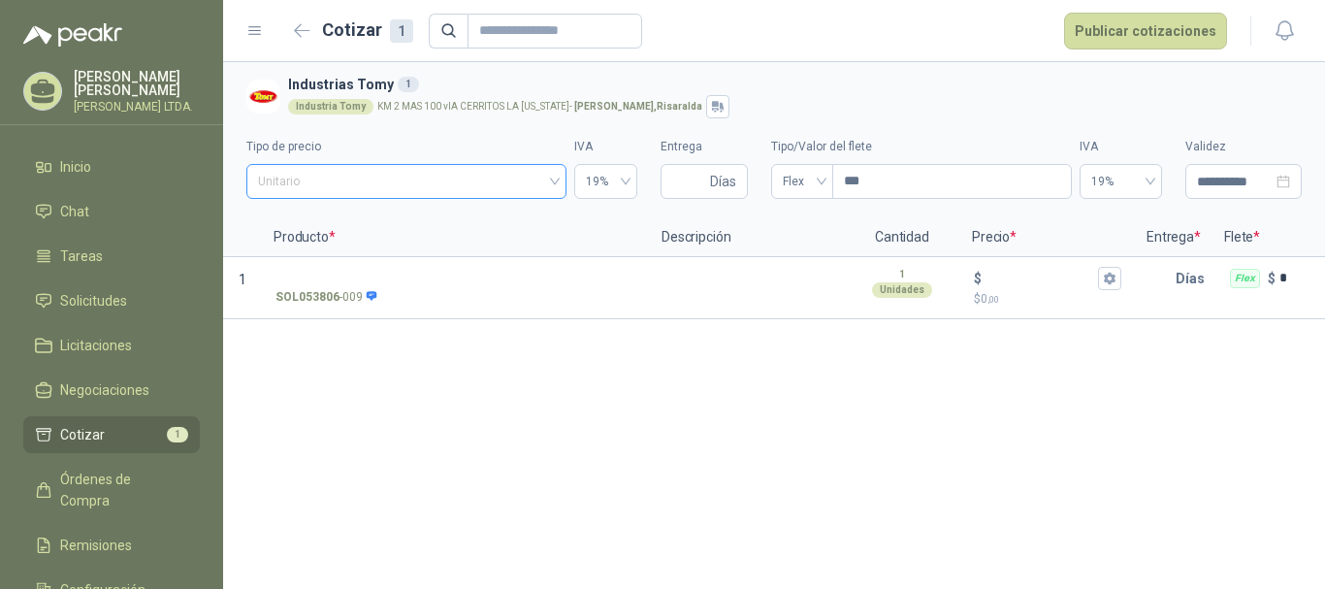
click at [463, 182] on span "Unitario" at bounding box center [406, 181] width 297 height 29
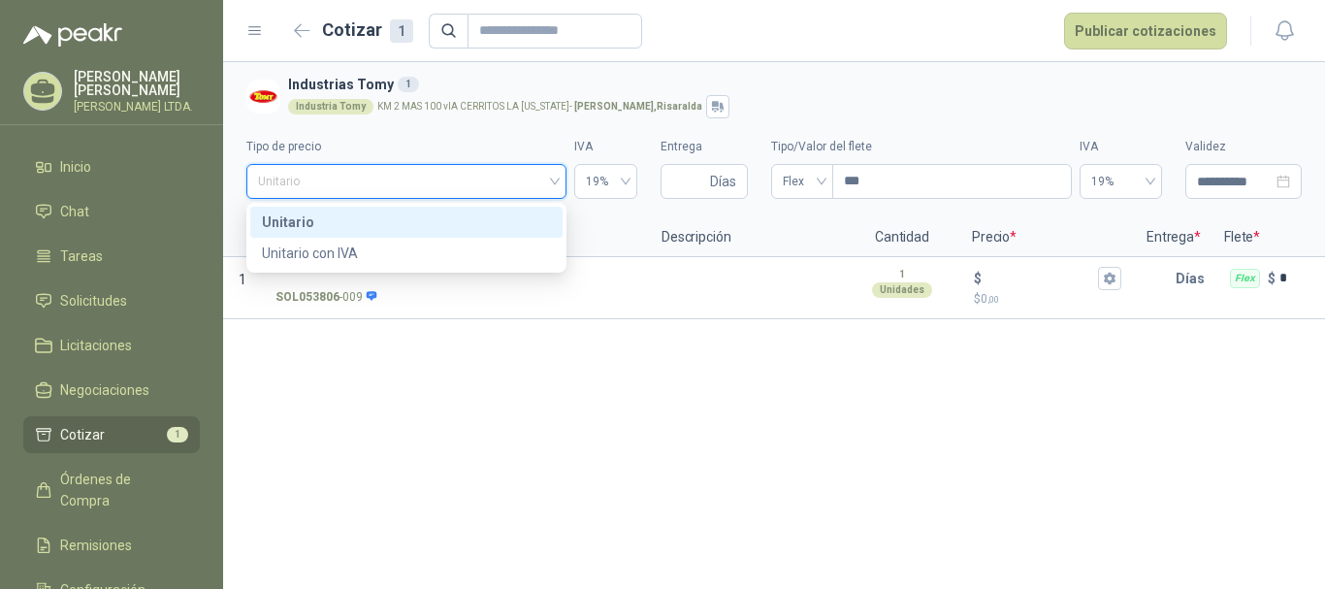
click at [463, 182] on span "Unitario" at bounding box center [406, 181] width 297 height 29
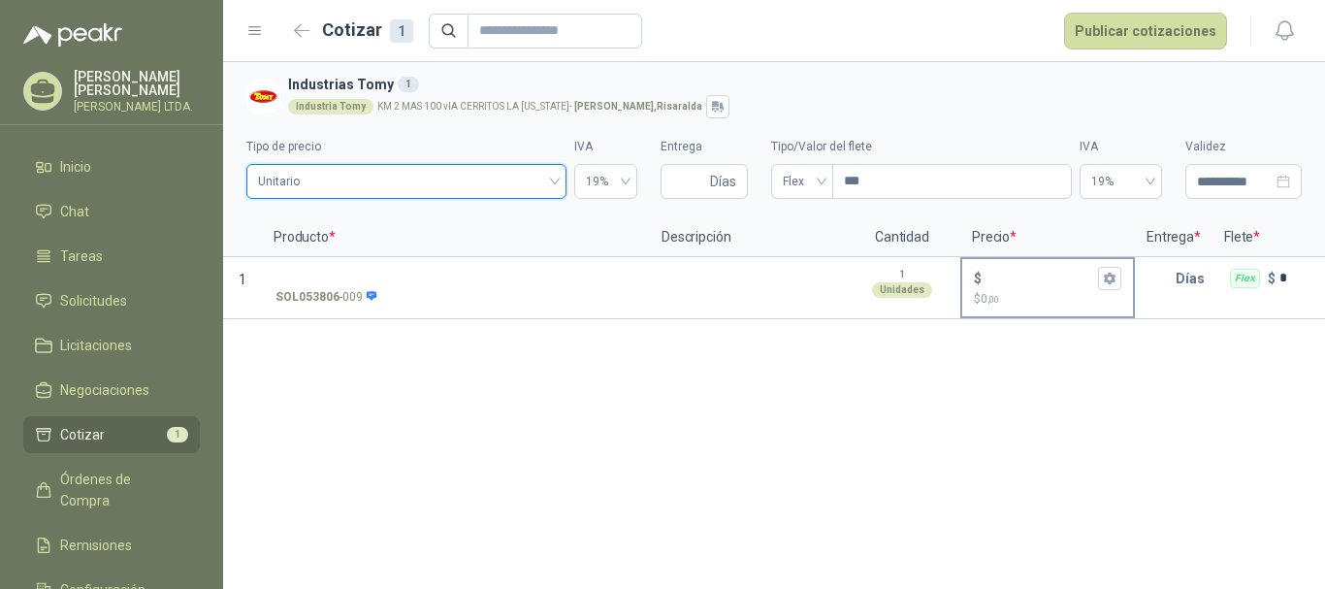
click at [1061, 284] on input "$ $ 0 ,00" at bounding box center [1040, 278] width 109 height 15
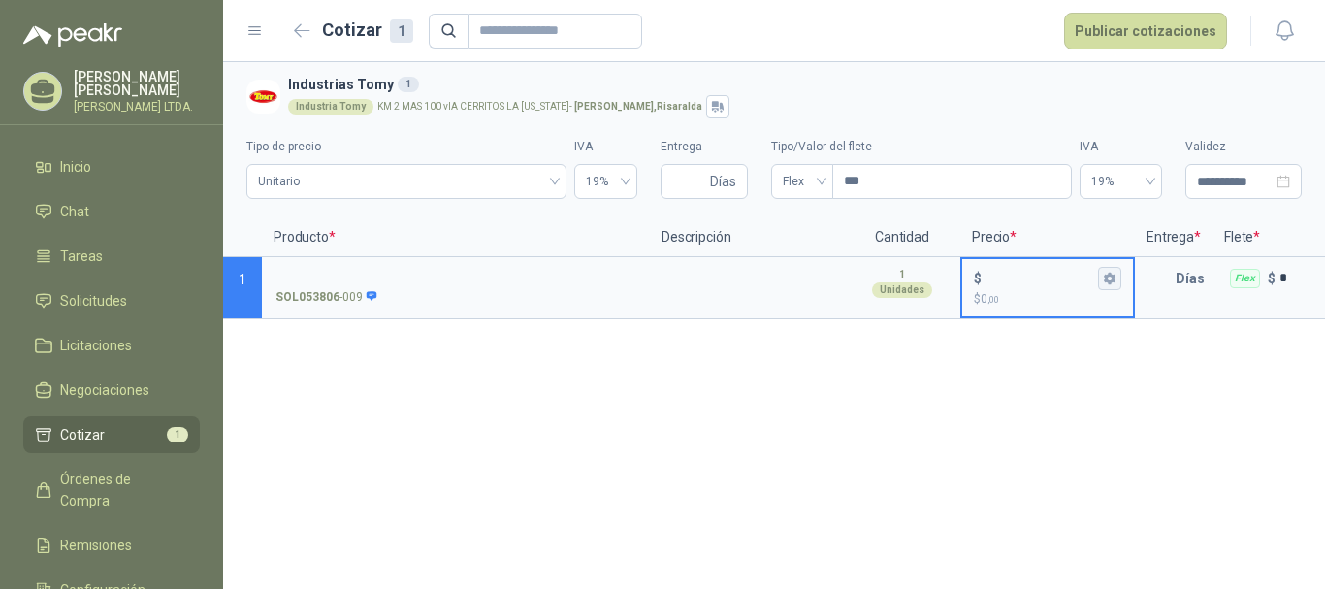
click at [1111, 277] on icon "button" at bounding box center [1109, 278] width 13 height 13
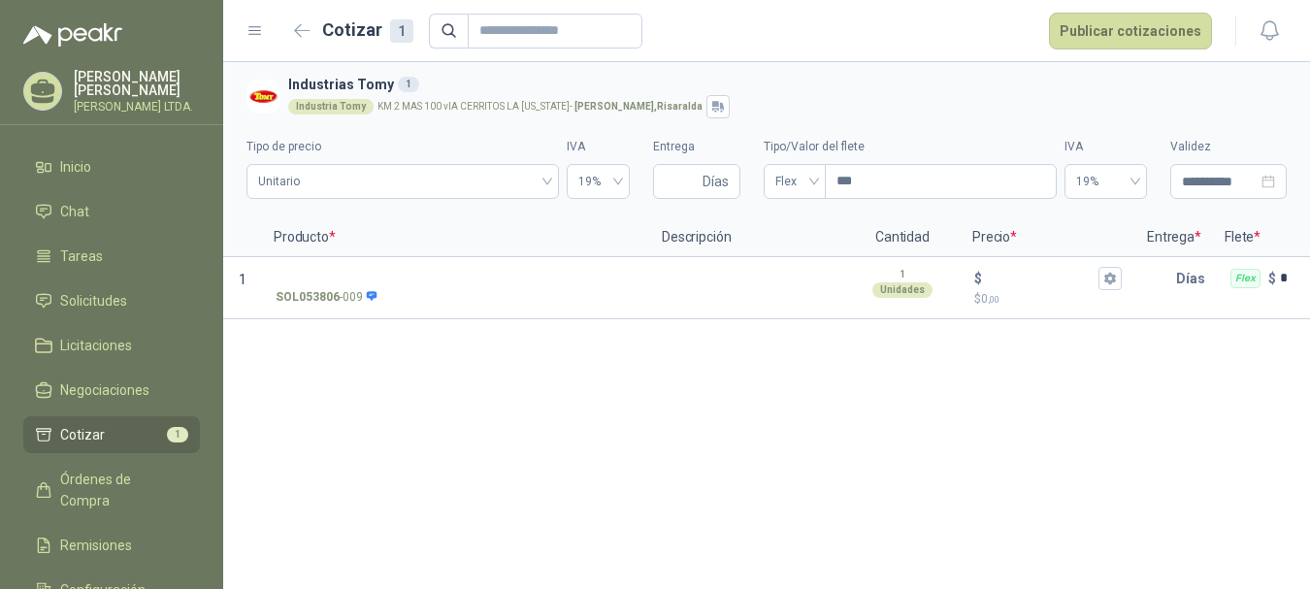
click at [721, 360] on div "**********" at bounding box center [766, 325] width 1087 height 527
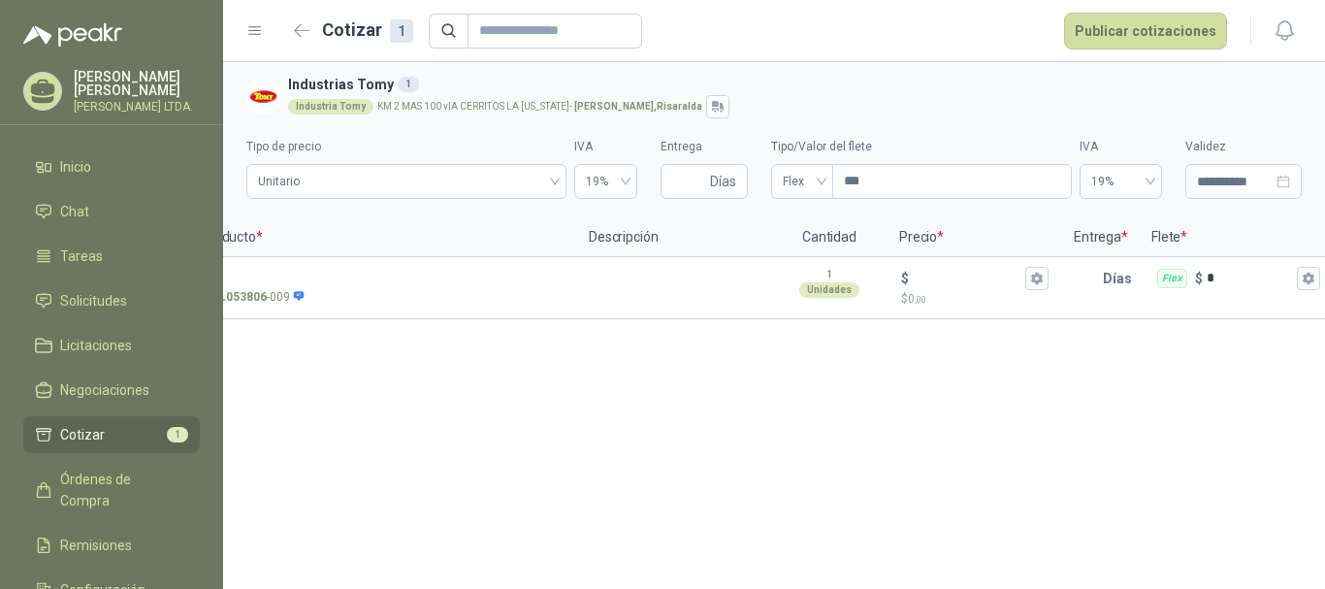
scroll to position [0, 102]
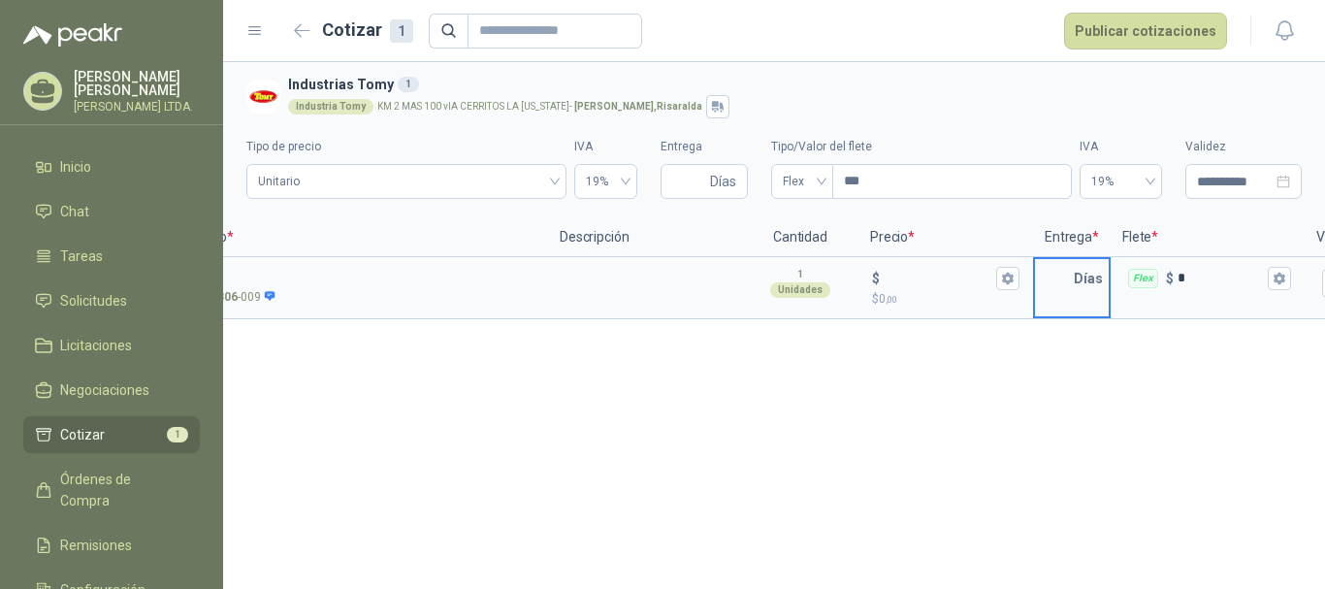
click at [1047, 268] on input "text" at bounding box center [1054, 278] width 39 height 39
click at [691, 174] on input "Entrega" at bounding box center [689, 181] width 34 height 33
type input "*"
click at [691, 174] on input "*" at bounding box center [689, 181] width 34 height 33
type input "*"
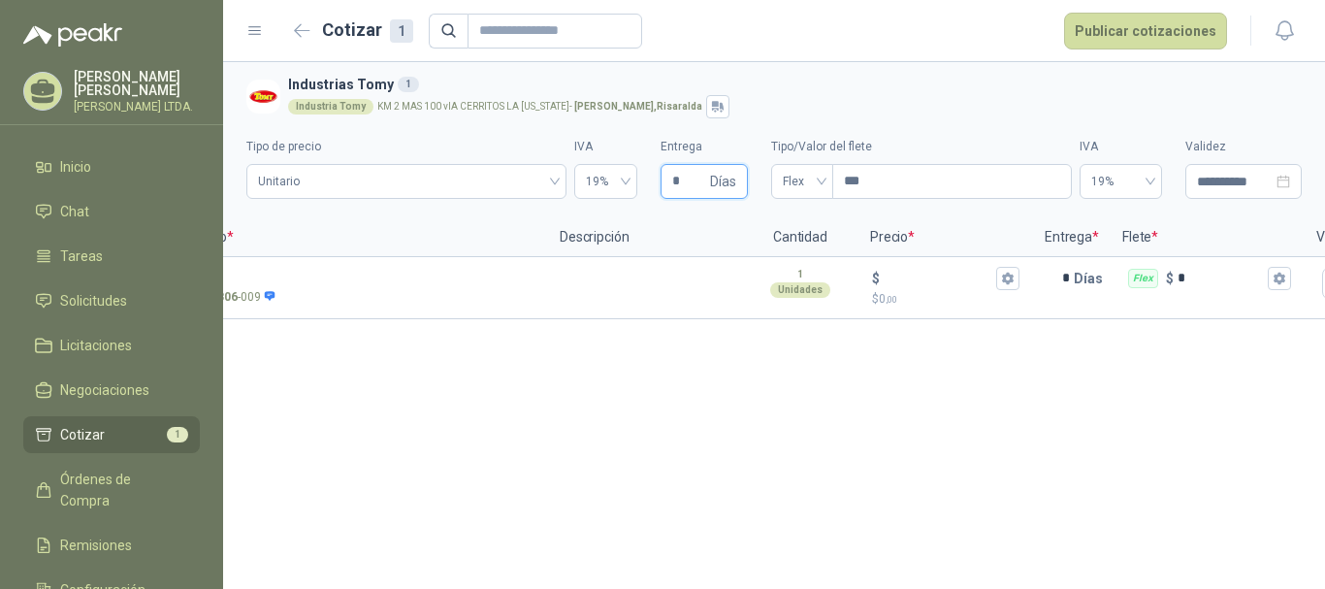
scroll to position [0, 252]
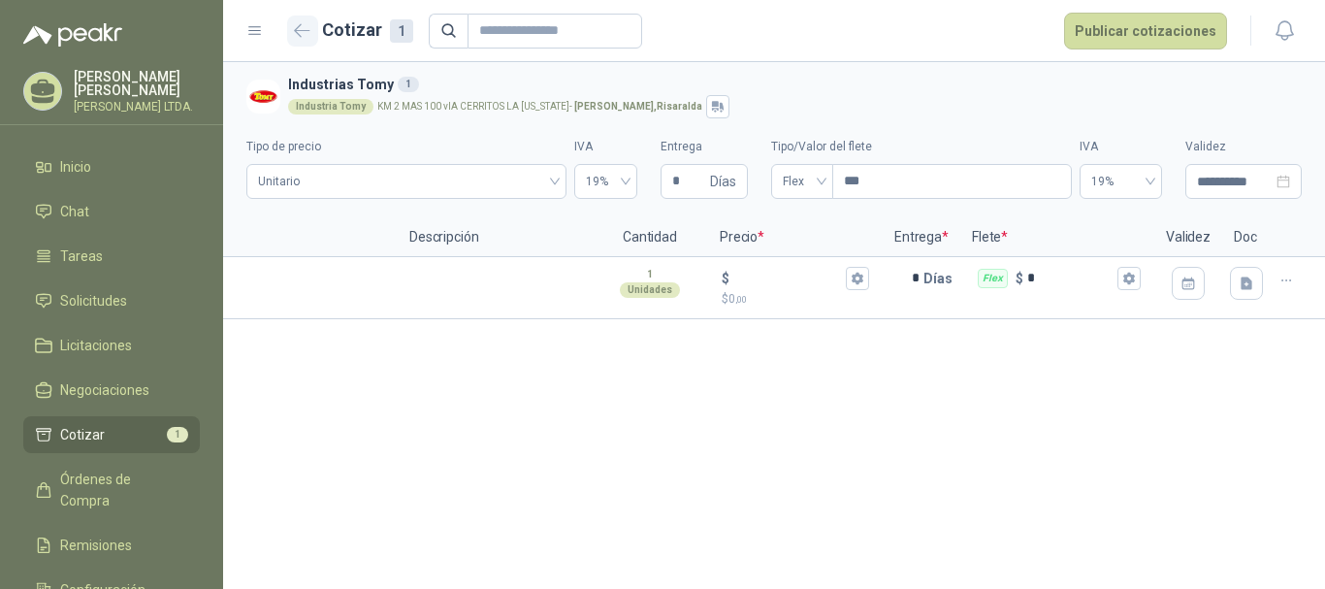
click at [306, 28] on icon "button" at bounding box center [302, 30] width 16 height 15
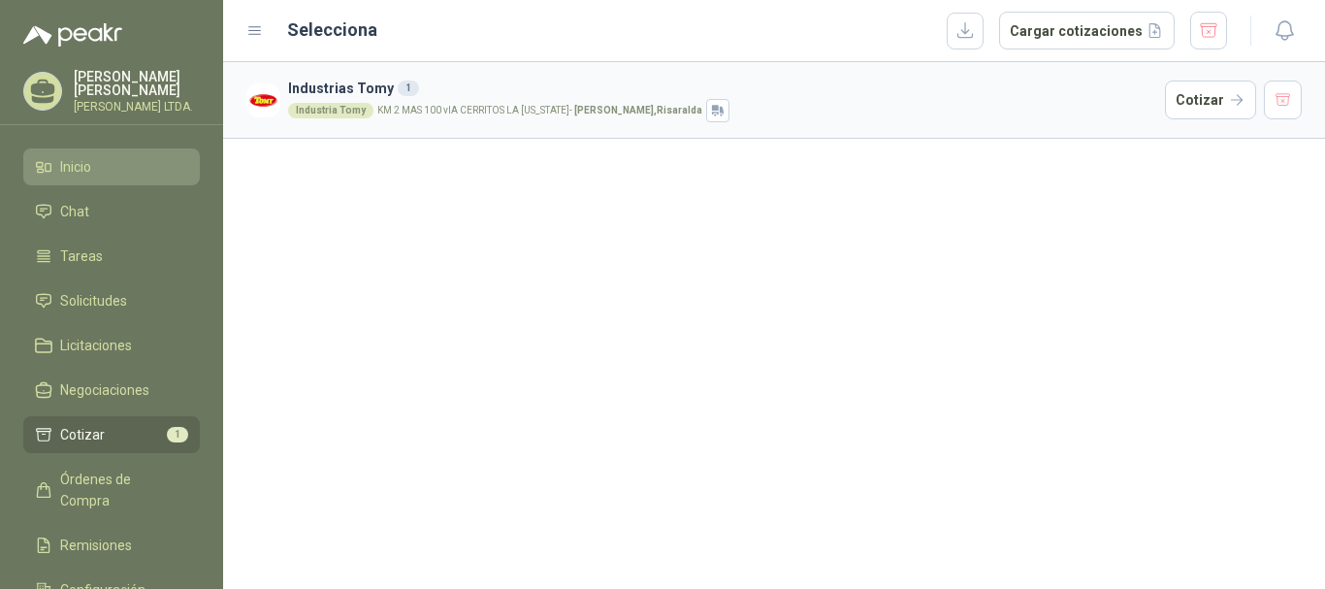
click at [89, 156] on span "Inicio" at bounding box center [75, 166] width 31 height 21
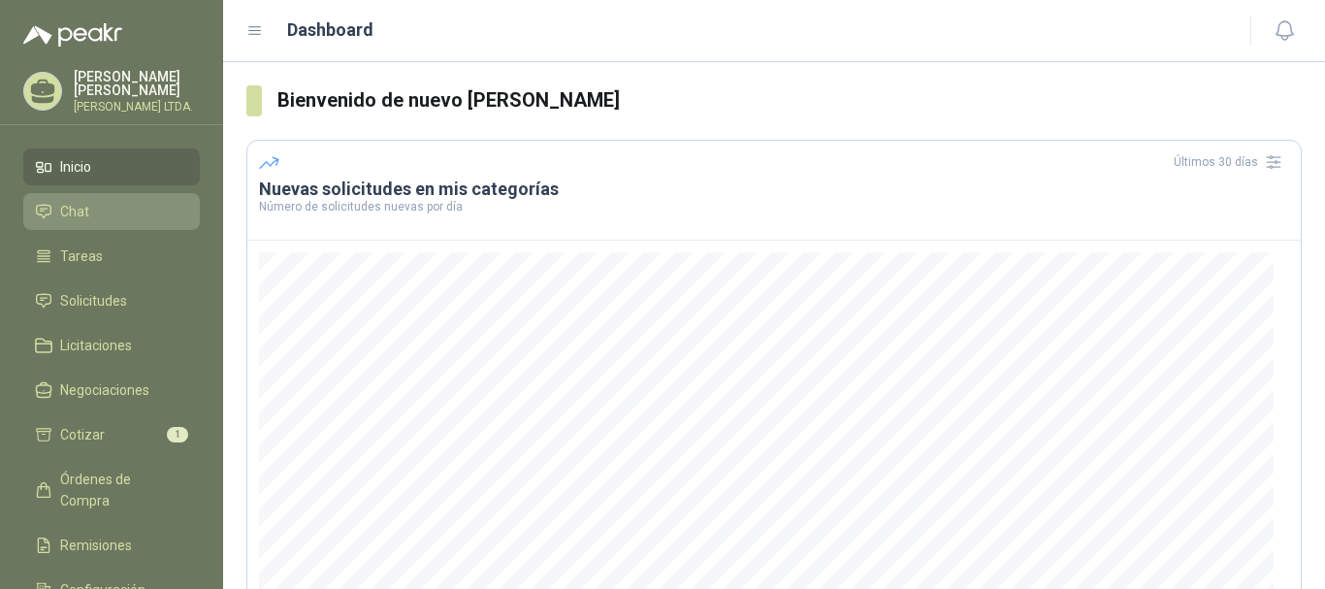
click at [116, 212] on li "Chat" at bounding box center [111, 211] width 153 height 21
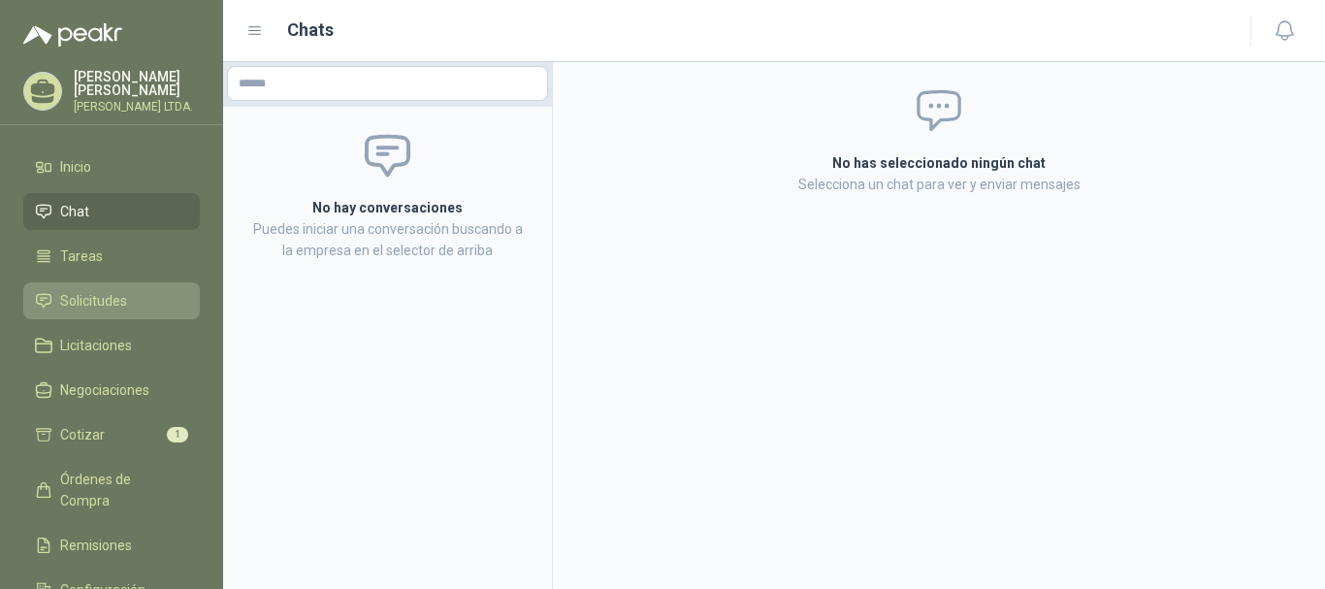
click at [127, 308] on link "Solicitudes" at bounding box center [111, 300] width 177 height 37
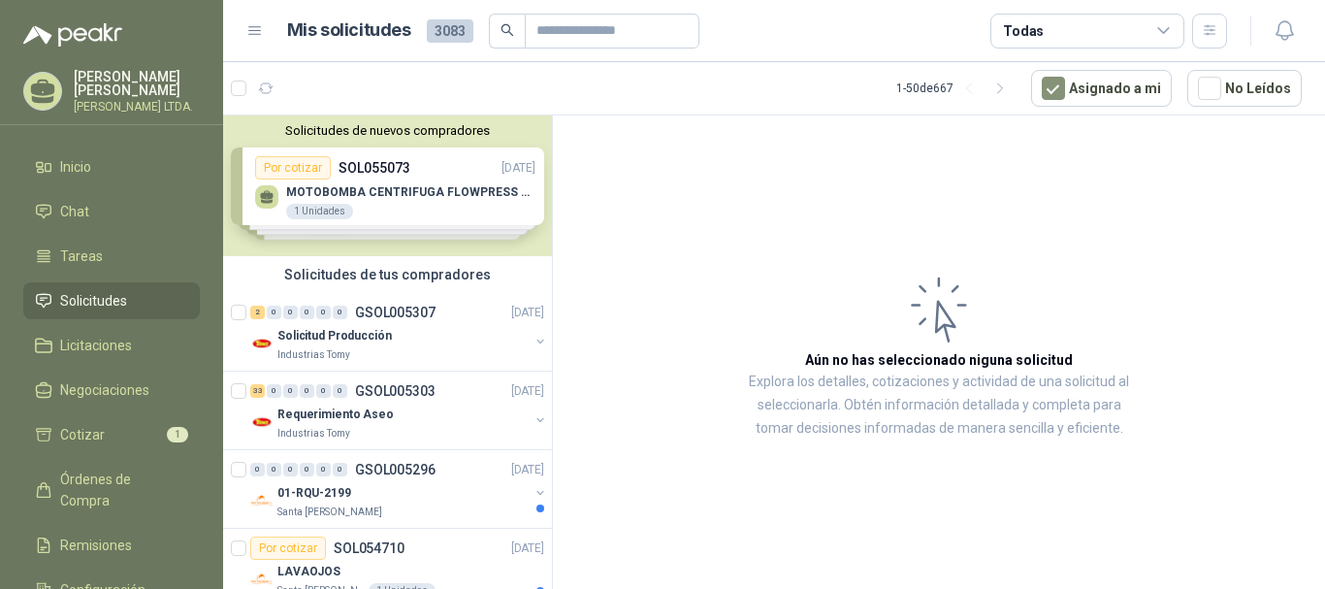
click at [428, 168] on div "Solicitudes de nuevos compradores Por cotizar SOL055073 [DATE] MOTOBOMBA CENTRI…" at bounding box center [387, 185] width 329 height 141
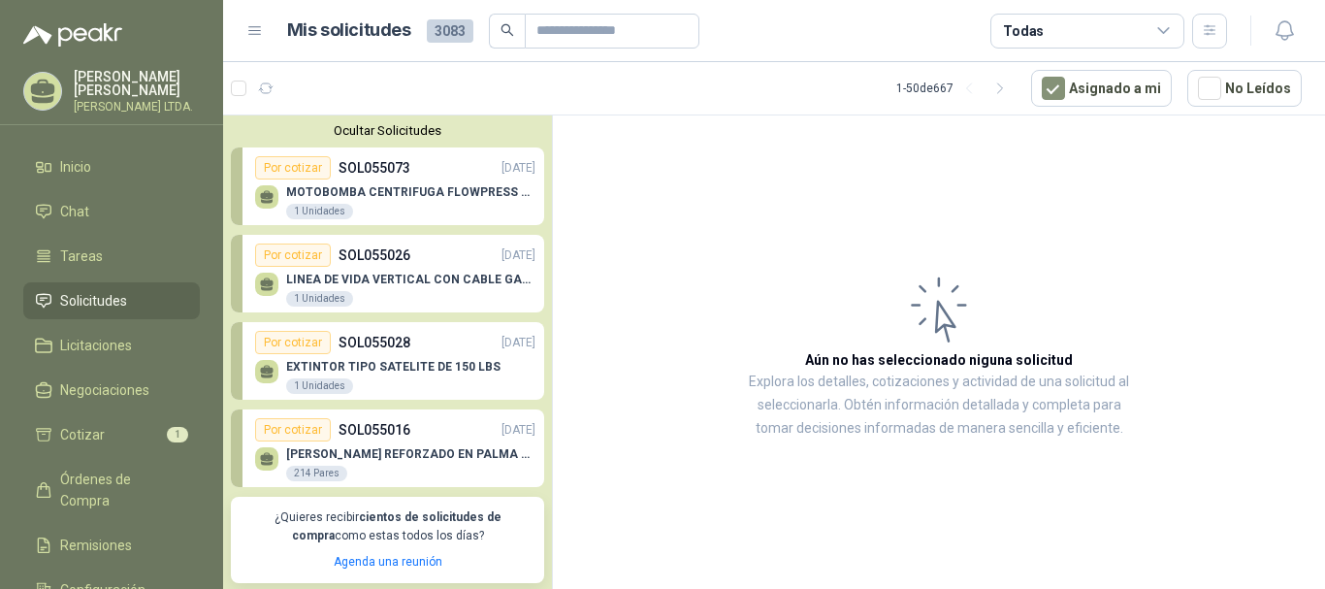
click at [439, 297] on div "LINEA DE VIDA VERTICAL CON CABLE GALVANIZADO 3/16" CON GANCHOS DE BLOQUEO [PERS…" at bounding box center [410, 290] width 249 height 35
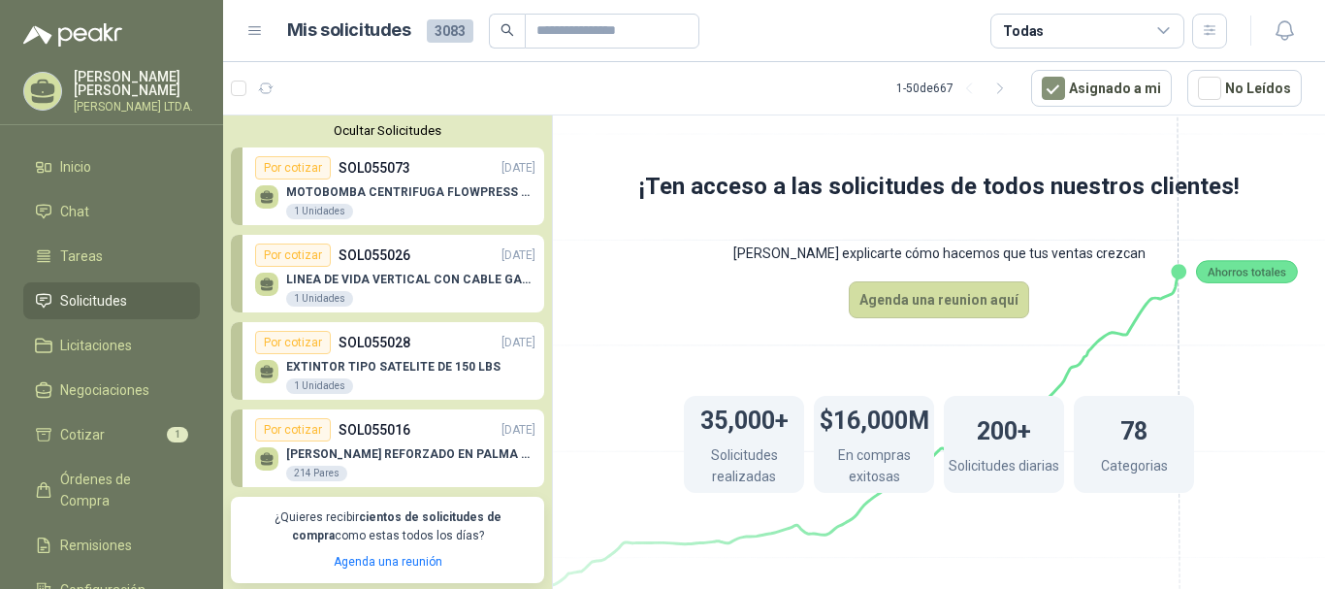
click at [421, 275] on p "LINEA DE VIDA VERTICAL CON CABLE GALVANIZADO 3/16" CON GANCHOS DE BLOQUEO DE BA…" at bounding box center [410, 280] width 249 height 14
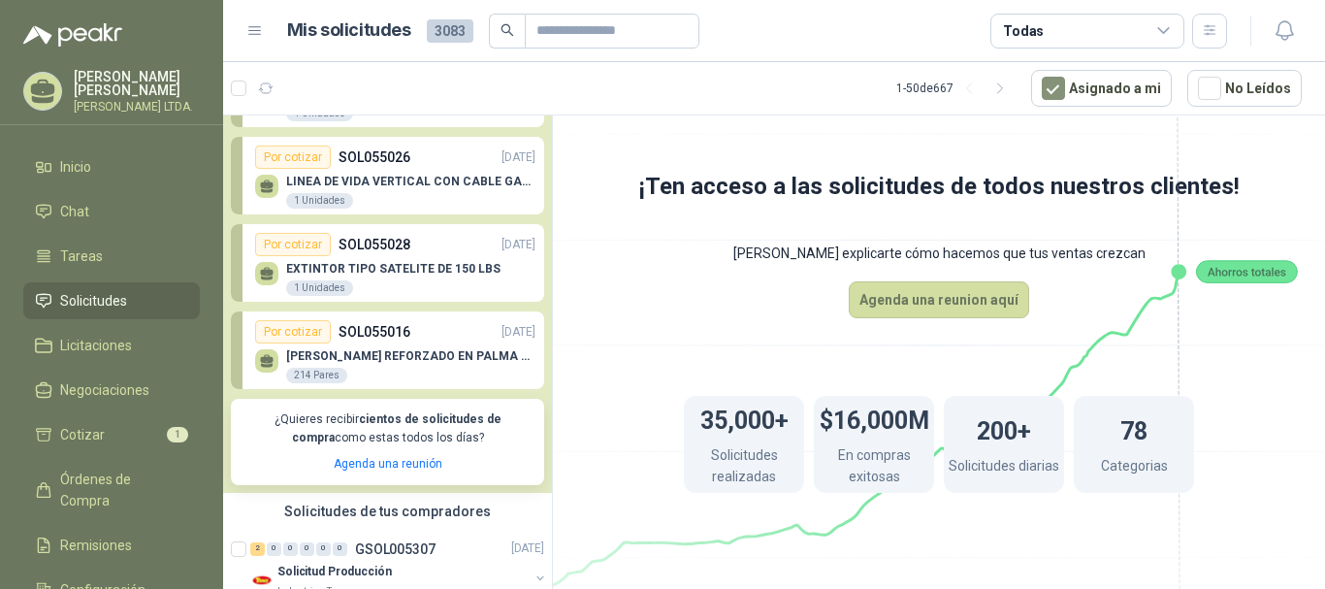
scroll to position [97, 0]
click at [465, 364] on p "[PERSON_NAME] REFORZADO EN PALMA ML" at bounding box center [410, 357] width 249 height 14
click at [345, 333] on p "SOL055016" at bounding box center [375, 332] width 72 height 21
click at [554, 331] on icon at bounding box center [939, 331] width 1087 height 917
click at [441, 164] on div "Por cotizar SOL055026 [DATE]" at bounding box center [395, 157] width 280 height 23
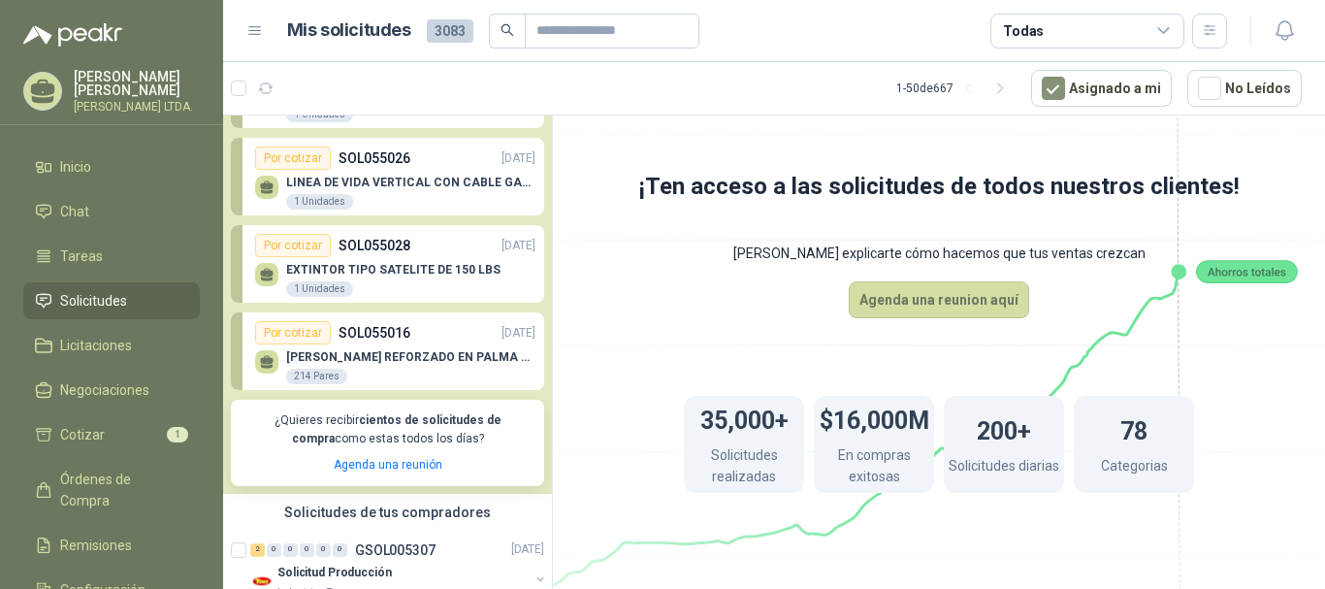
scroll to position [0, 0]
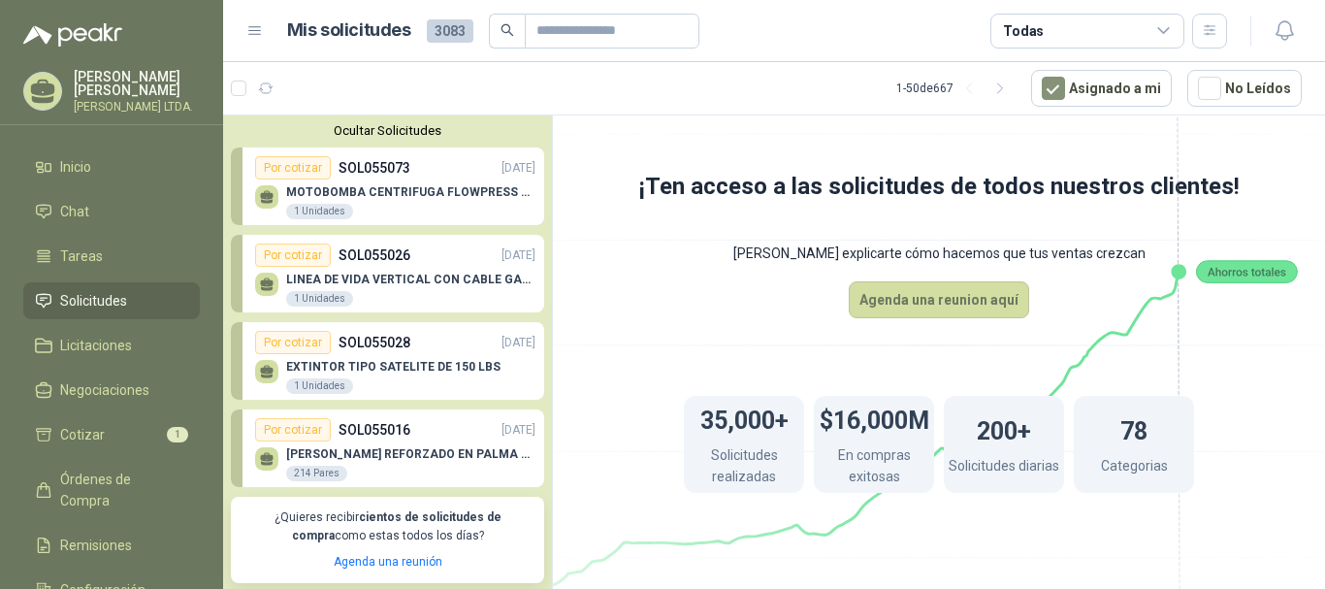
click at [415, 151] on link "Por cotizar SOL055073 [DATE] MOTOBOMBA CENTRIFUGA FLOWPRESS 1.5HP-220 1 Unidad…" at bounding box center [387, 186] width 313 height 78
click at [470, 363] on p "EXTINTOR TIPO SATELITE DE 150 LBS" at bounding box center [393, 367] width 214 height 14
click at [292, 334] on div "Por cotizar" at bounding box center [293, 342] width 76 height 23
click at [341, 131] on button "Ocultar Solicitudes" at bounding box center [387, 130] width 313 height 15
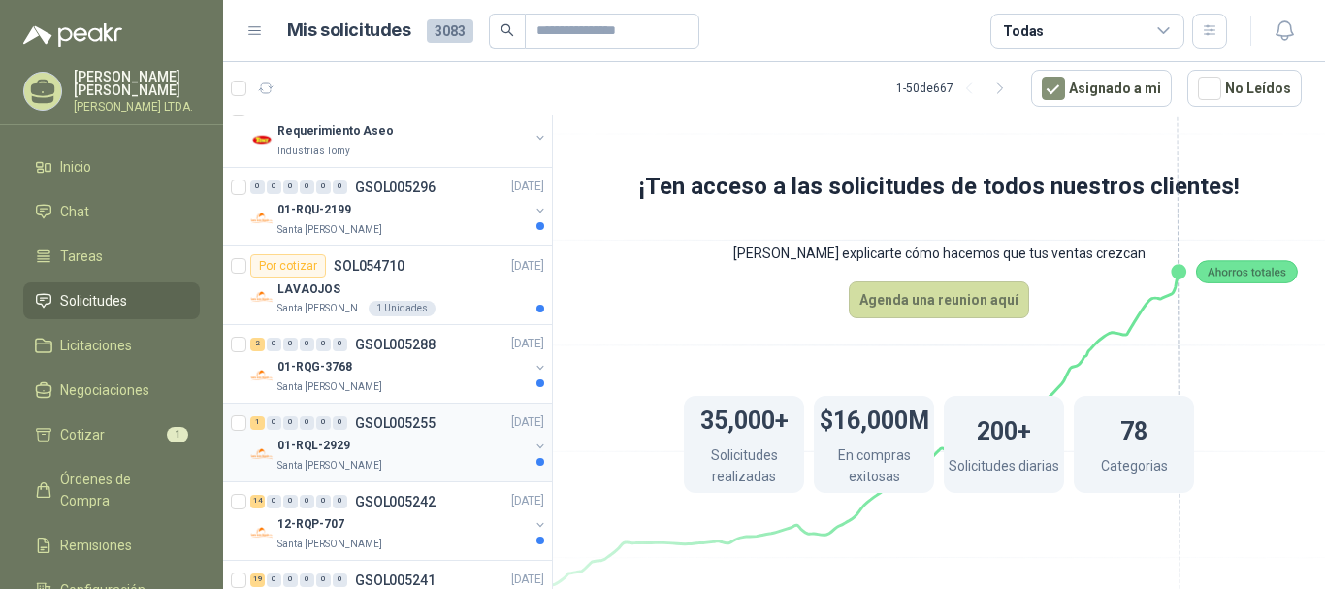
scroll to position [291, 0]
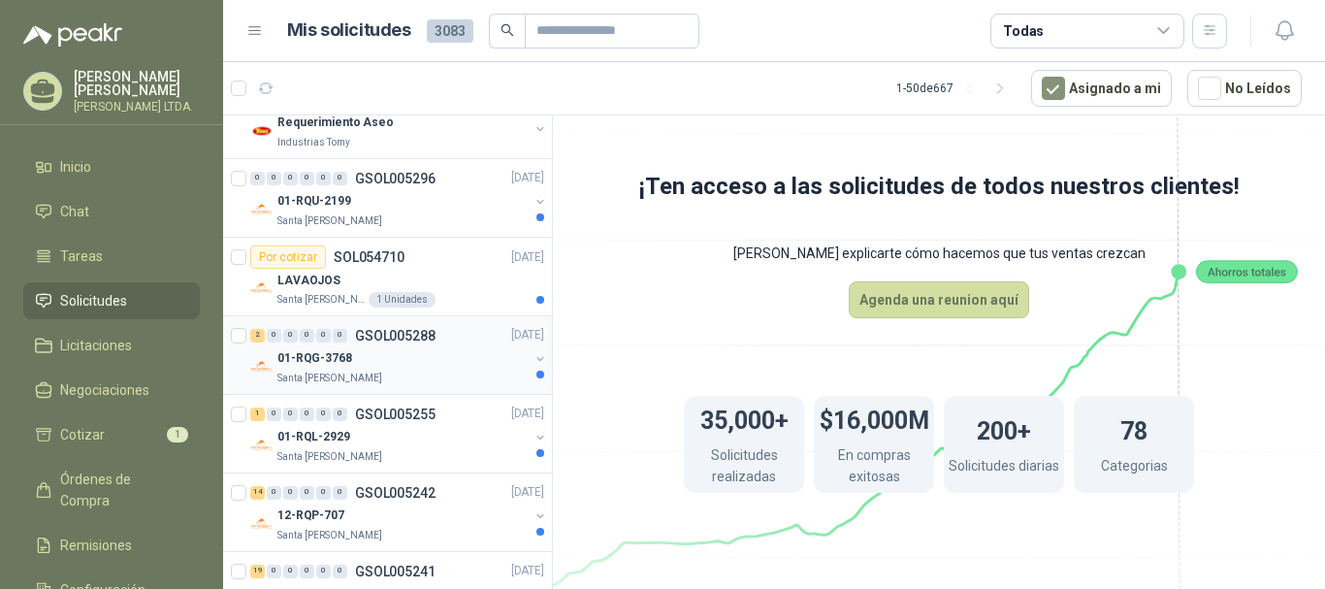
click at [438, 367] on div "01-RQG-3768" at bounding box center [402, 358] width 251 height 23
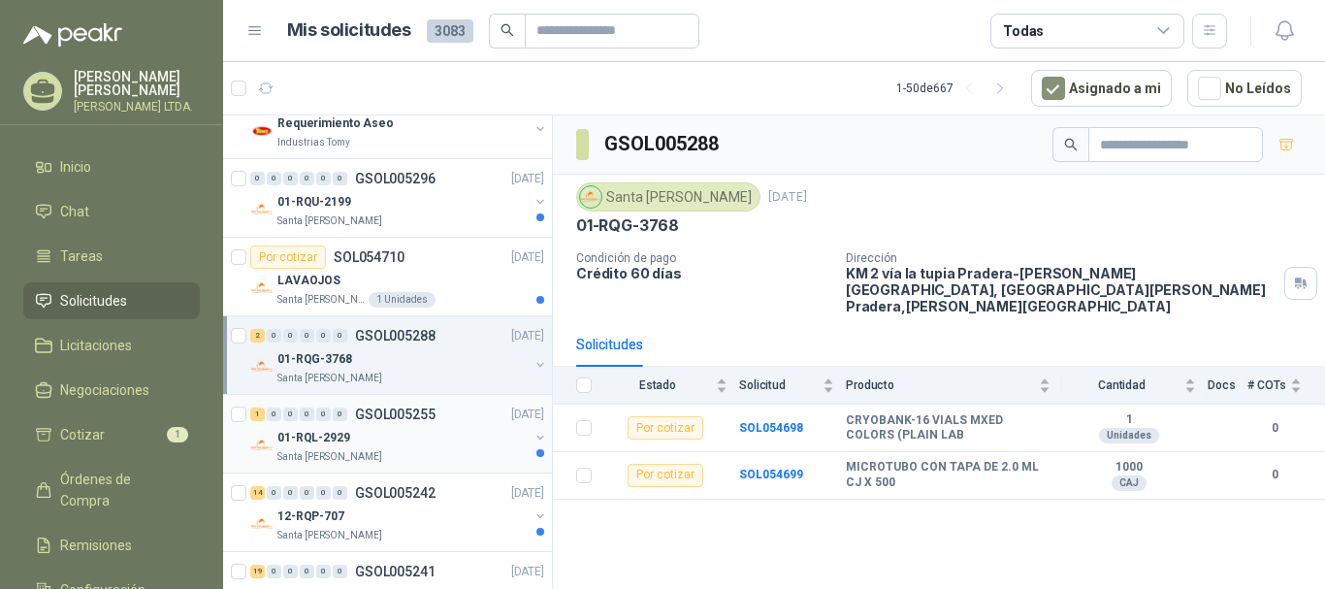
click at [439, 457] on div "Santa [PERSON_NAME]" at bounding box center [402, 457] width 251 height 16
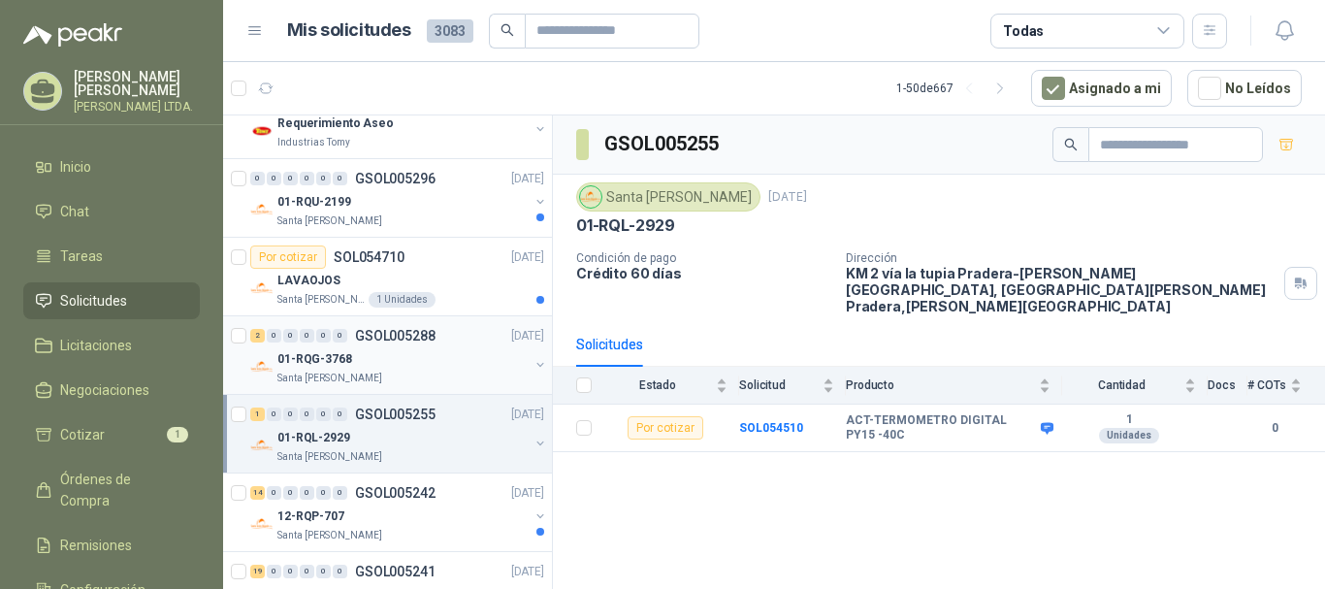
click at [448, 325] on div "2 0 0 0 0 0 GSOL005288 [DATE]" at bounding box center [399, 335] width 298 height 23
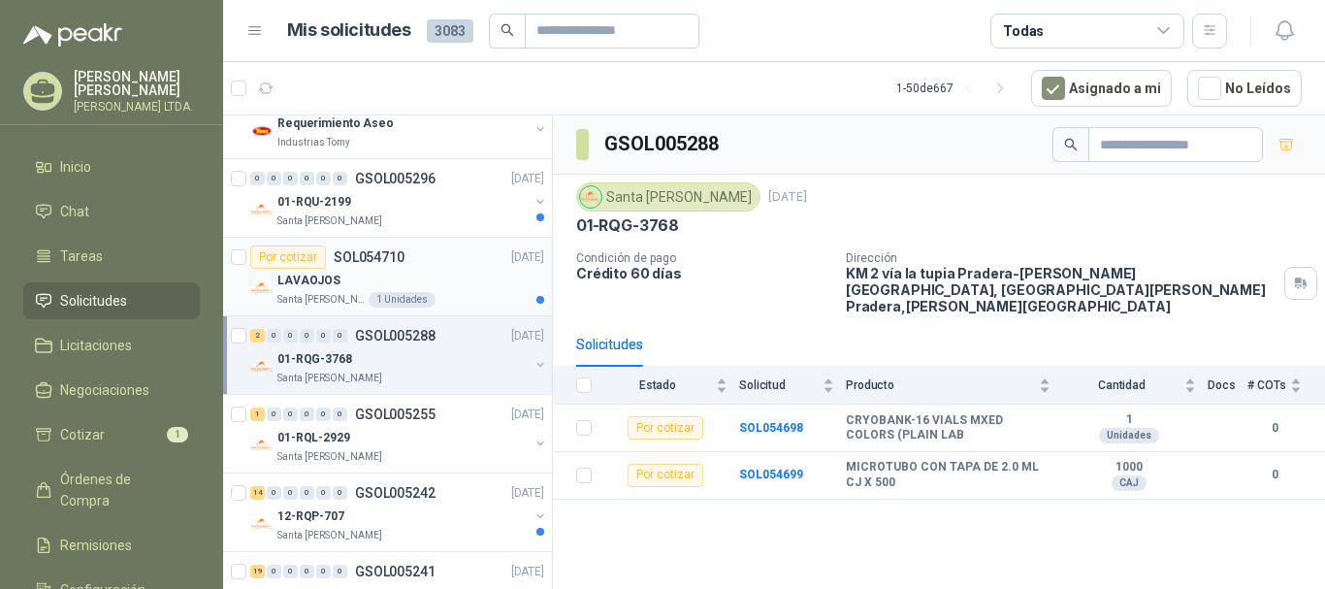
click at [446, 284] on div "LAVAOJOS" at bounding box center [410, 280] width 267 height 23
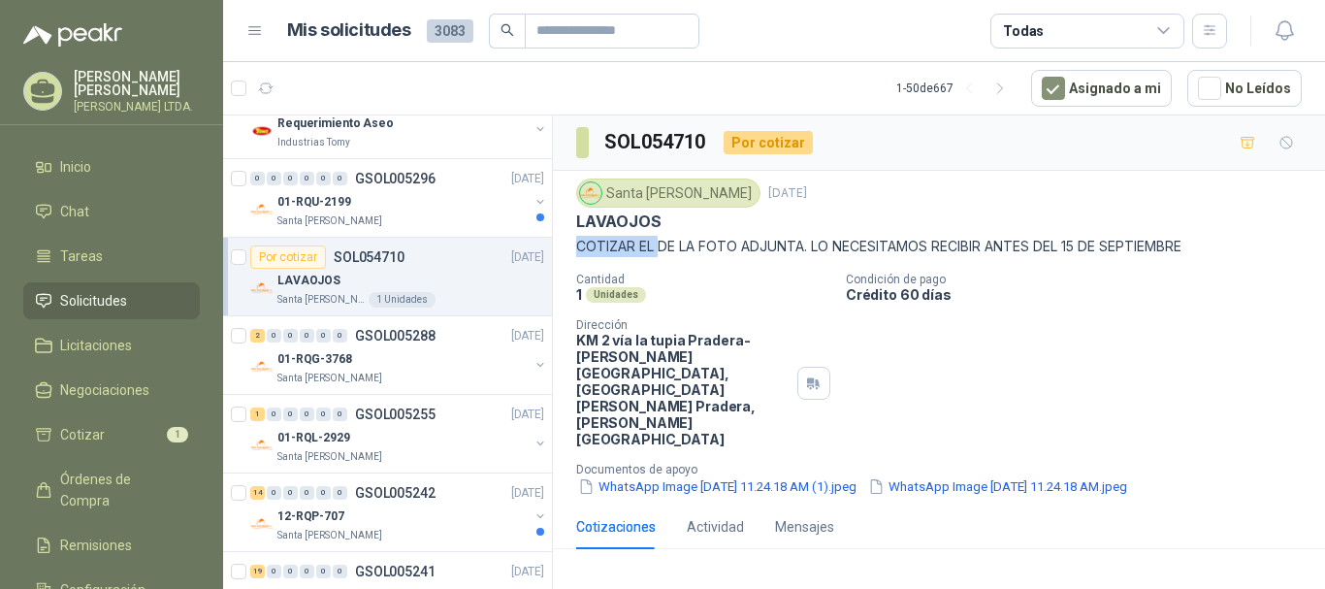
drag, startPoint x: 662, startPoint y: 234, endPoint x: 1135, endPoint y: 225, distance: 473.5
click at [1129, 219] on div "Santa [PERSON_NAME] [DATE] LAVAOJOS COTIZAR EL DE LA FOTO ADJUNTA. LO NECESITAM…" at bounding box center [939, 217] width 726 height 79
click at [1145, 247] on p "COTIZAR EL DE LA FOTO ADJUNTA. LO NECESITAMOS RECIBIR ANTES DEL 15 DE SEPTIEMBRE" at bounding box center [939, 246] width 726 height 21
drag, startPoint x: 653, startPoint y: 341, endPoint x: 692, endPoint y: 363, distance: 44.8
click at [692, 363] on p "KM 2 vía la tupia Pradera-[PERSON_NAME][GEOGRAPHIC_DATA], [GEOGRAPHIC_DATA][PER…" at bounding box center [682, 389] width 213 height 115
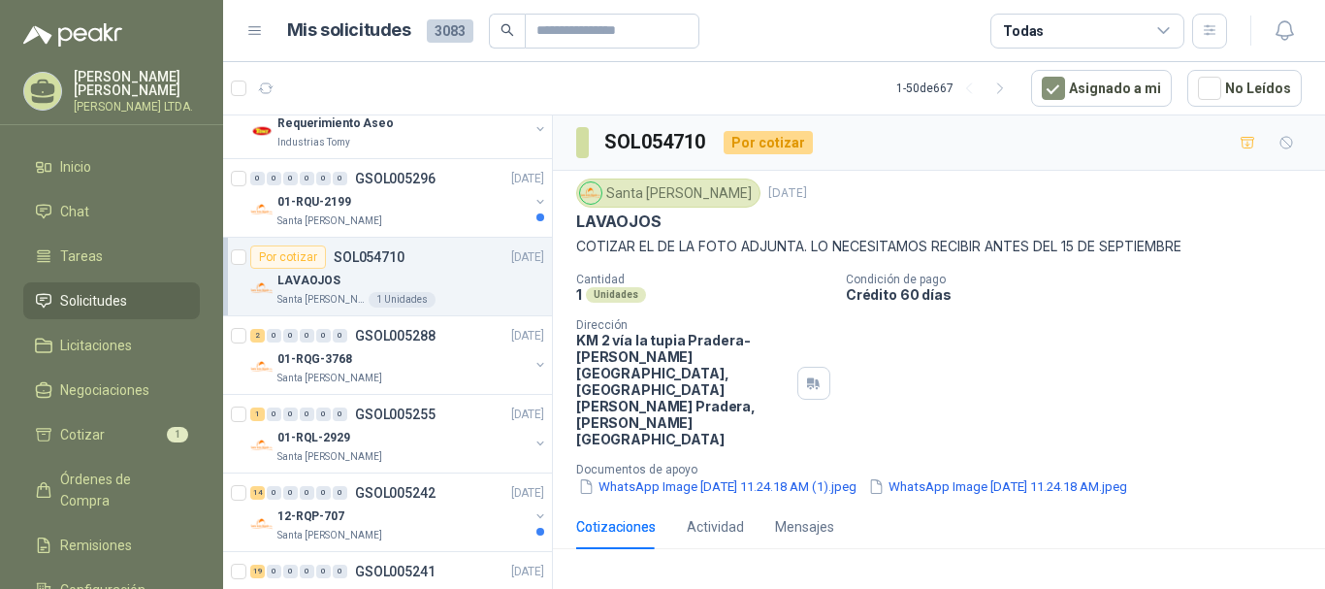
click at [713, 382] on div "Cantidad 1 Unidades Condición de pago Crédito 60 días Dirección KM 2 vía la tup…" at bounding box center [939, 385] width 726 height 224
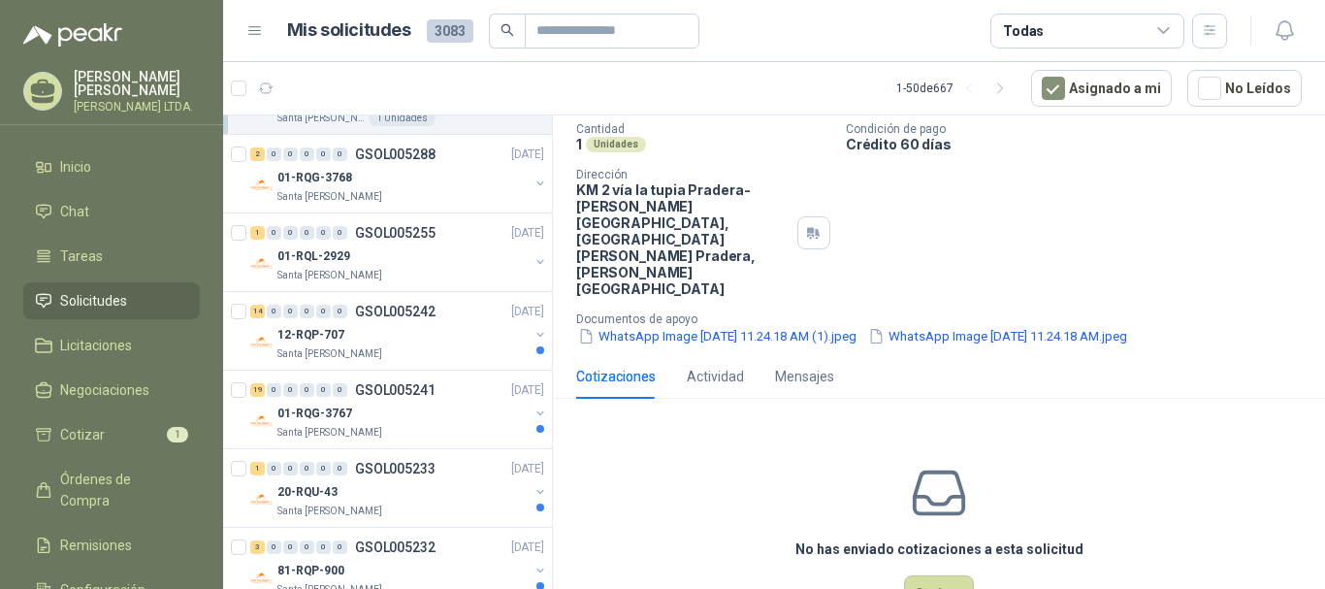
scroll to position [679, 0]
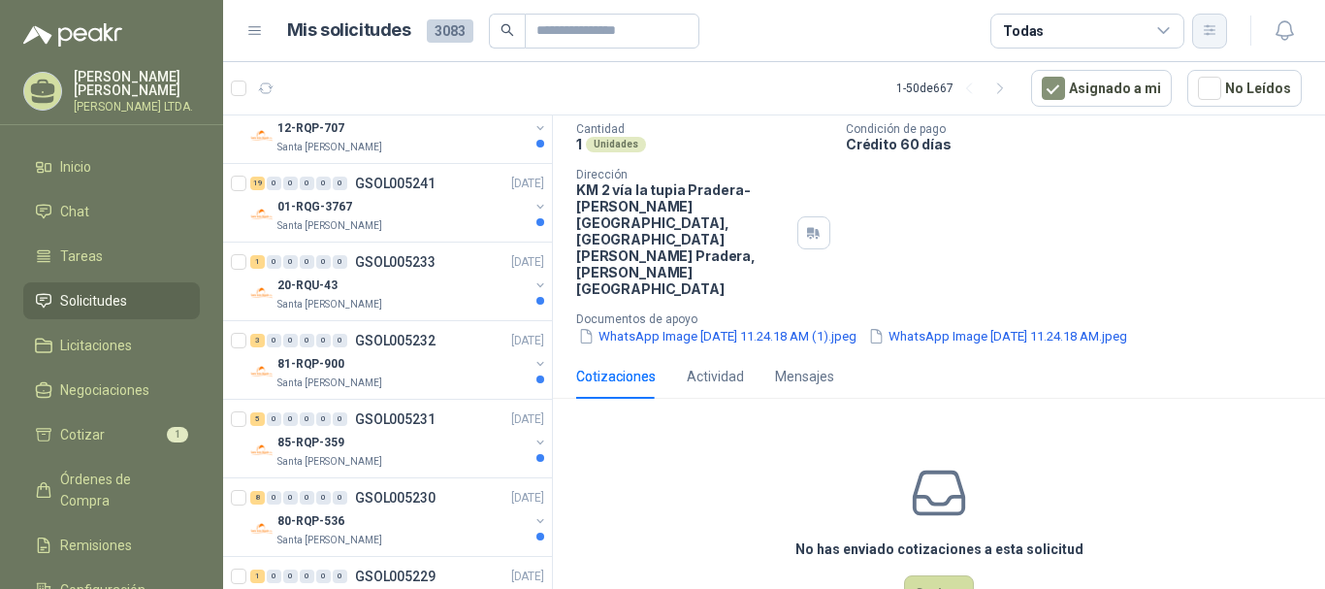
click at [1202, 42] on button "button" at bounding box center [1209, 31] width 35 height 35
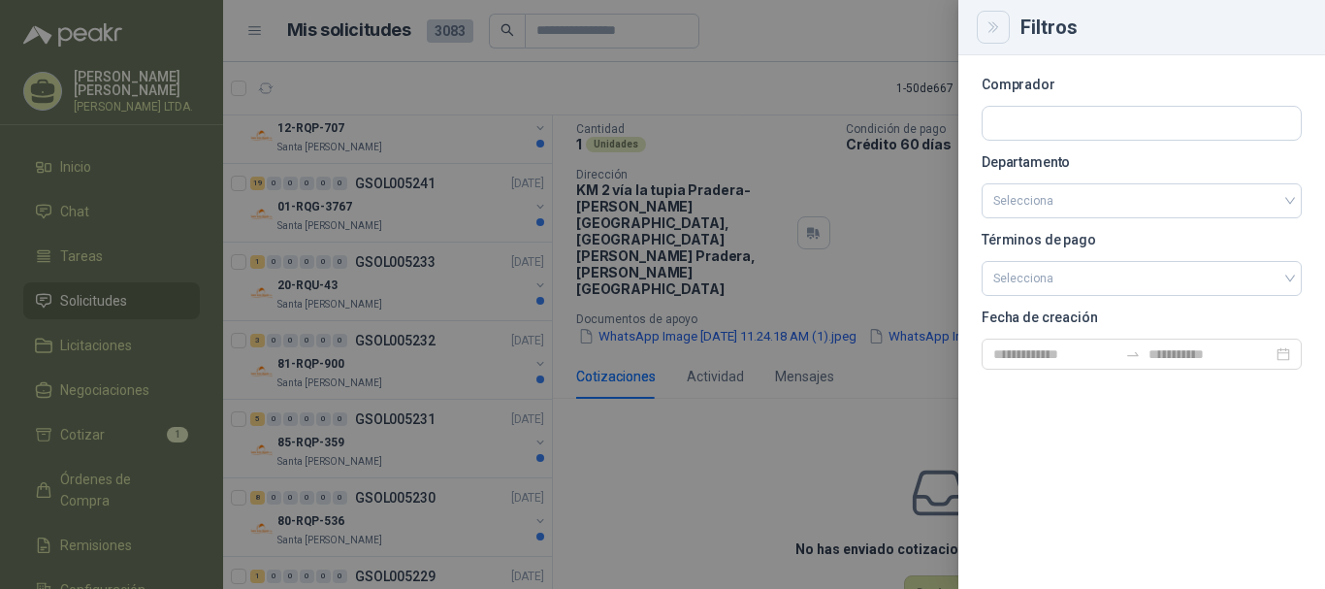
click at [991, 21] on icon "Close" at bounding box center [994, 27] width 16 height 16
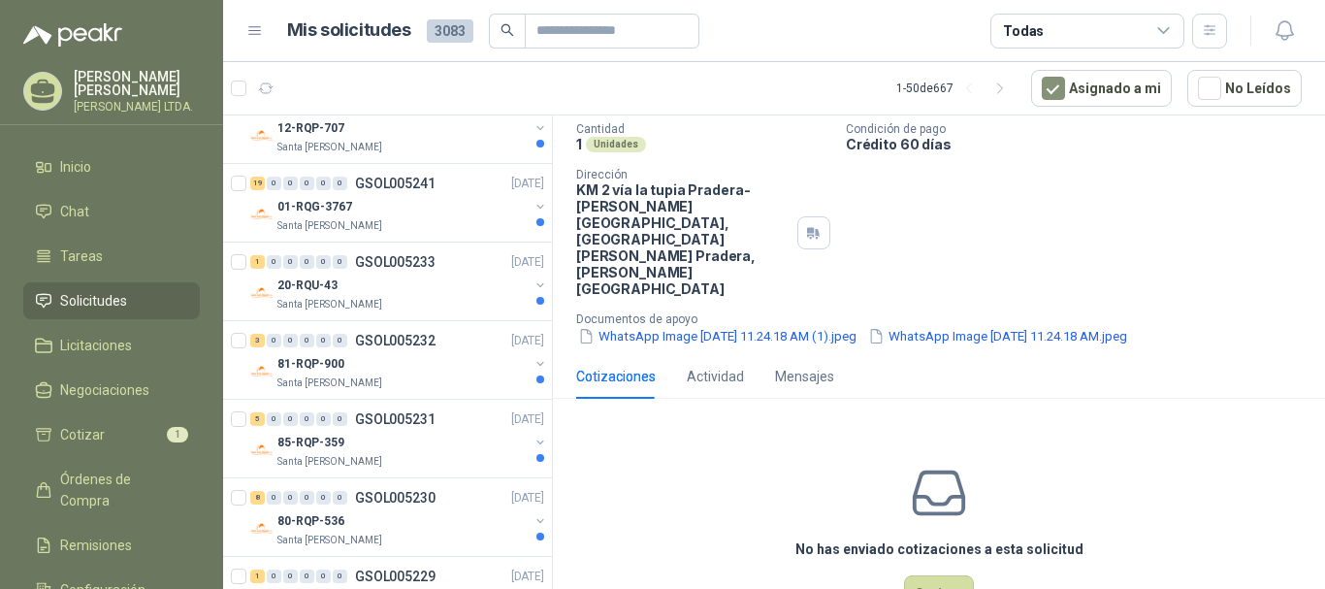
click at [1140, 29] on div "Todas" at bounding box center [1087, 31] width 194 height 35
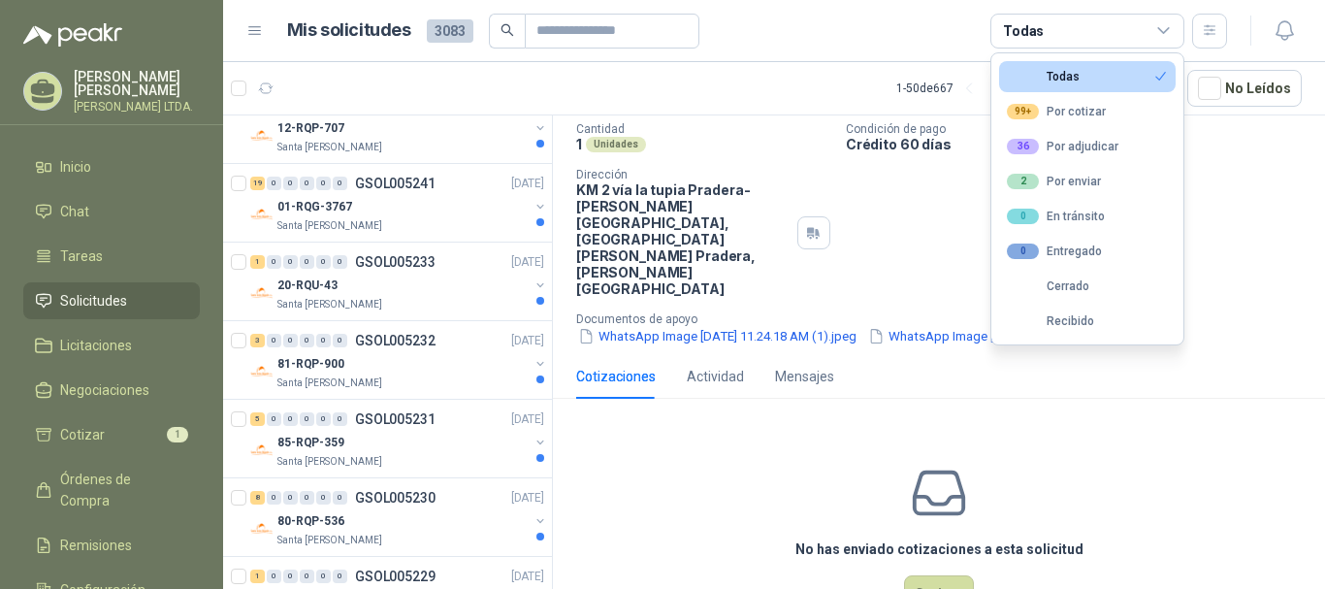
click at [1140, 29] on div "Todas" at bounding box center [1087, 31] width 194 height 35
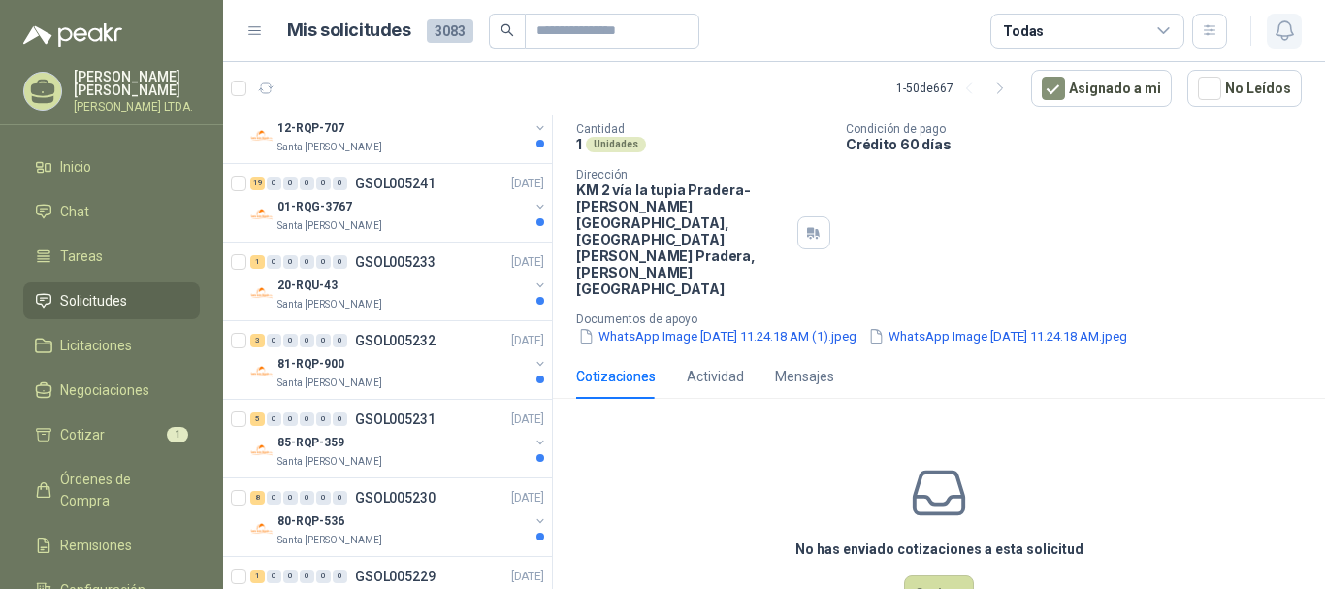
click at [1281, 33] on icon "button" at bounding box center [1285, 30] width 24 height 24
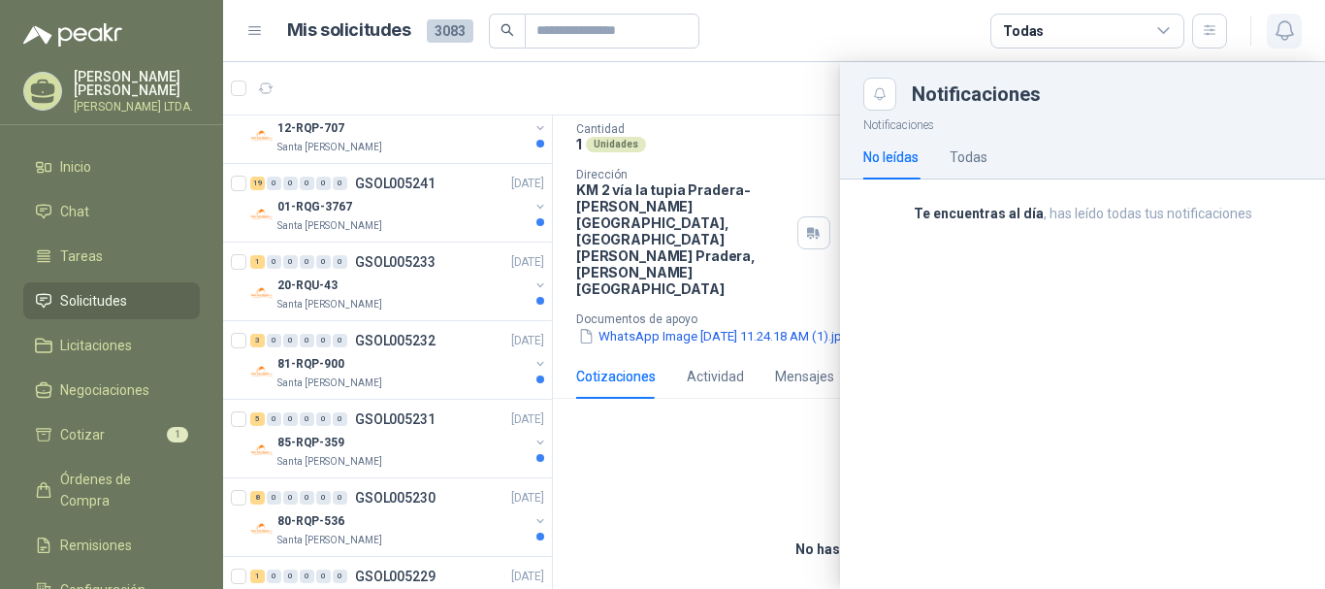
click at [1281, 33] on icon "button" at bounding box center [1285, 30] width 24 height 24
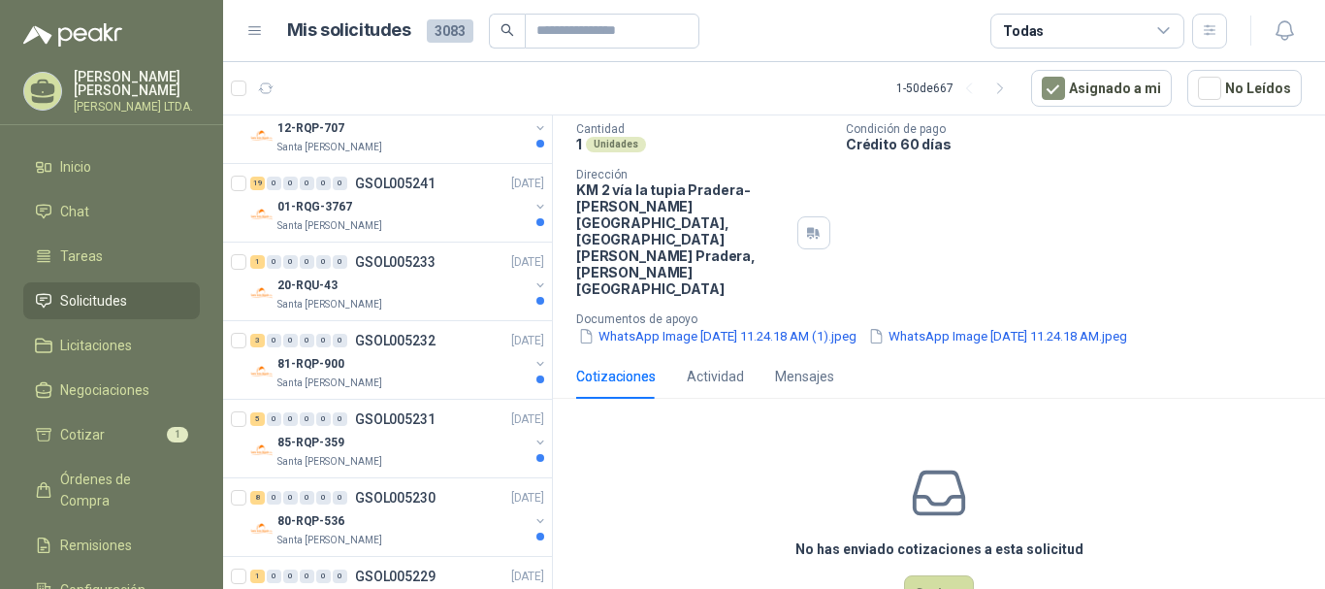
click at [110, 90] on div "[PERSON_NAME] LTDA." at bounding box center [137, 91] width 126 height 43
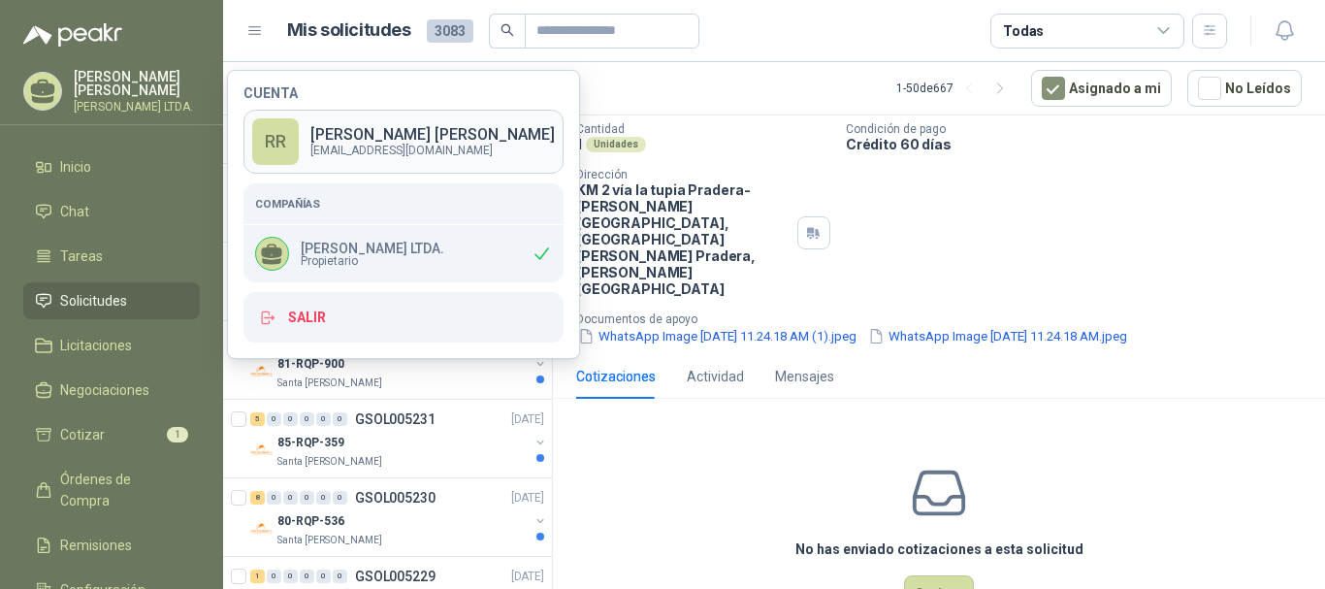
click at [363, 149] on p "[EMAIL_ADDRESS][DOMAIN_NAME]" at bounding box center [432, 151] width 244 height 12
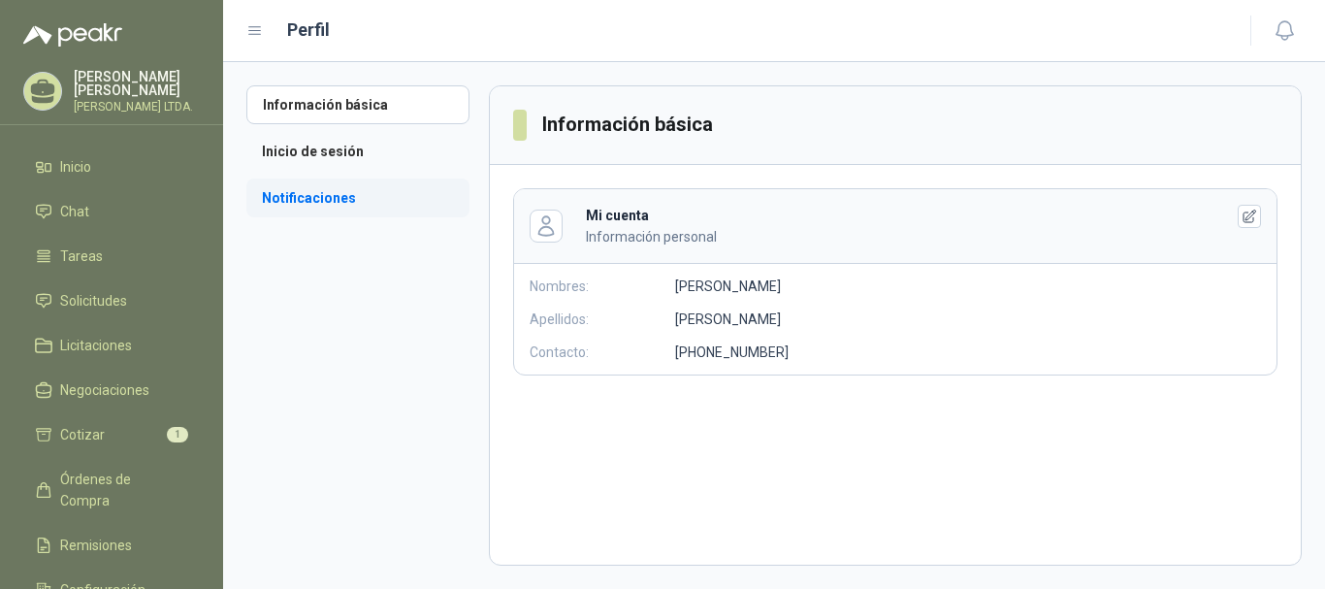
click at [411, 215] on li "Notificaciones" at bounding box center [357, 197] width 223 height 39
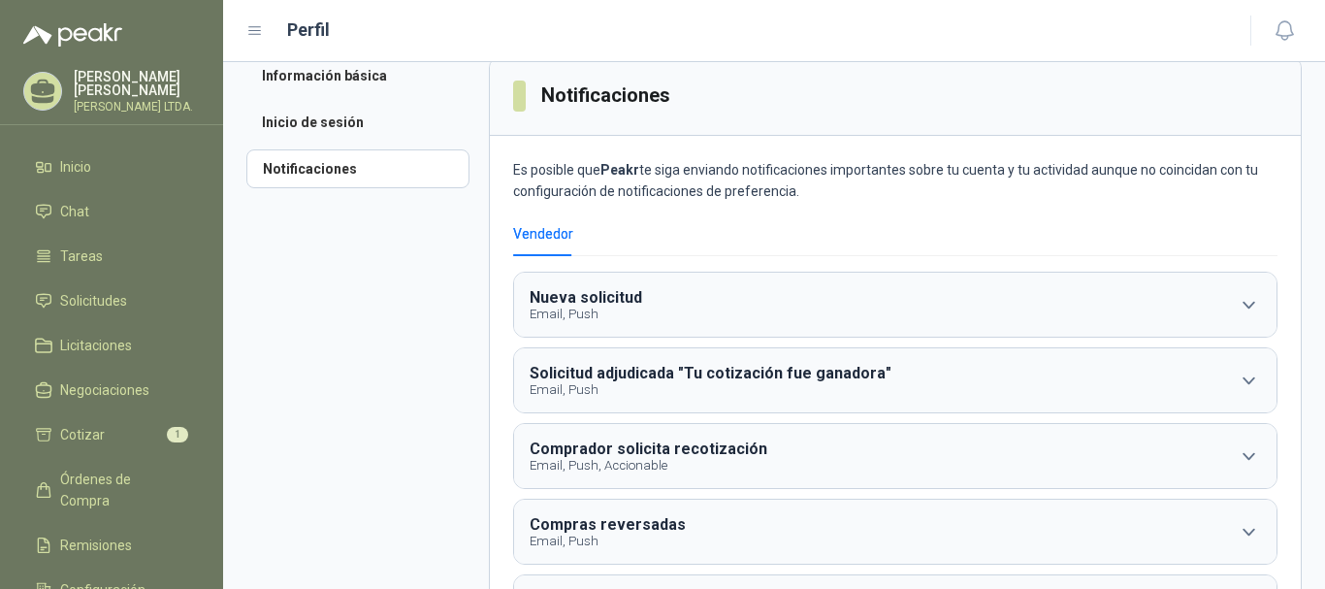
scroll to position [17, 0]
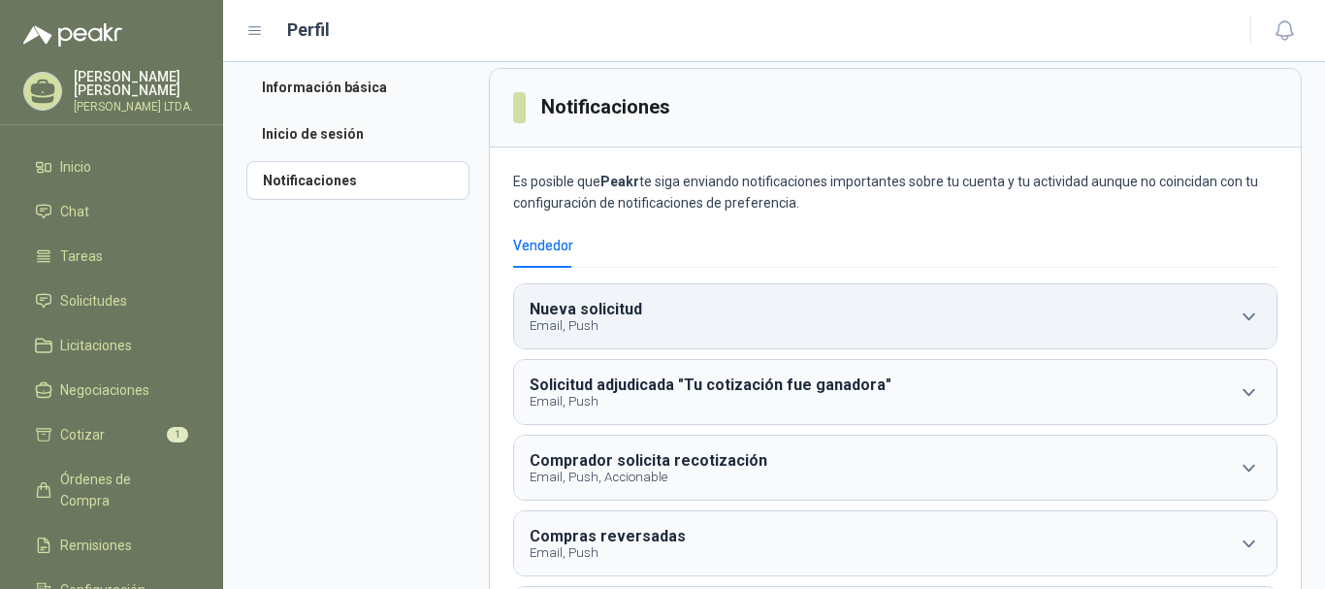
click at [706, 322] on button "Nueva solicitud Email, Push" at bounding box center [895, 316] width 762 height 64
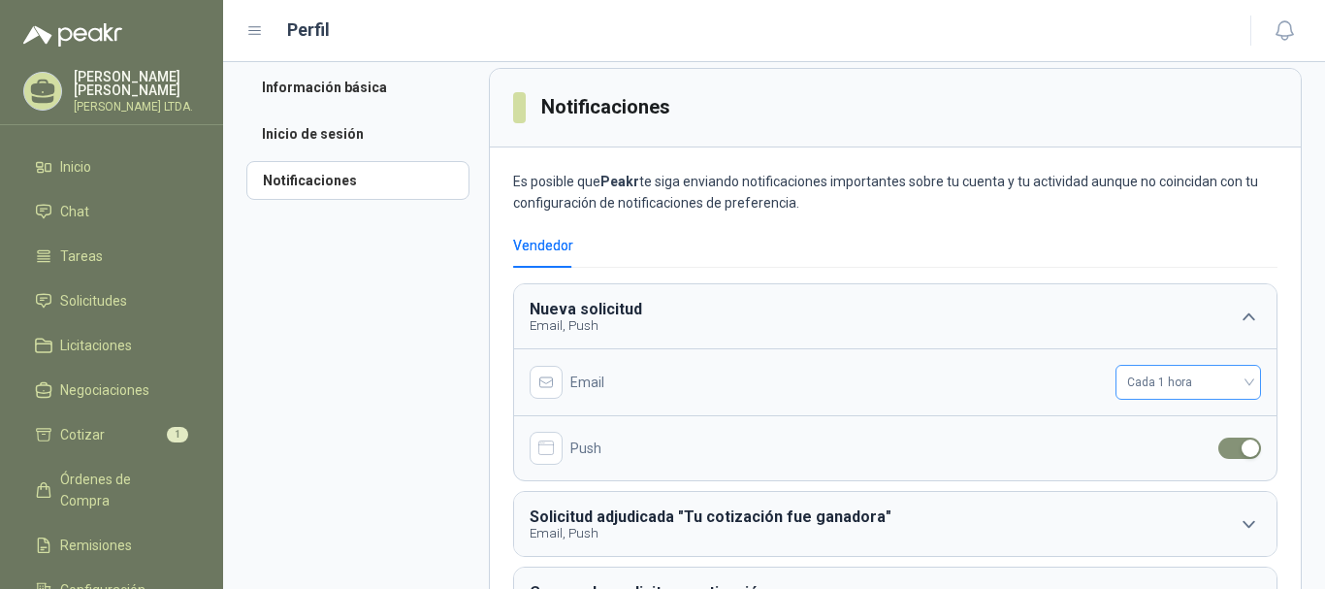
click at [1216, 392] on span "Cada 1 hora" at bounding box center [1188, 382] width 122 height 29
click at [1182, 304] on button "Nueva solicitud Email, Push" at bounding box center [895, 316] width 762 height 64
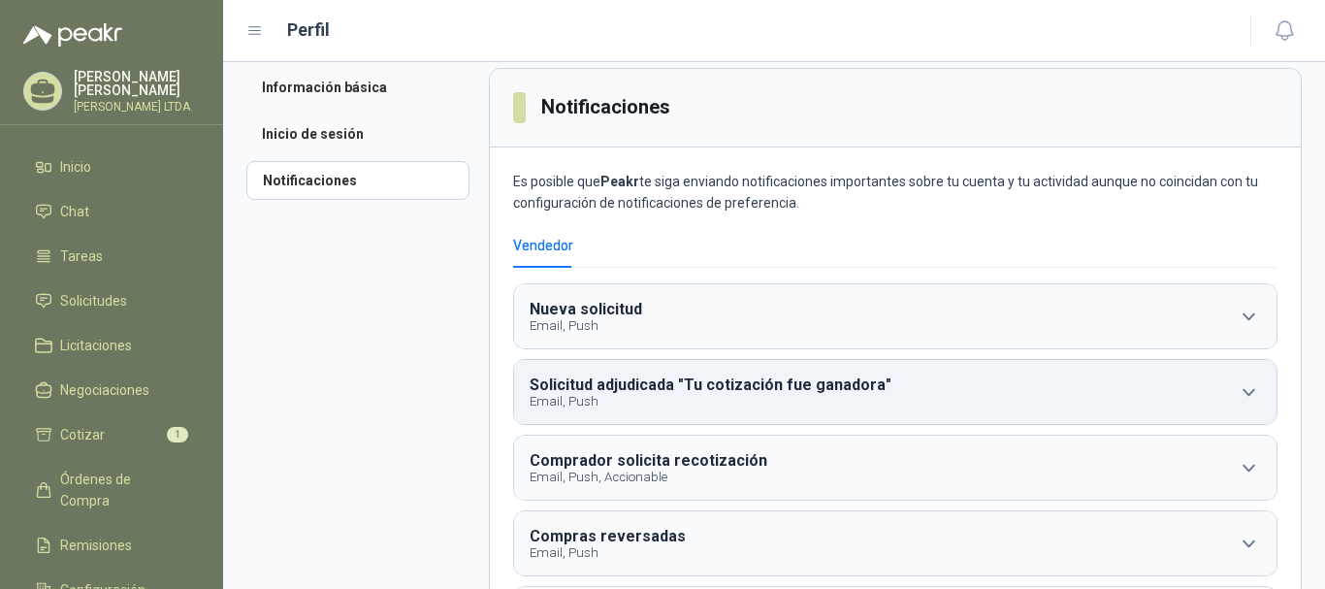
click at [973, 389] on button "Solicitud adjudicada "Tu cotización fue ganadora" Email, Push" at bounding box center [895, 392] width 762 height 64
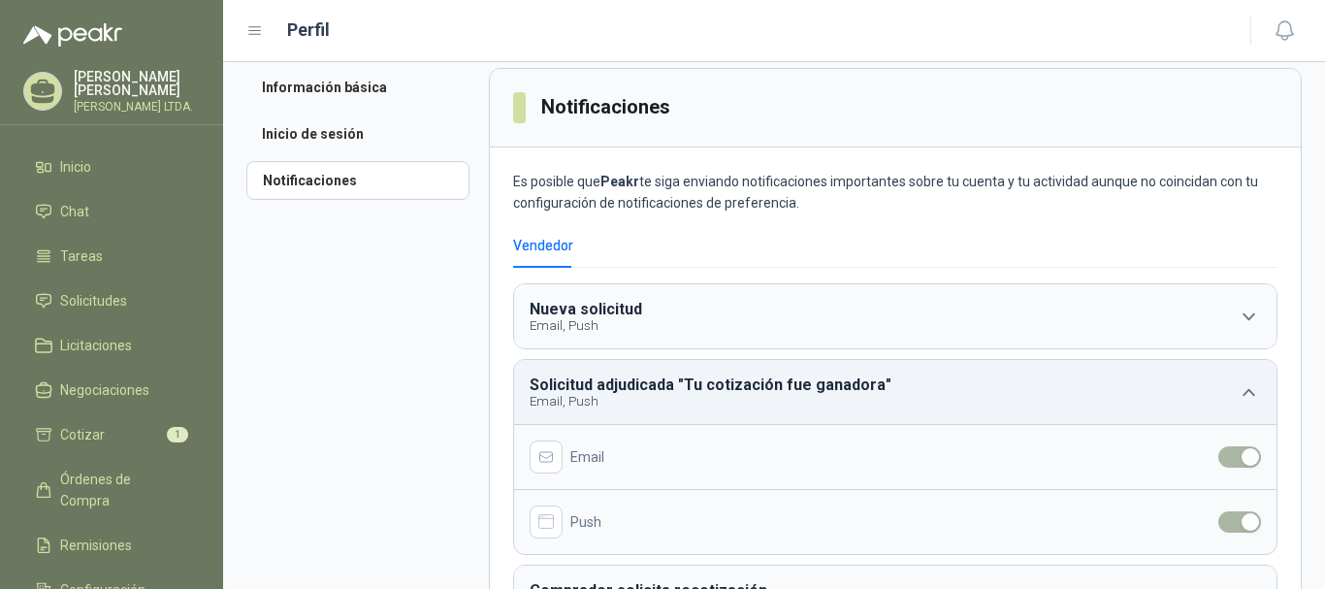
click at [1209, 383] on button "Solicitud adjudicada "Tu cotización fue ganadora" Email, Push" at bounding box center [895, 392] width 762 height 64
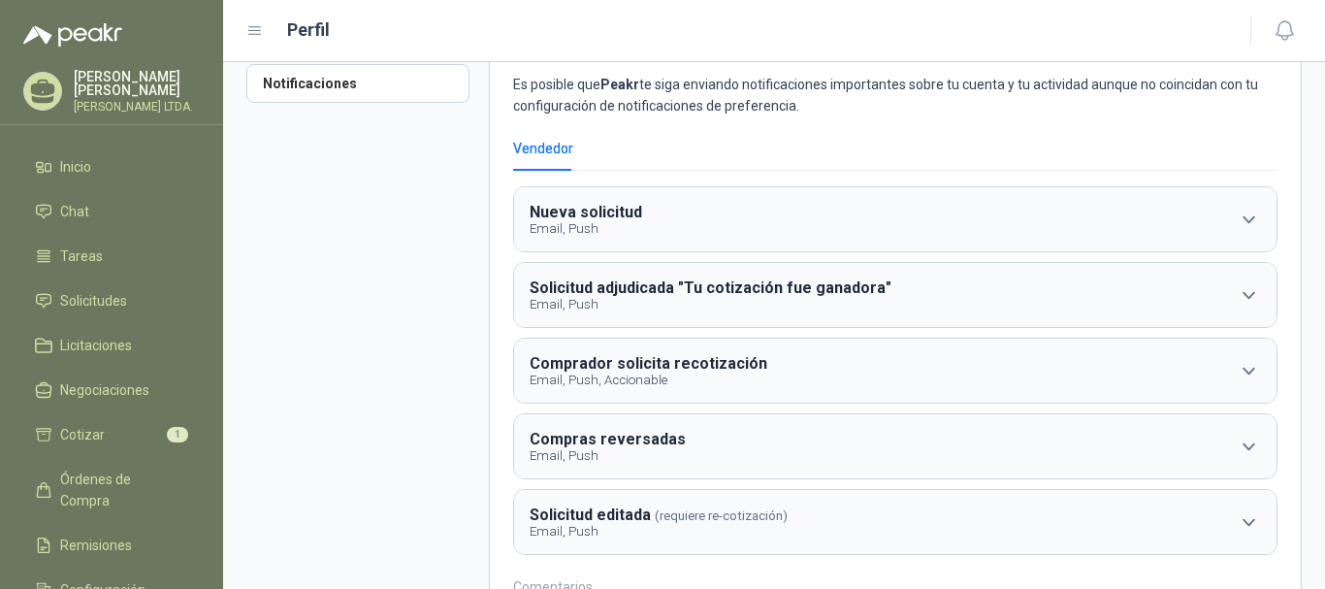
scroll to position [211, 0]
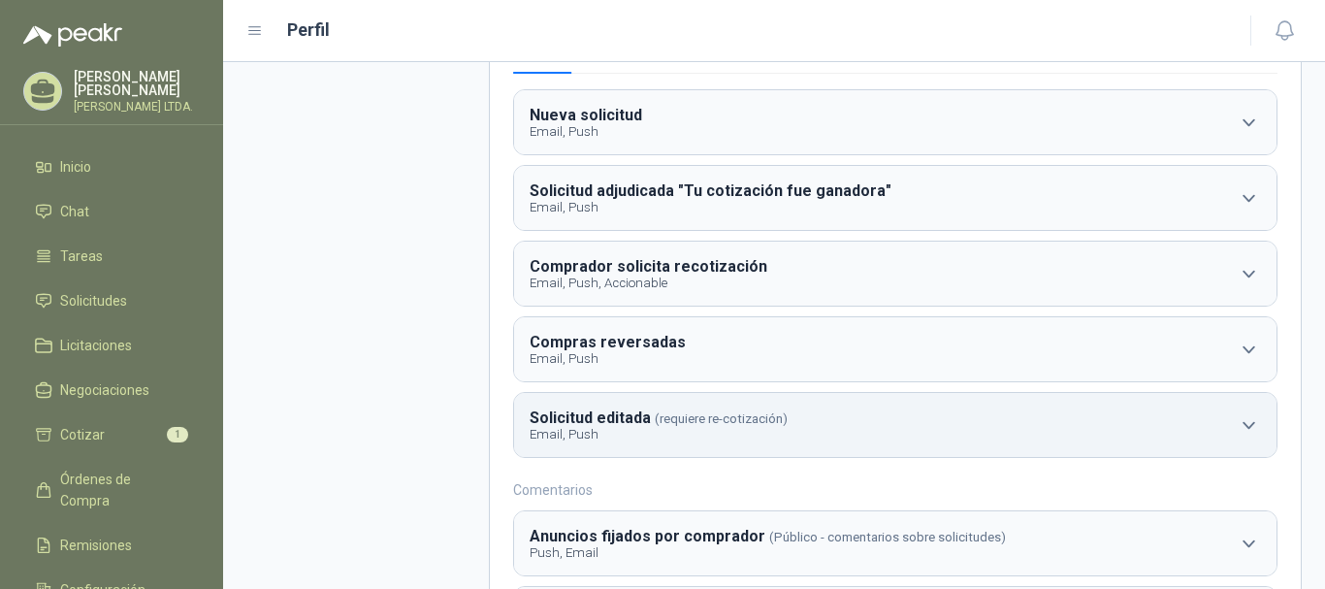
click at [989, 413] on button "Solicitud editada (requiere re-cotización) Email, Push" at bounding box center [895, 425] width 762 height 64
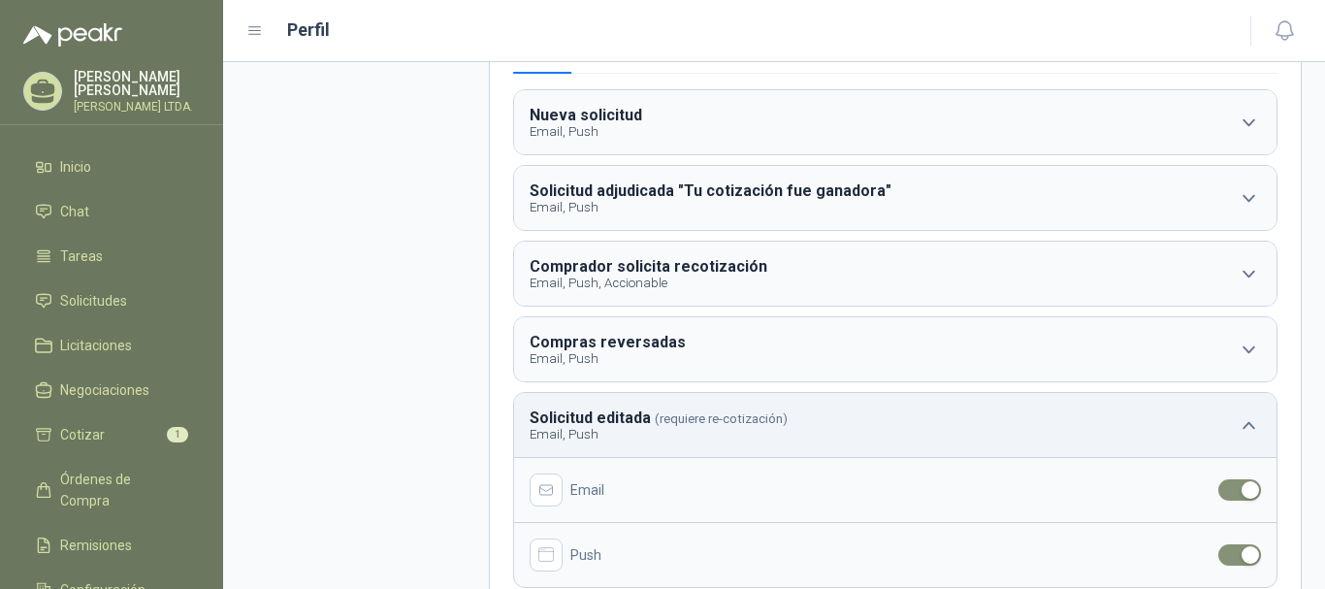
click at [989, 413] on button "Solicitud editada (requiere re-cotización) Email, Push" at bounding box center [895, 425] width 762 height 64
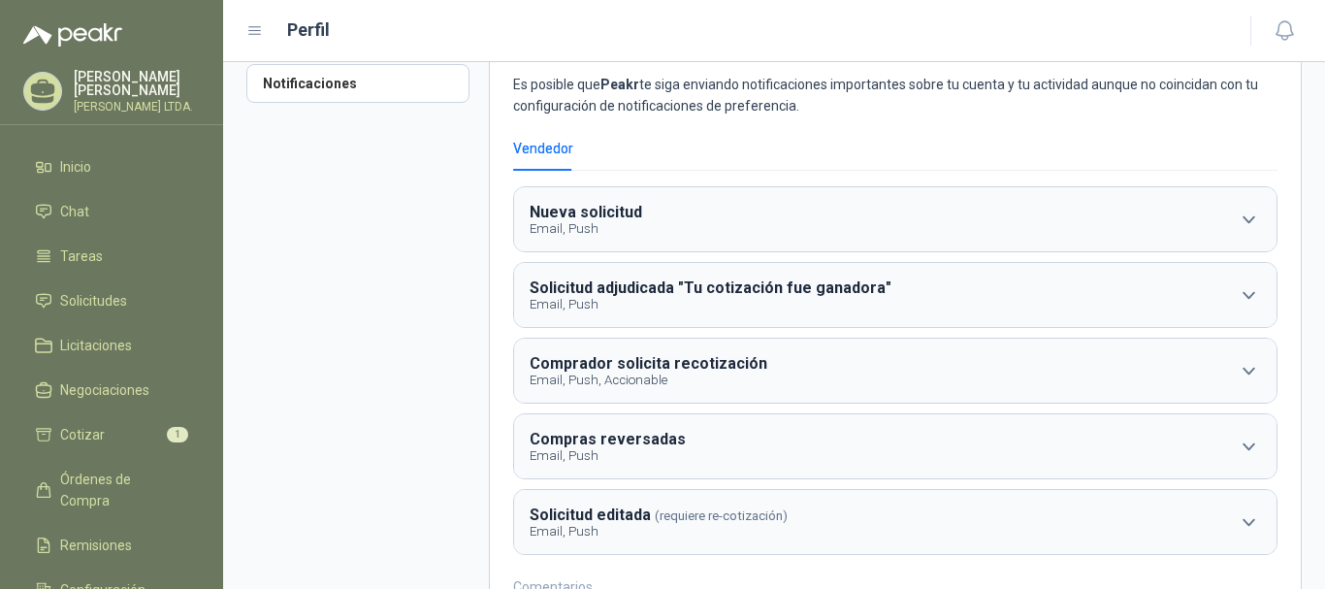
scroll to position [0, 0]
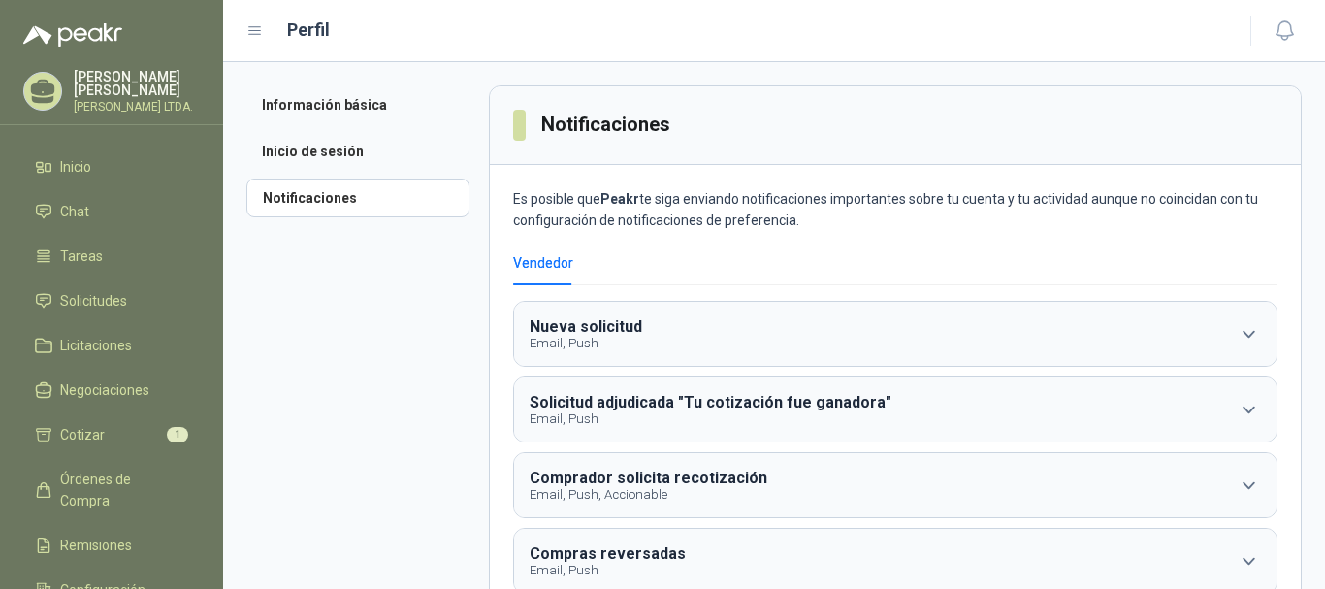
click at [264, 37] on div "Perfil" at bounding box center [736, 29] width 981 height 27
click at [256, 32] on icon at bounding box center [254, 30] width 17 height 17
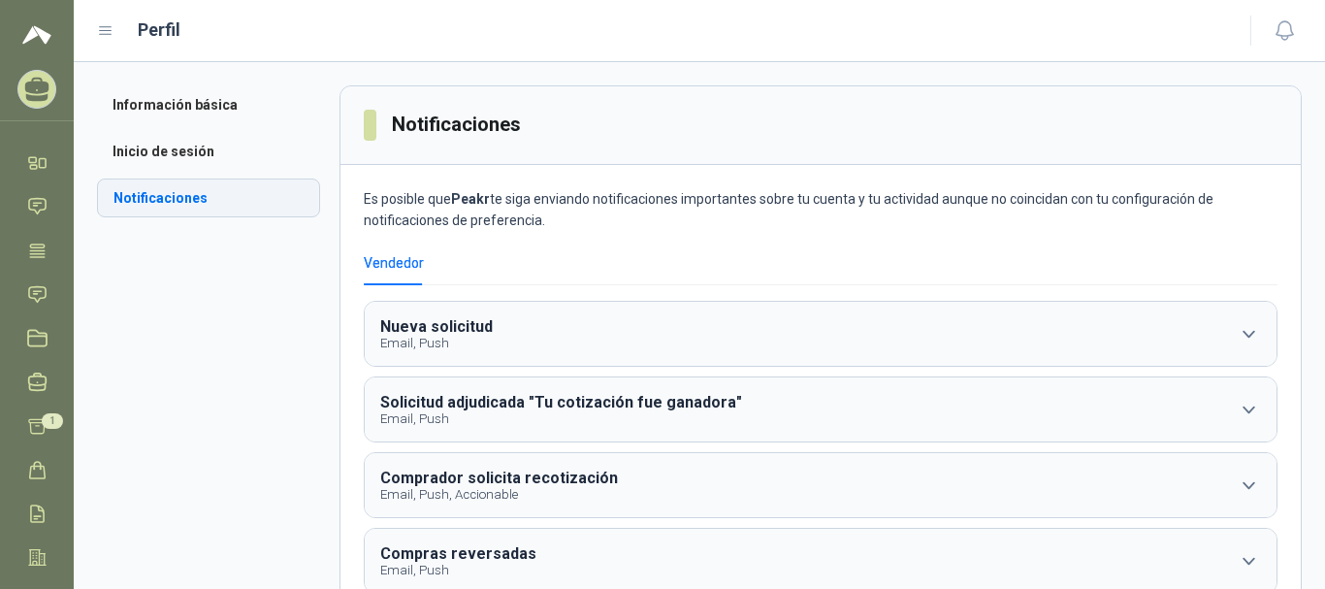
click at [232, 187] on li "Notificaciones" at bounding box center [208, 197] width 223 height 39
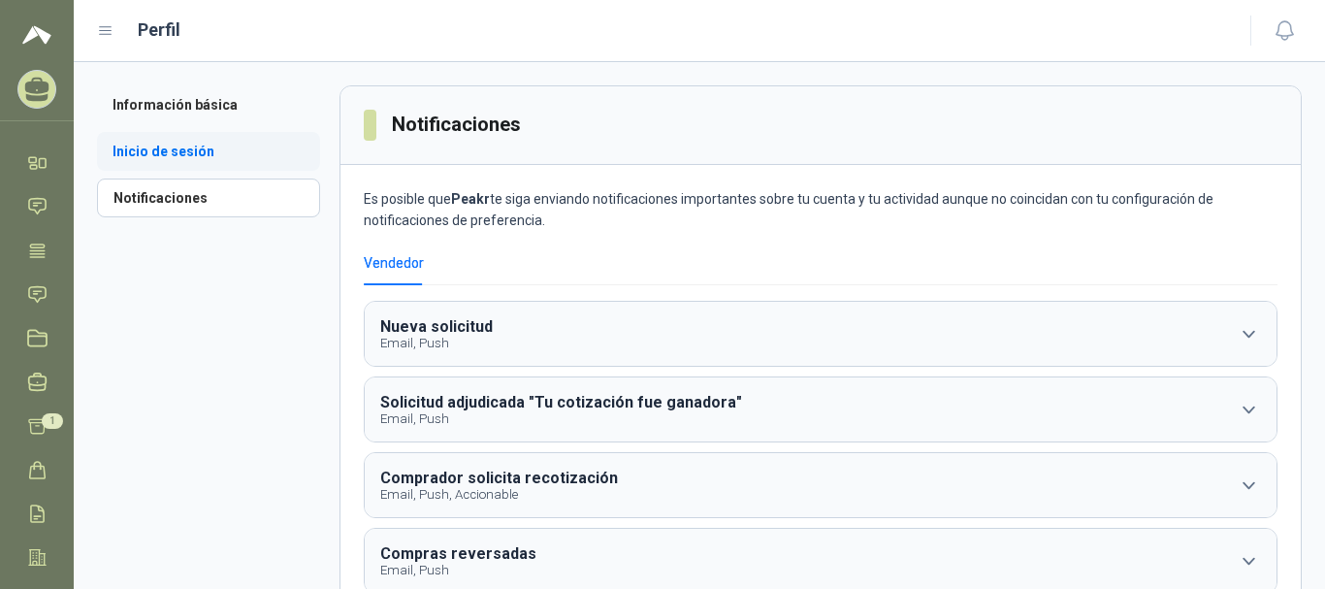
click at [210, 156] on li "Inicio de sesión" at bounding box center [208, 151] width 223 height 39
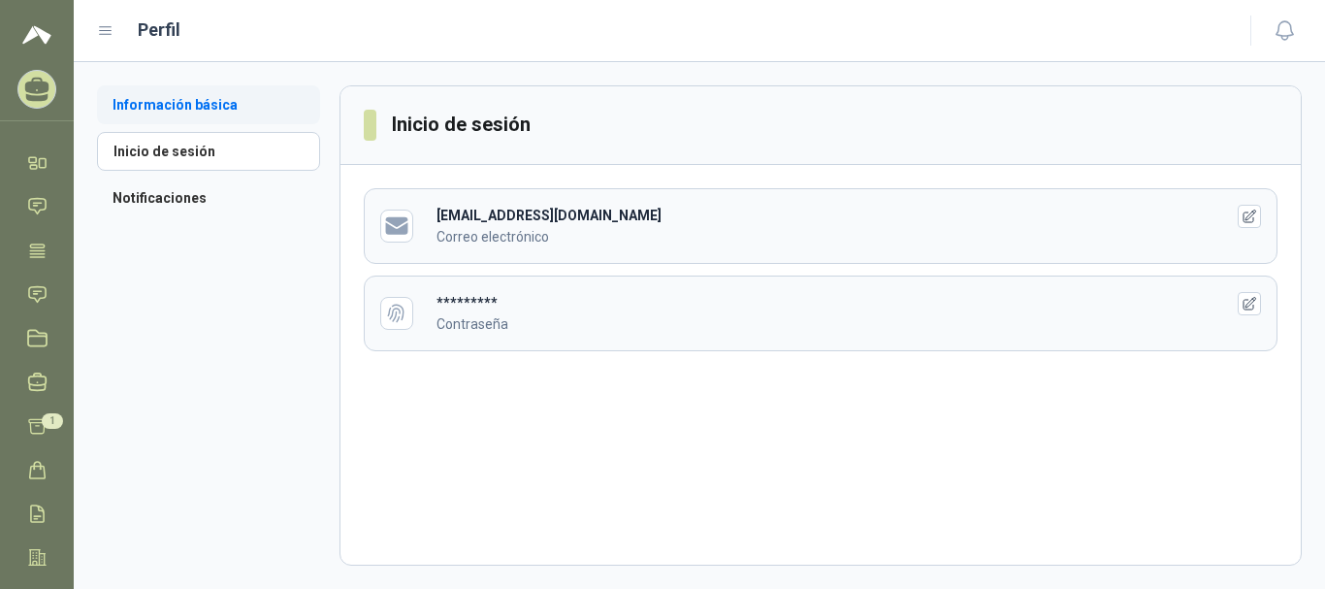
click at [219, 98] on li "Información básica" at bounding box center [208, 104] width 223 height 39
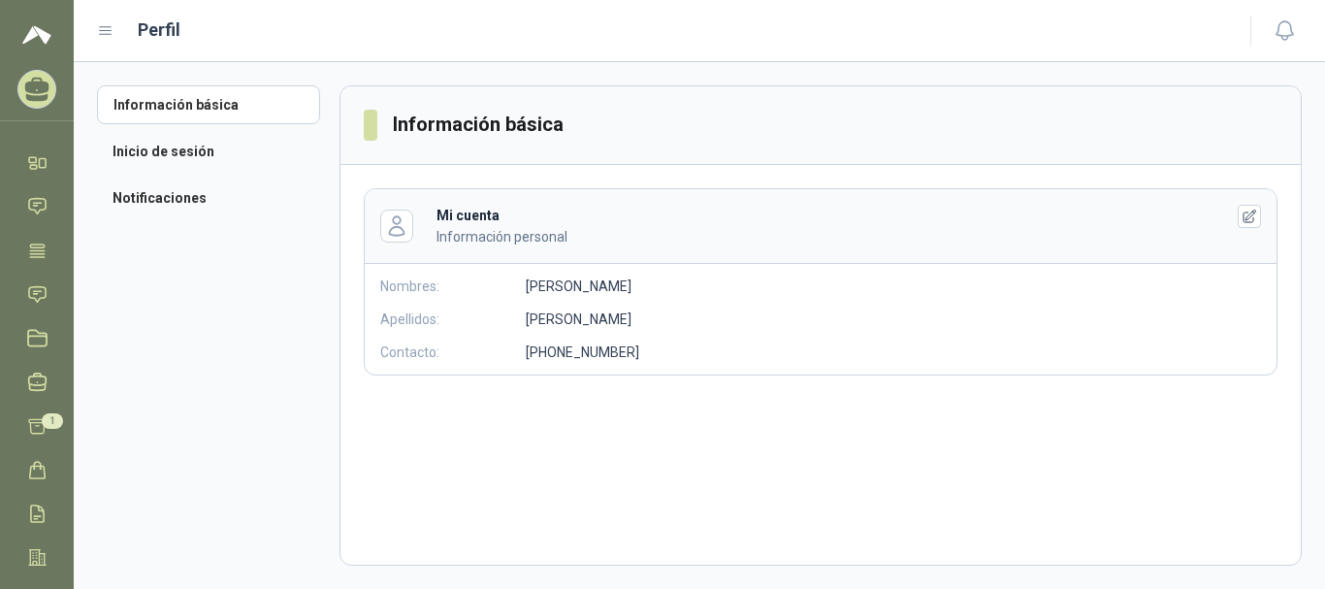
click at [27, 81] on icon at bounding box center [37, 90] width 30 height 30
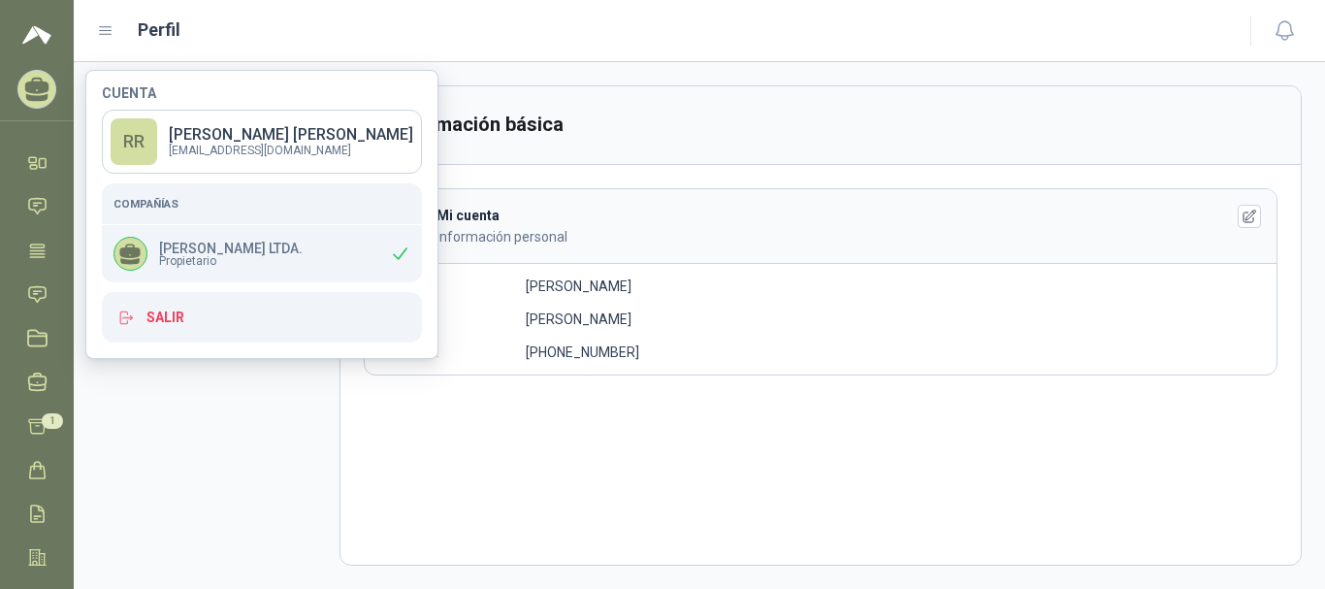
click at [231, 548] on aside "Información básica Inicio de sesión Notificaciones" at bounding box center [218, 325] width 243 height 480
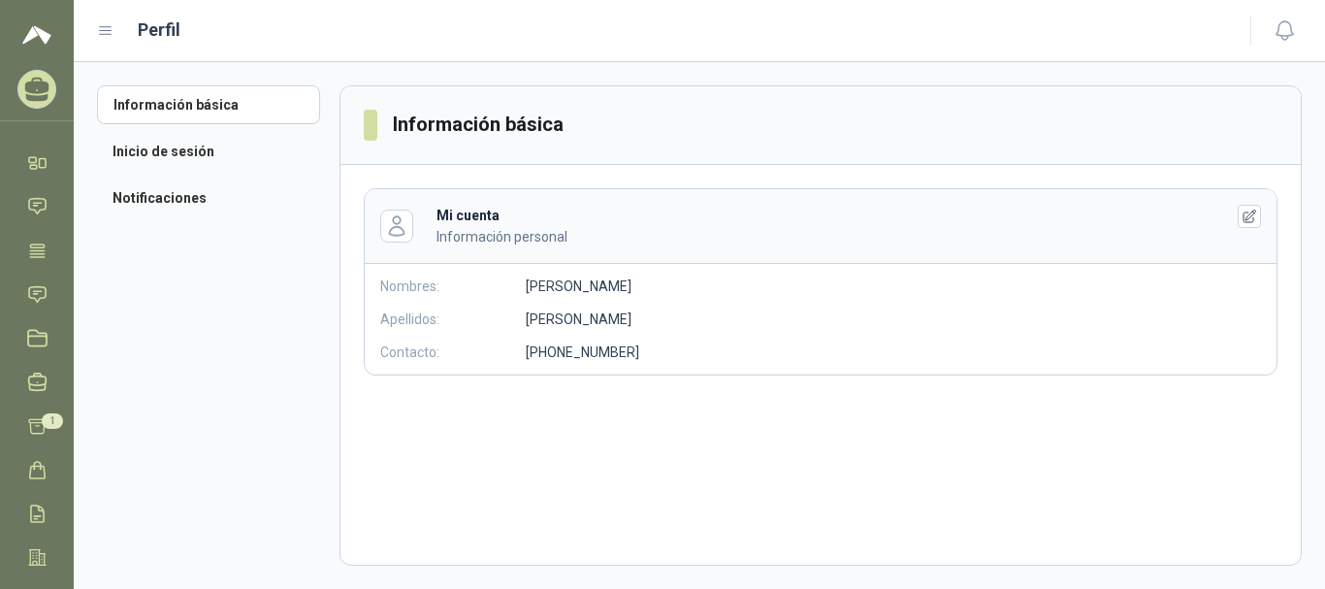
click at [102, 22] on icon at bounding box center [105, 30] width 17 height 17
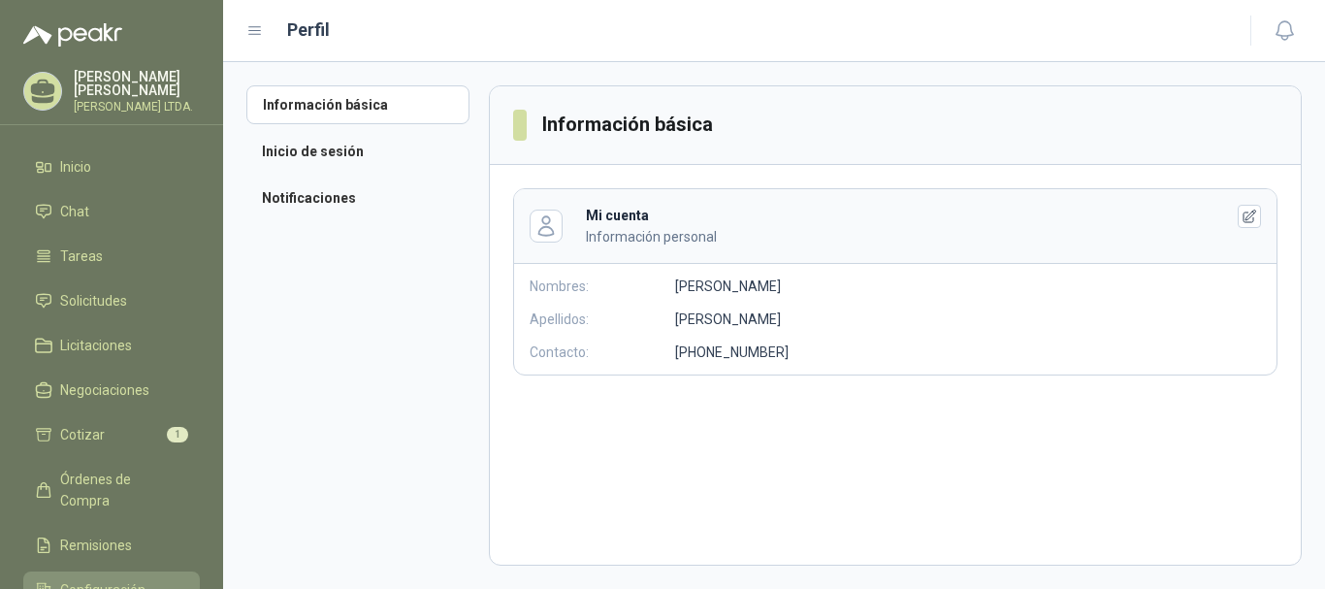
click at [146, 579] on li "Configuración" at bounding box center [111, 589] width 153 height 21
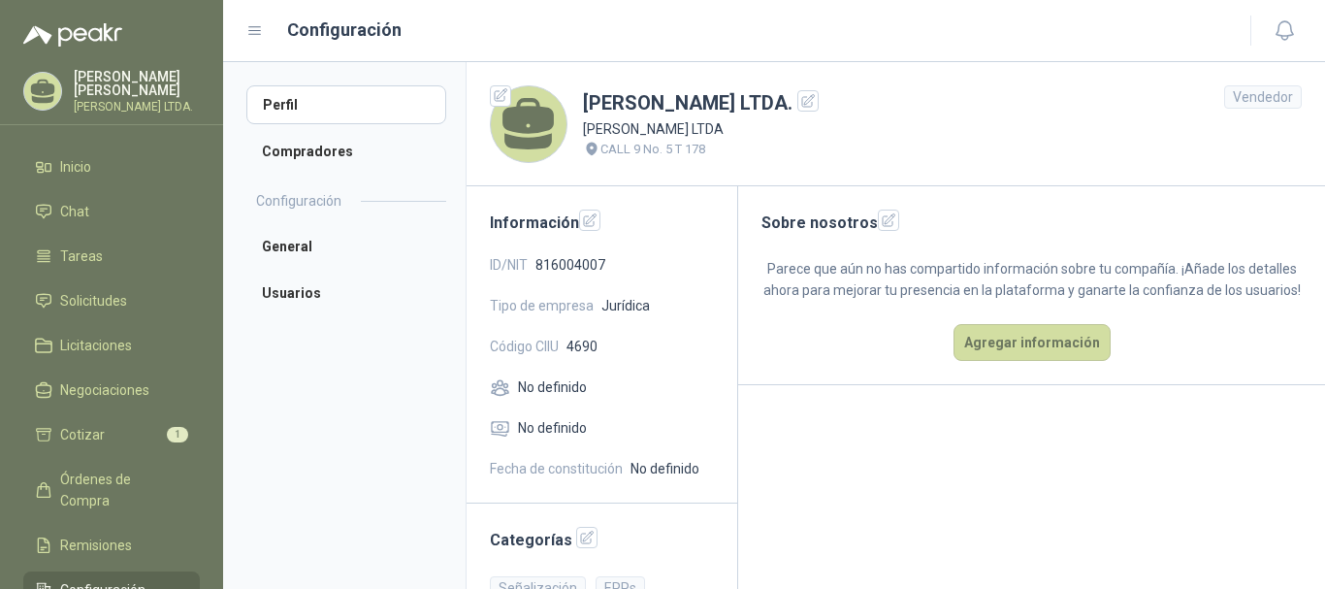
scroll to position [115, 0]
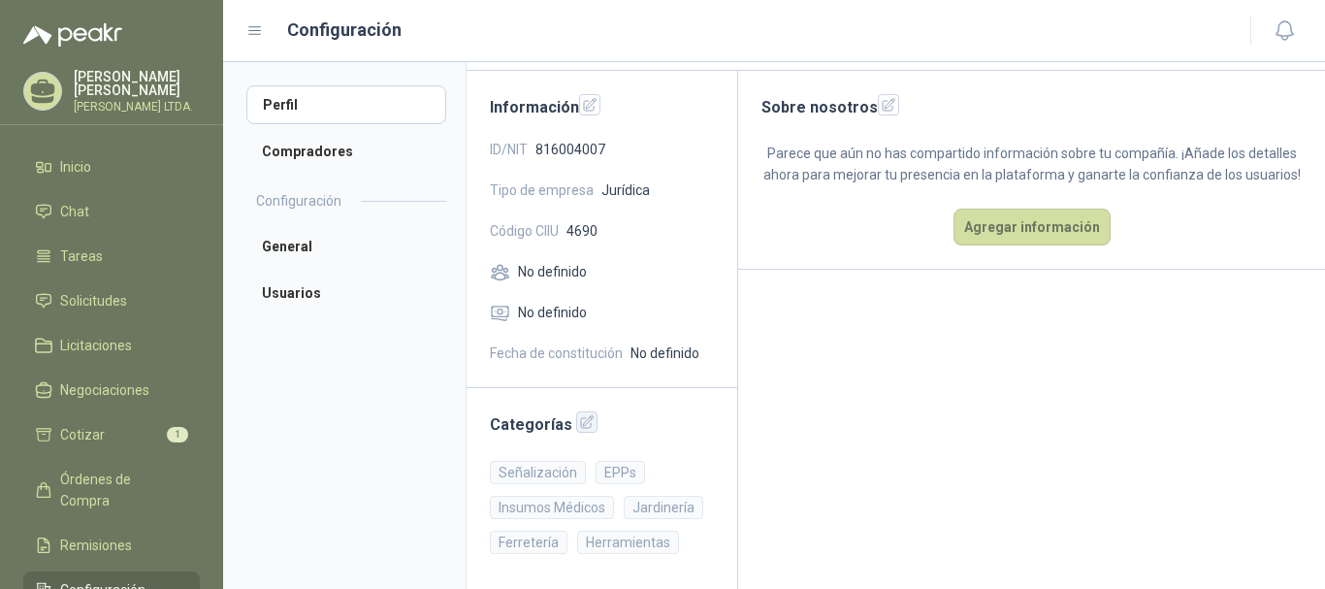
click at [579, 417] on icon "button" at bounding box center [587, 422] width 16 height 16
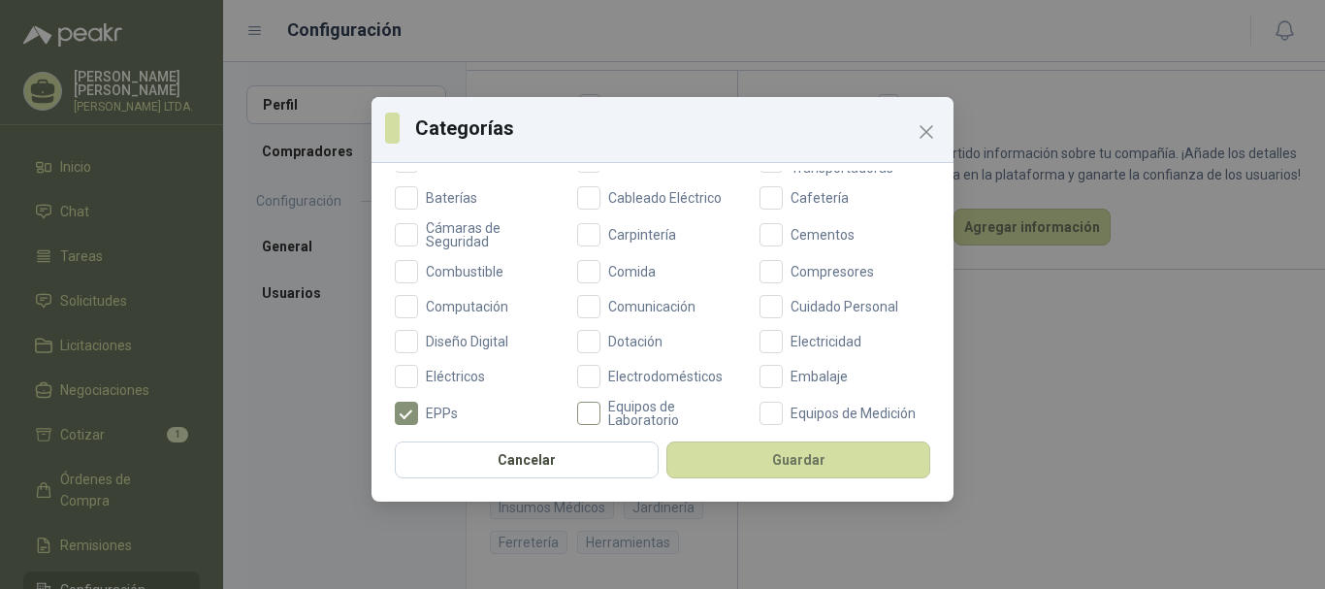
scroll to position [270, 0]
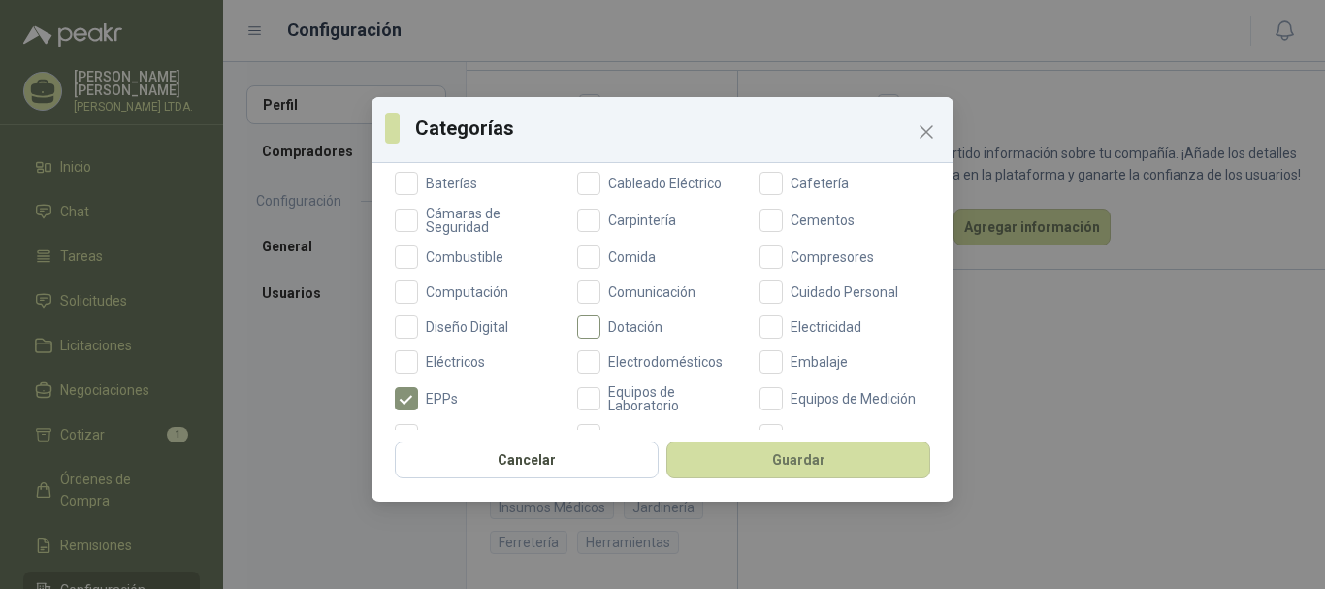
drag, startPoint x: 713, startPoint y: 306, endPoint x: 664, endPoint y: 324, distance: 52.8
click at [664, 324] on span "Dotación" at bounding box center [635, 327] width 70 height 14
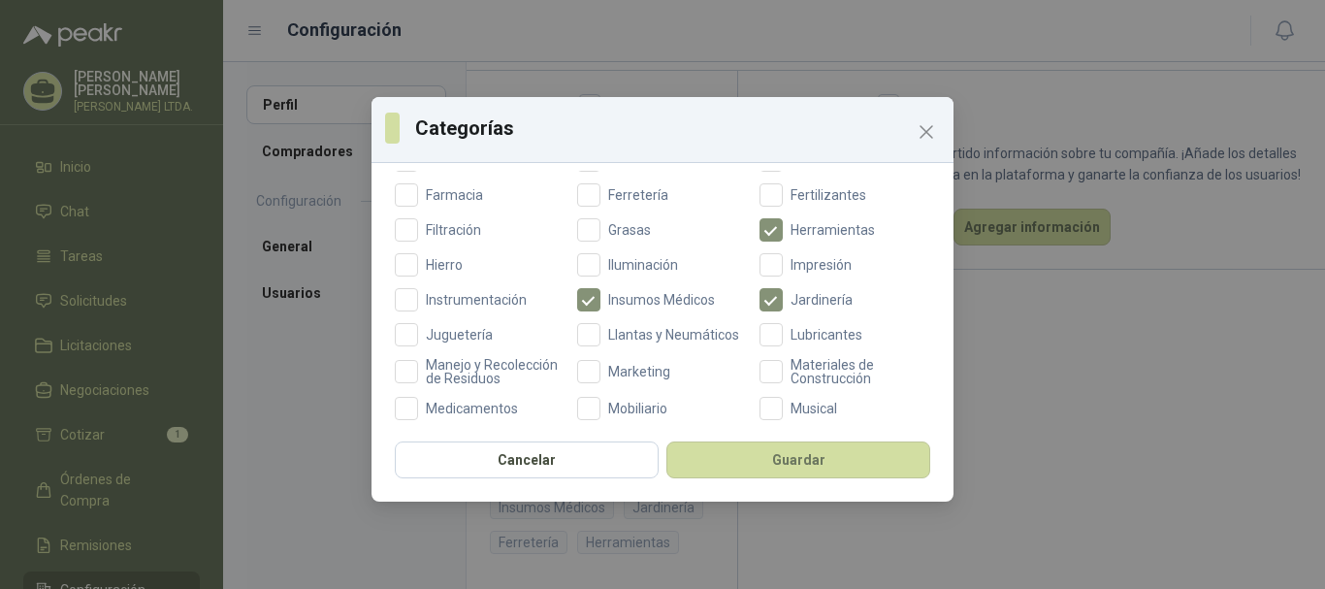
scroll to position [561, 0]
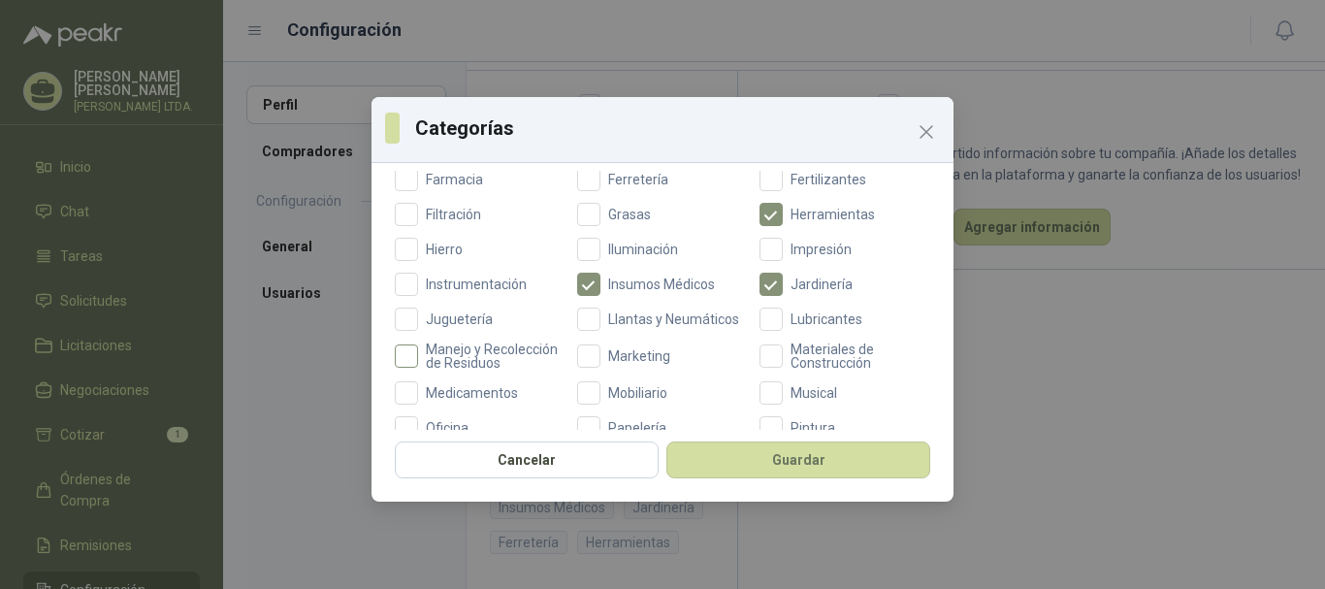
click at [470, 367] on span "Manejo y Recolección de Residuos" at bounding box center [491, 355] width 147 height 27
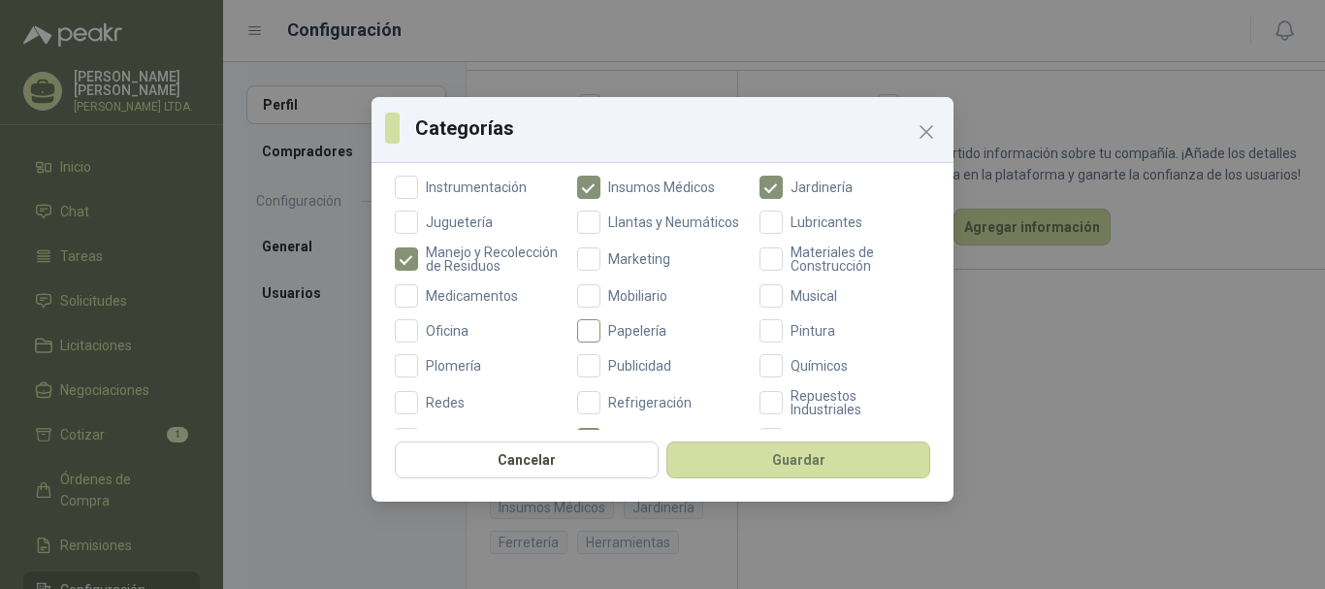
scroll to position [755, 0]
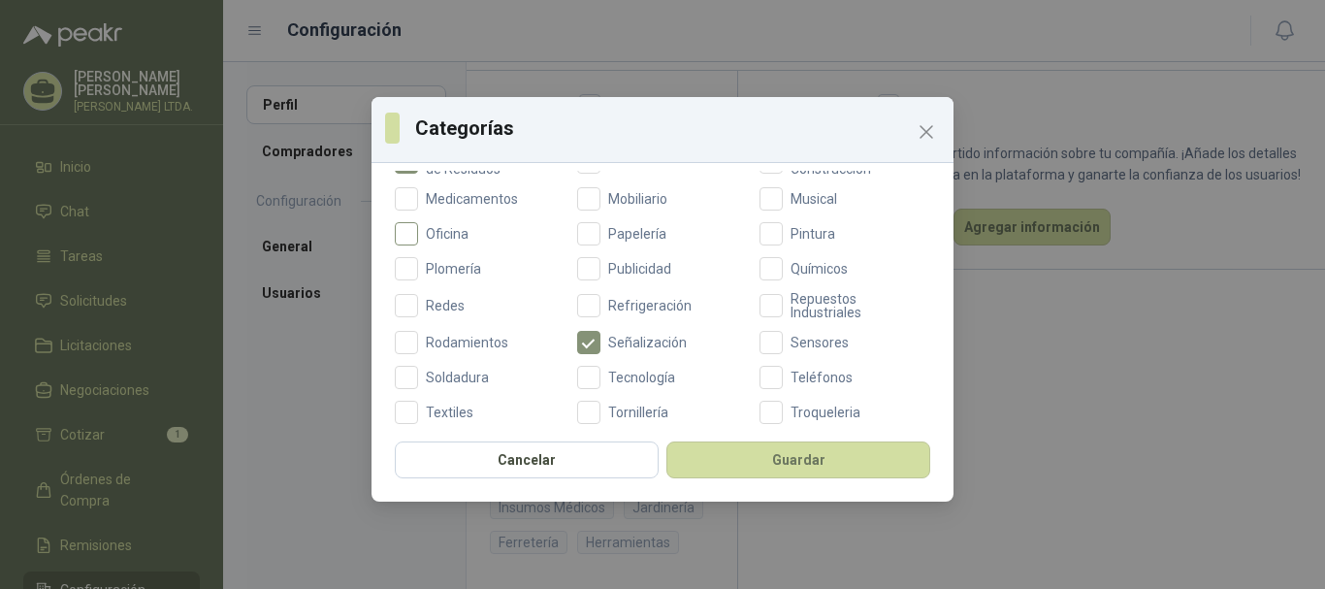
click at [451, 242] on label "Oficina" at bounding box center [480, 233] width 171 height 23
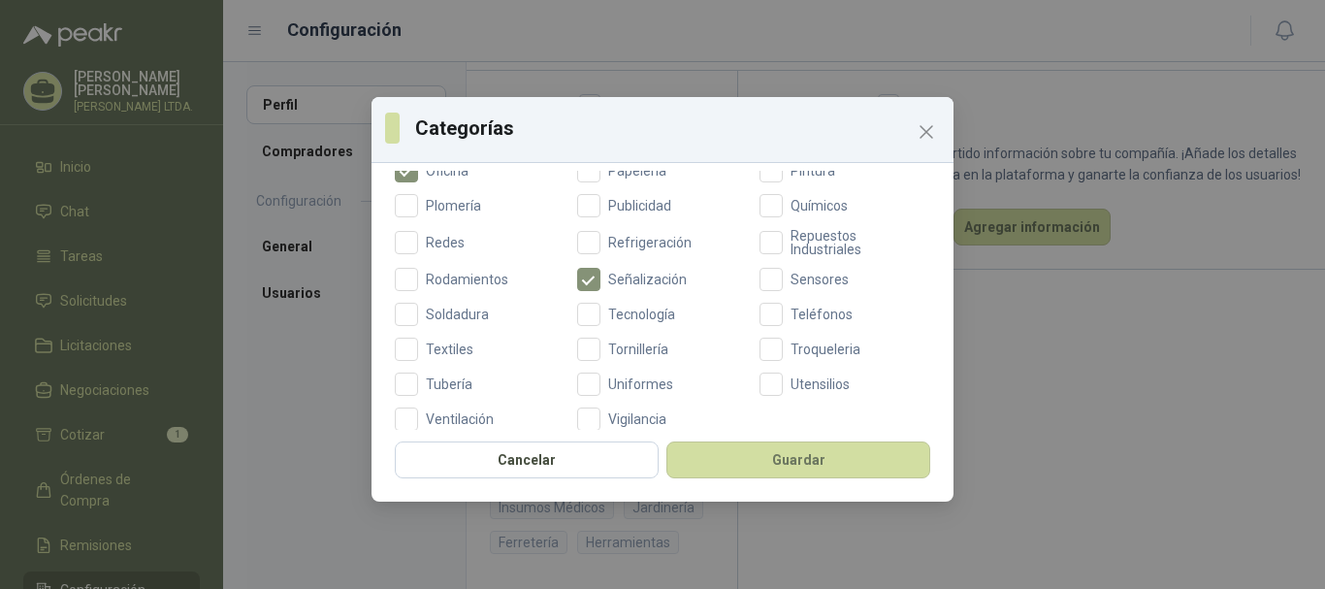
scroll to position [852, 0]
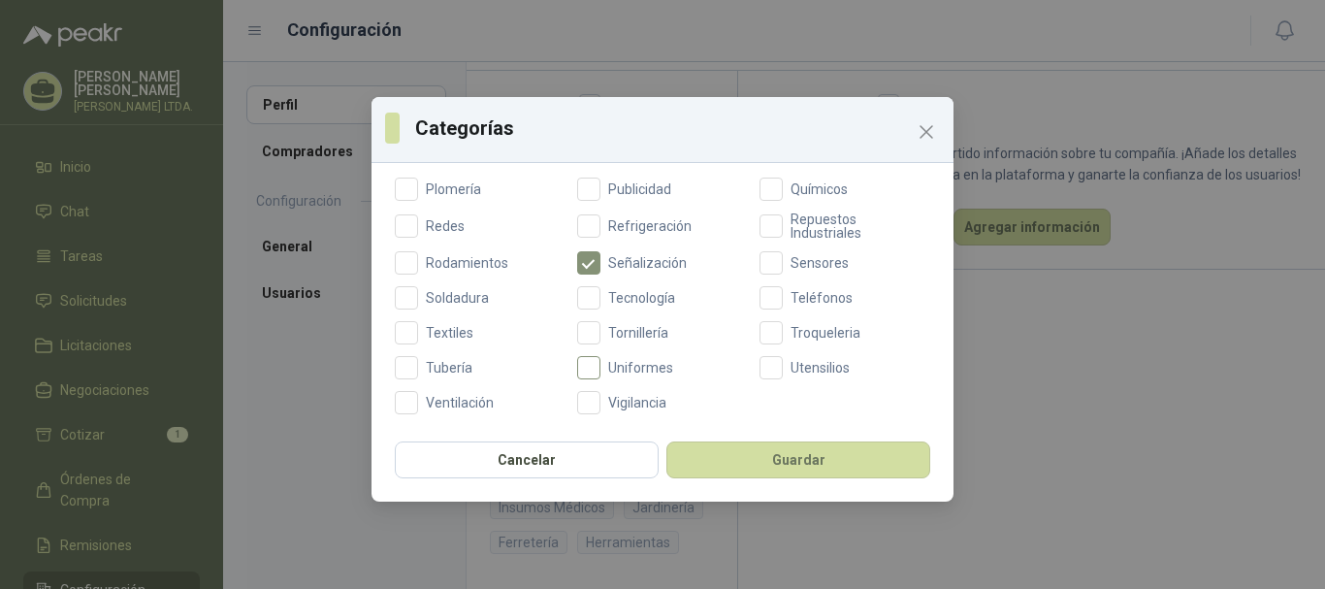
click at [644, 373] on span "Uniformes" at bounding box center [640, 368] width 81 height 14
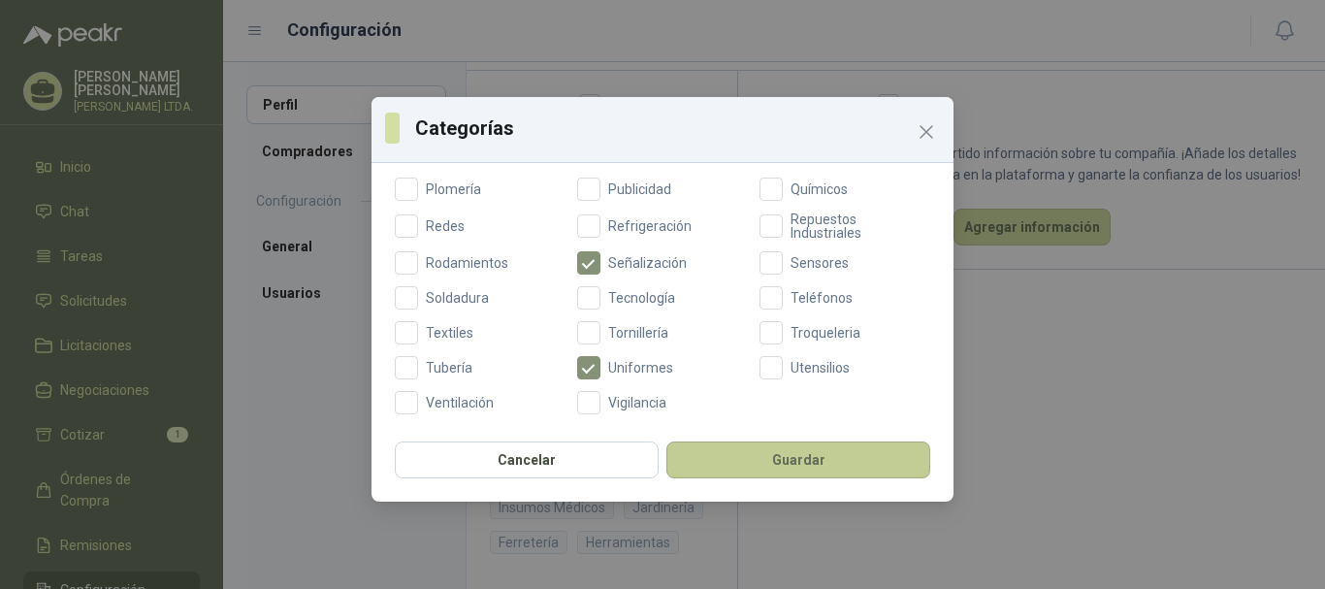
click at [797, 447] on button "Guardar" at bounding box center [798, 459] width 264 height 37
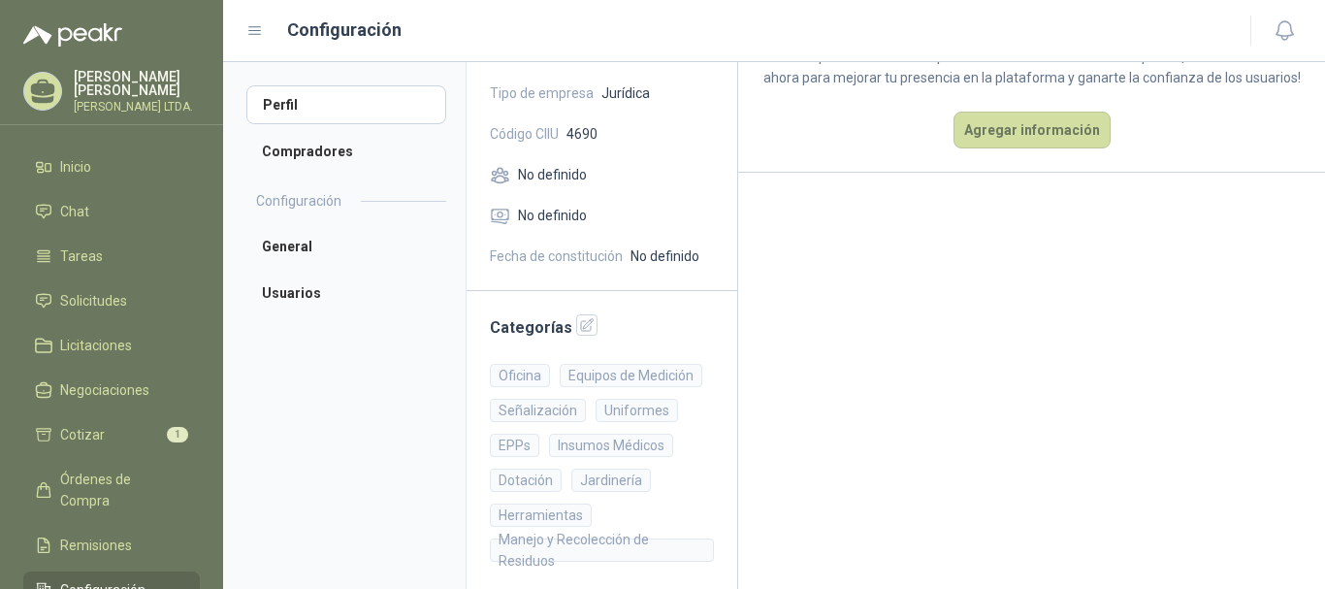
scroll to position [220, 0]
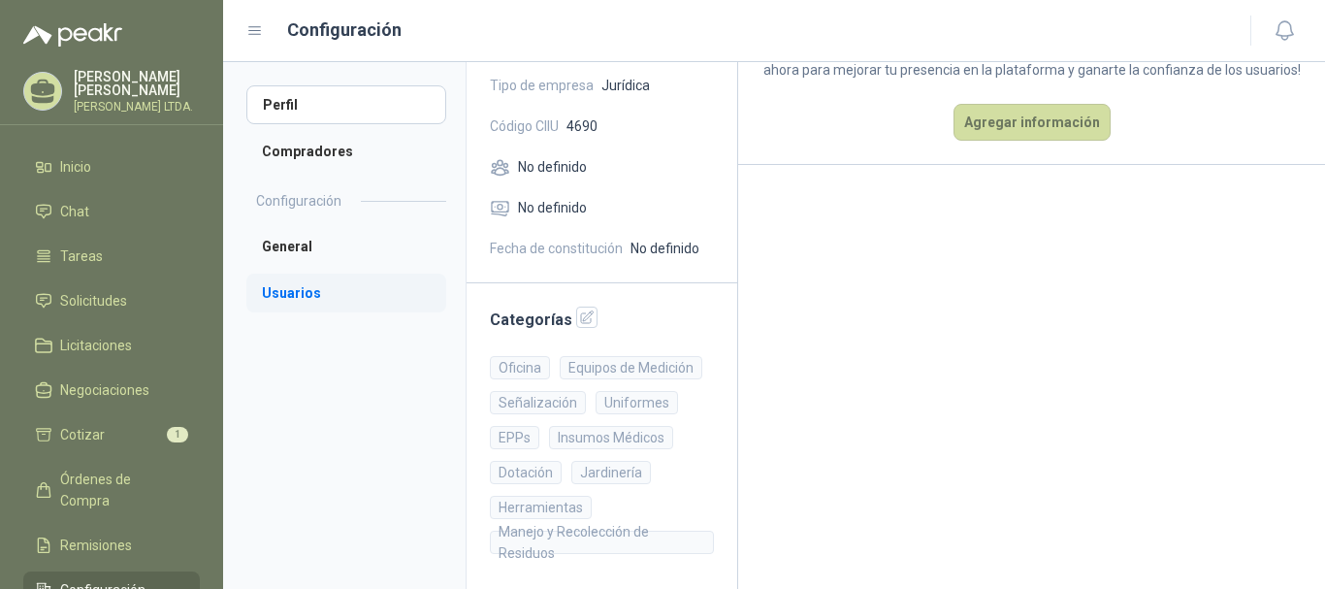
click at [312, 285] on li "Usuarios" at bounding box center [346, 293] width 200 height 39
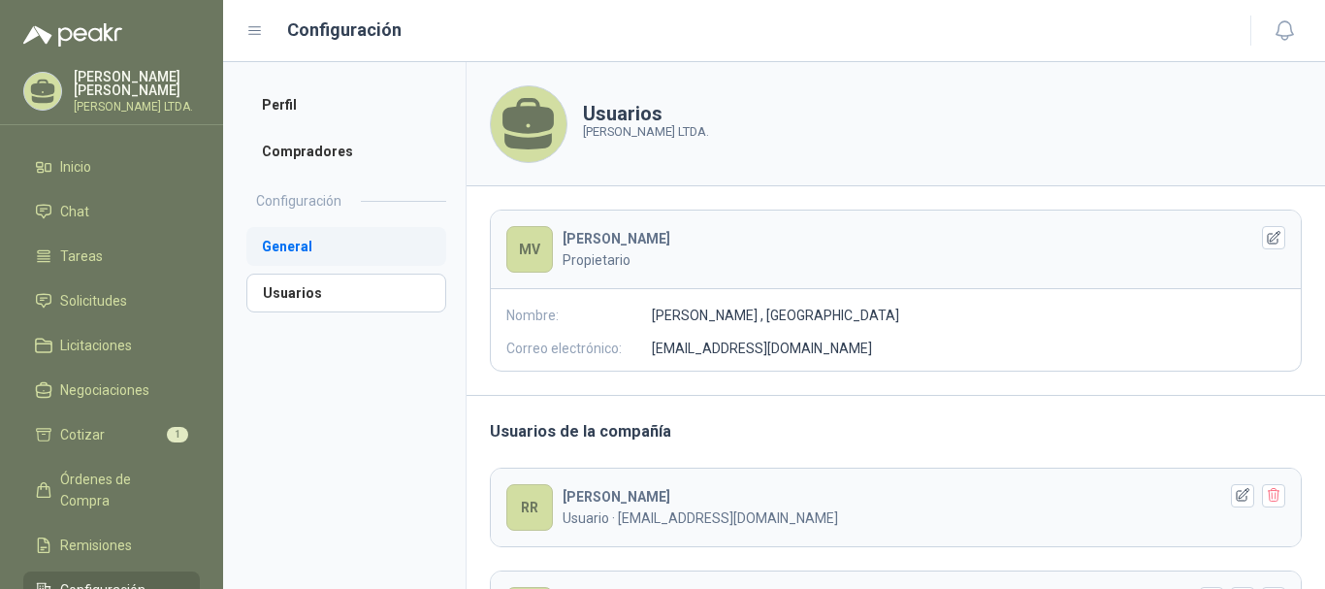
click at [362, 249] on li "General" at bounding box center [346, 246] width 200 height 39
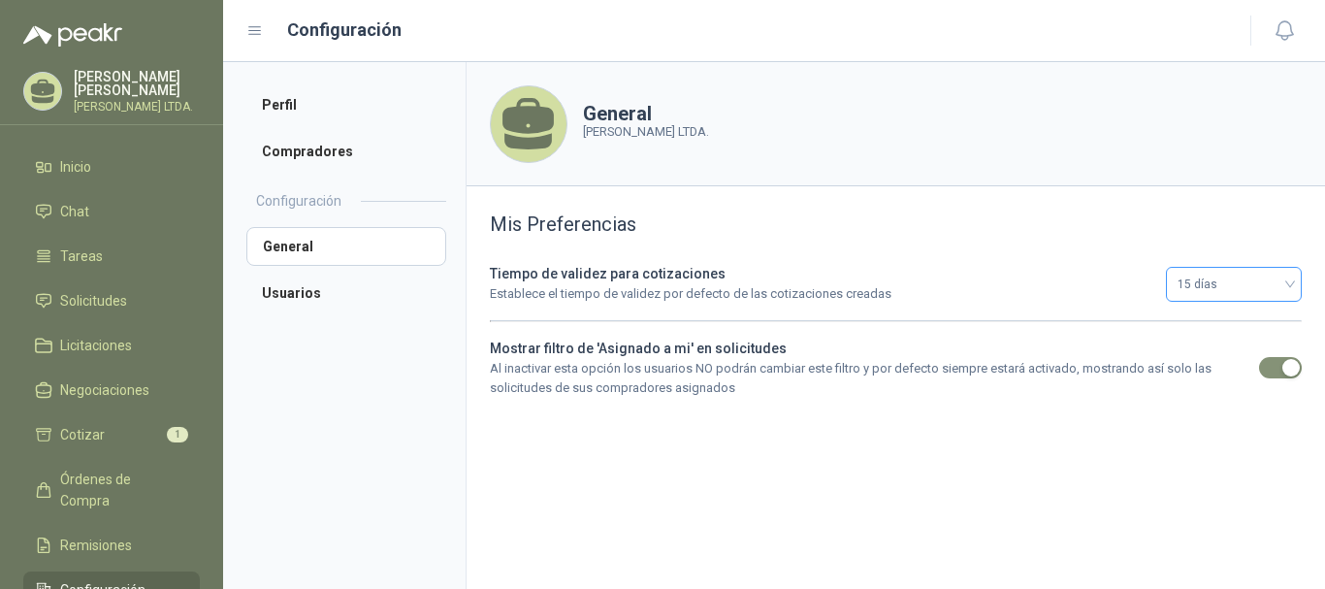
click at [1248, 296] on span "15 días" at bounding box center [1234, 284] width 113 height 29
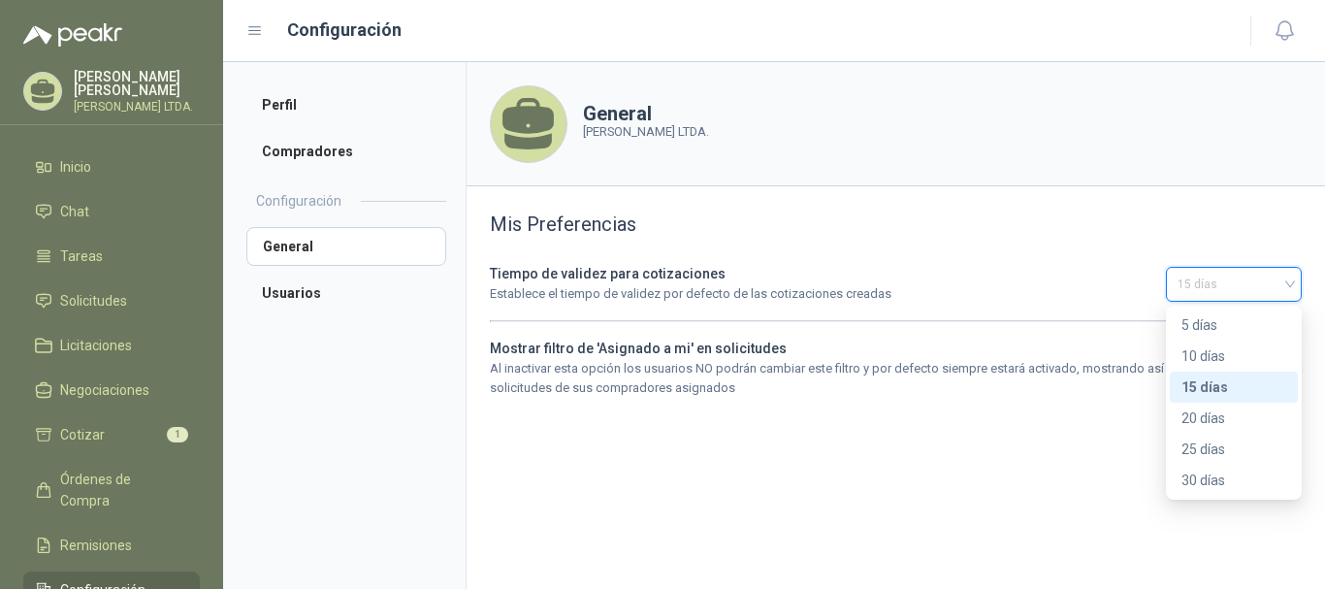
click at [1248, 296] on span "15 días" at bounding box center [1234, 284] width 113 height 29
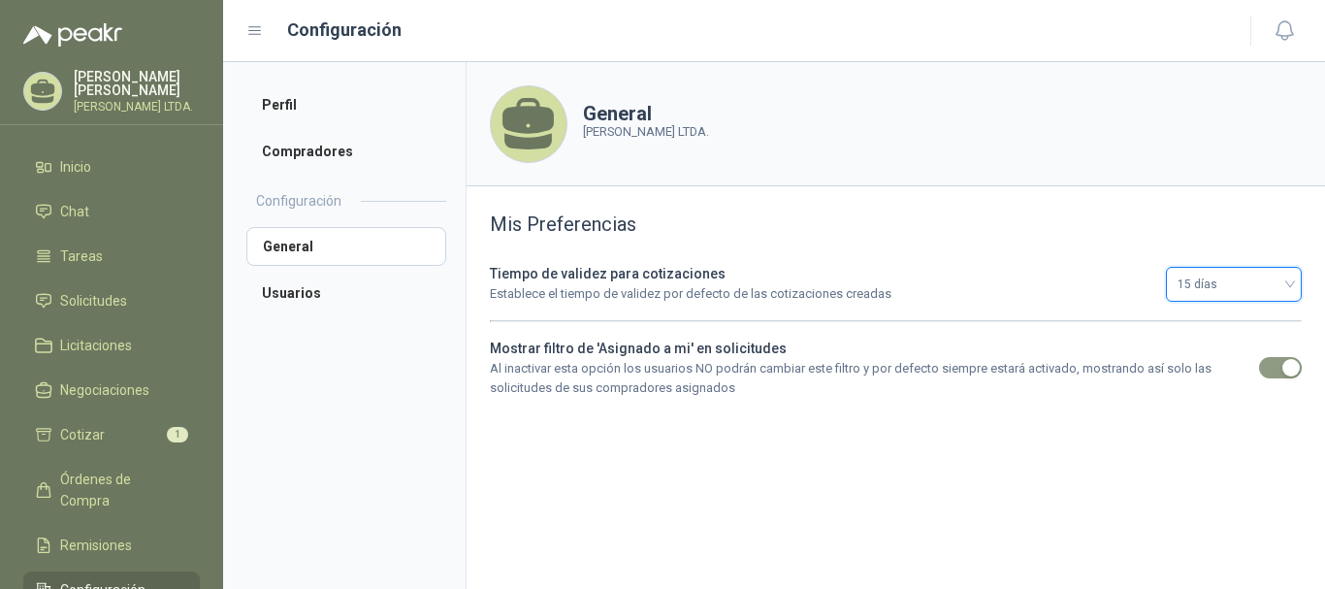
click at [1281, 363] on button "button" at bounding box center [1280, 367] width 43 height 21
click at [1279, 364] on span "button" at bounding box center [1280, 367] width 43 height 21
click at [1058, 395] on p "Al inactivar esta opción los usuarios NO podrán cambiar este filtro y por defec…" at bounding box center [869, 379] width 758 height 40
click at [298, 149] on li "Compradores" at bounding box center [346, 151] width 200 height 39
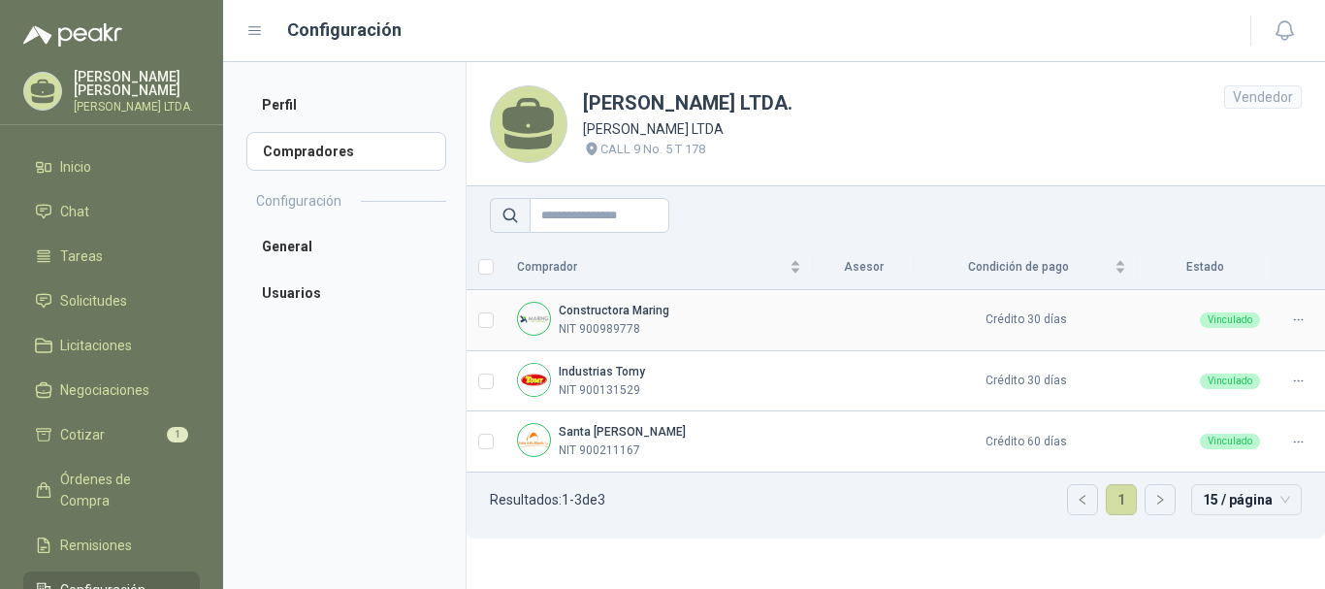
click at [651, 313] on b "Constructora Maring" at bounding box center [614, 311] width 111 height 14
click at [720, 312] on div "Constructora [PERSON_NAME] NIT 900989778" at bounding box center [659, 320] width 284 height 37
click at [704, 448] on div "Santa [PERSON_NAME] NIT 900211167" at bounding box center [659, 441] width 284 height 37
click at [667, 435] on div "Santa [PERSON_NAME] NIT 900211167" at bounding box center [659, 441] width 284 height 37
click at [665, 376] on div "Industrias Tomy NIT 900131529" at bounding box center [659, 381] width 284 height 37
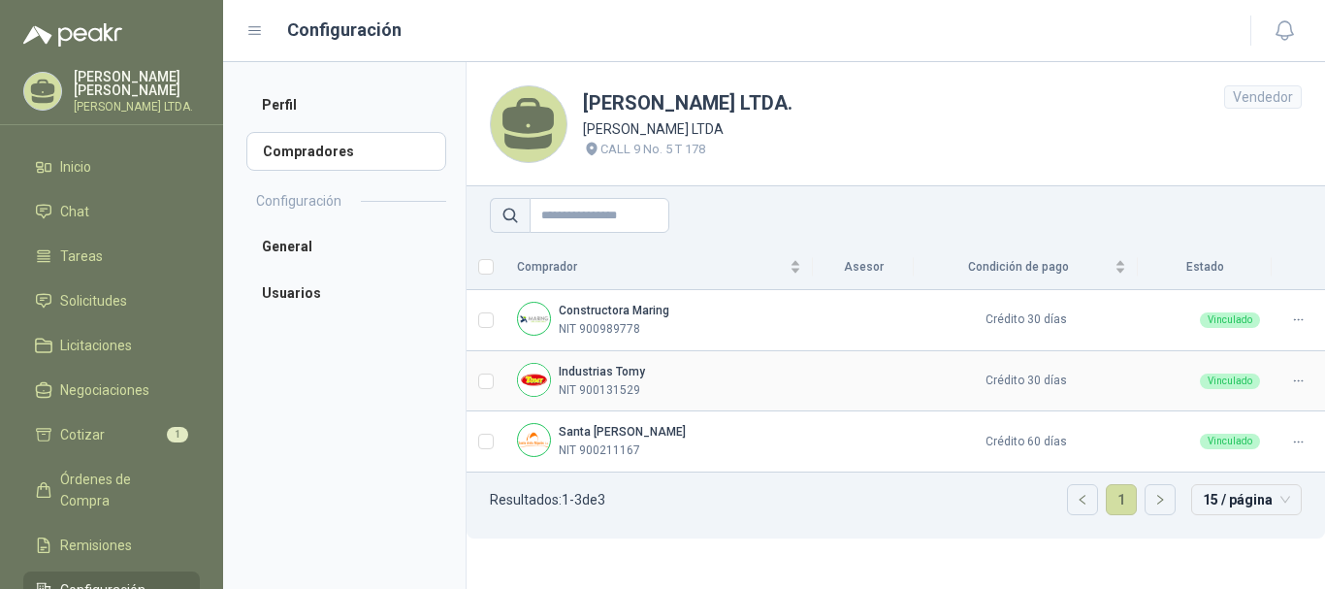
click at [632, 367] on b "Industrias Tomy" at bounding box center [602, 372] width 86 height 14
click at [1230, 494] on span "15 / página" at bounding box center [1246, 499] width 87 height 29
click at [1245, 502] on span "15 / página" at bounding box center [1246, 499] width 87 height 29
click at [66, 426] on span "Cotizar" at bounding box center [82, 434] width 45 height 21
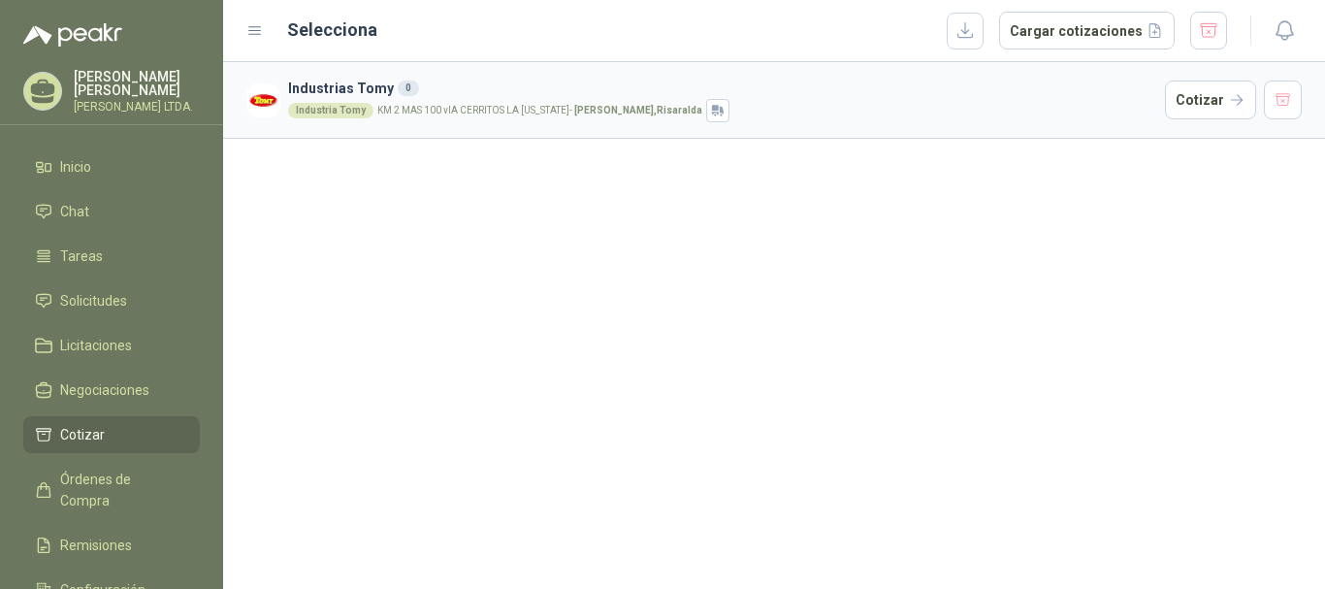
click at [464, 113] on p "KM 2 MAS 100 vIA CERRITOS LA [US_STATE] - [GEOGRAPHIC_DATA] , [GEOGRAPHIC_DATA]" at bounding box center [539, 111] width 325 height 10
